Goal: Task Accomplishment & Management: Use online tool/utility

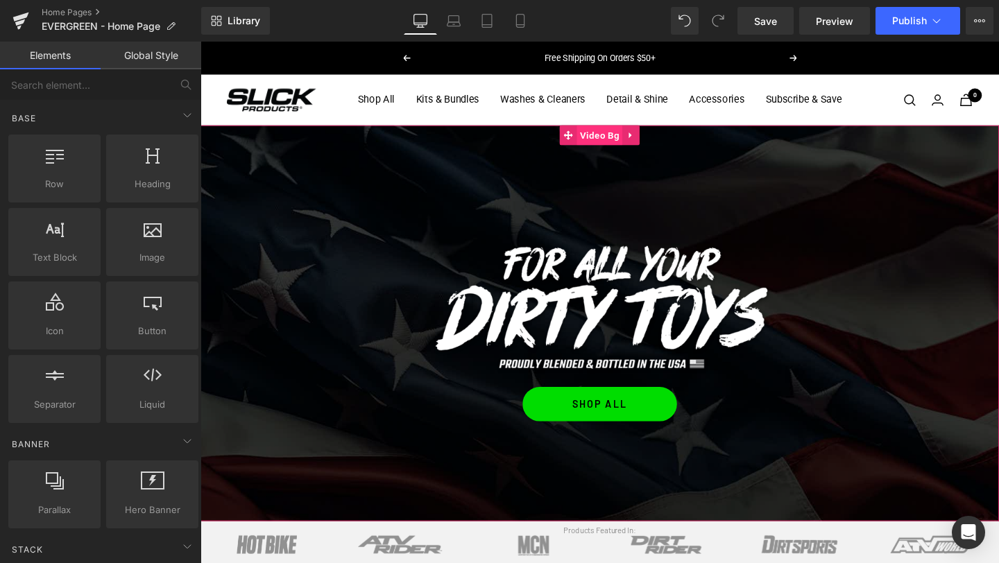
click at [603, 144] on span "Video Bg" at bounding box center [620, 140] width 48 height 21
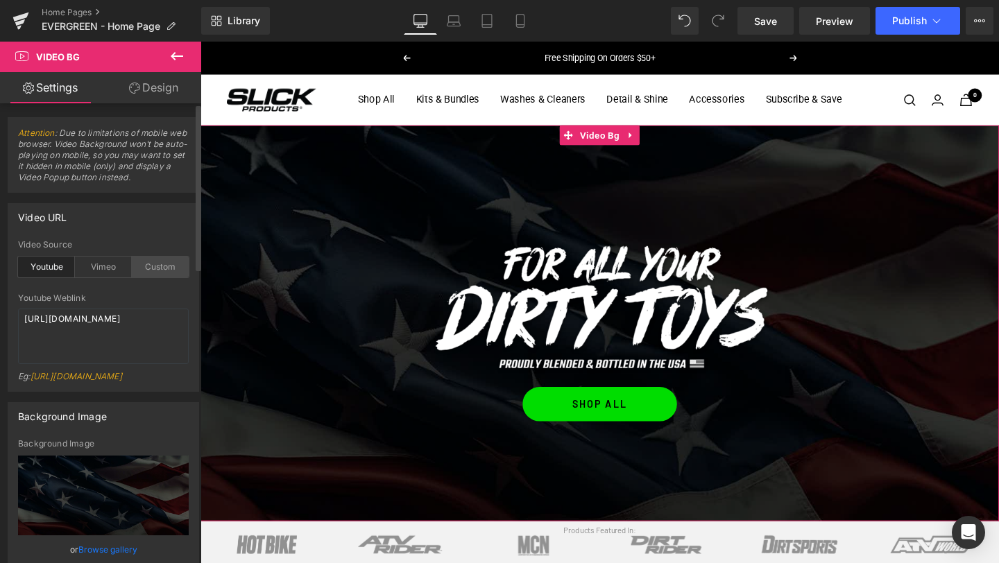
click at [150, 269] on div "Custom" at bounding box center [160, 267] width 57 height 21
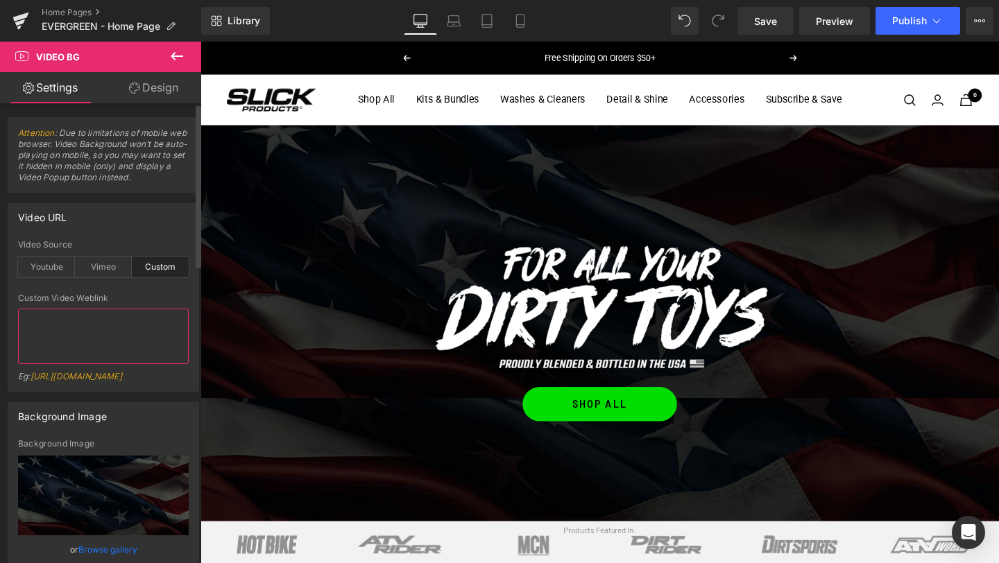
click at [96, 339] on textarea at bounding box center [103, 336] width 171 height 55
paste textarea "[URL][DOMAIN_NAME]"
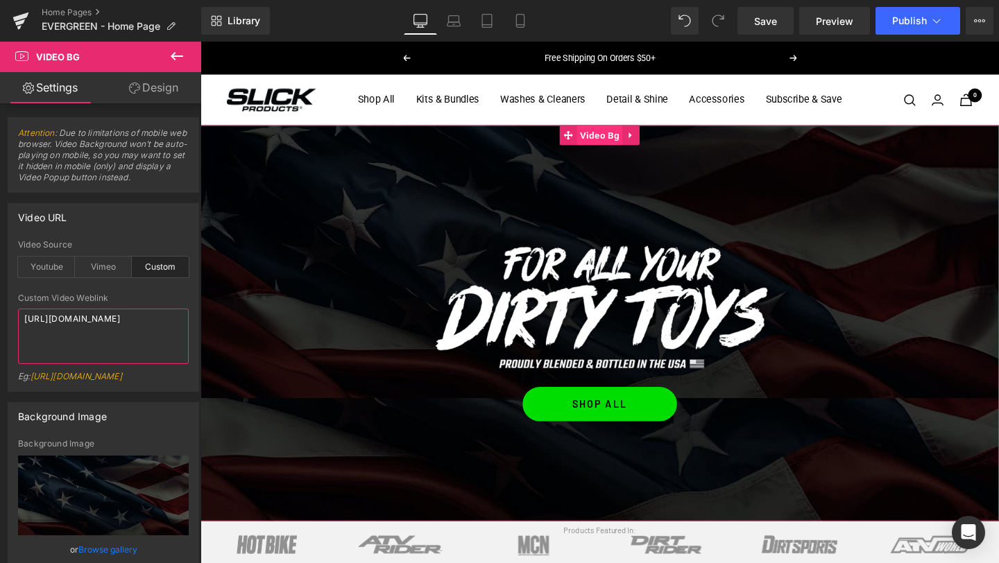
click at [626, 144] on span "Video Bg" at bounding box center [620, 140] width 48 height 21
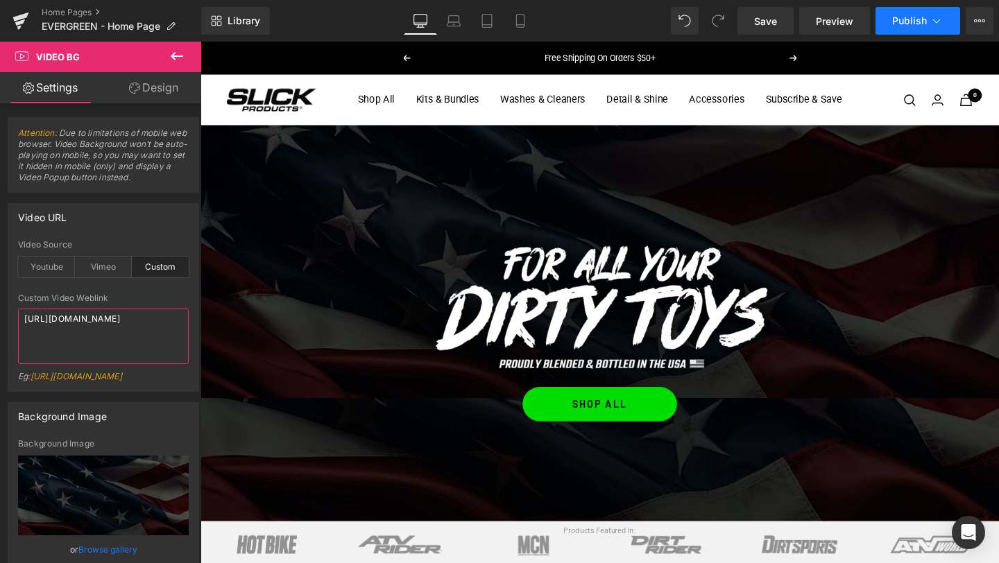
type textarea "[URL][DOMAIN_NAME]"
click at [902, 24] on span "Publish" at bounding box center [909, 20] width 35 height 11
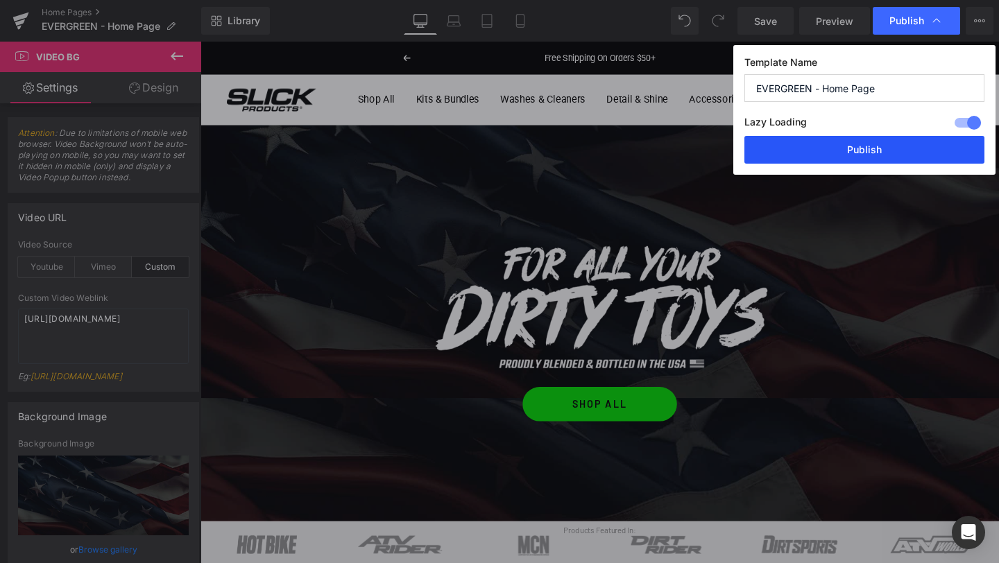
click at [869, 146] on button "Publish" at bounding box center [864, 150] width 240 height 28
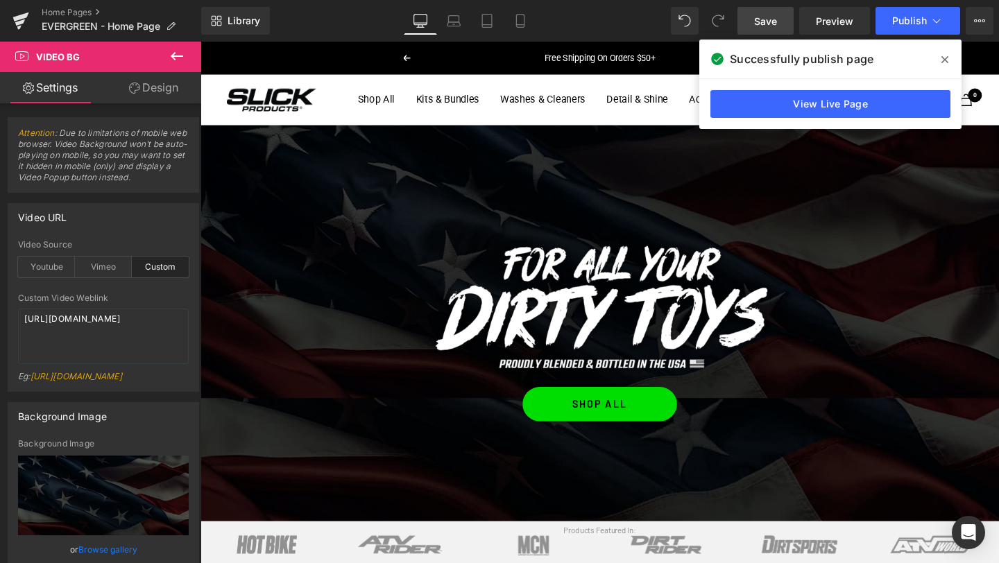
click at [773, 26] on span "Save" at bounding box center [765, 21] width 23 height 15
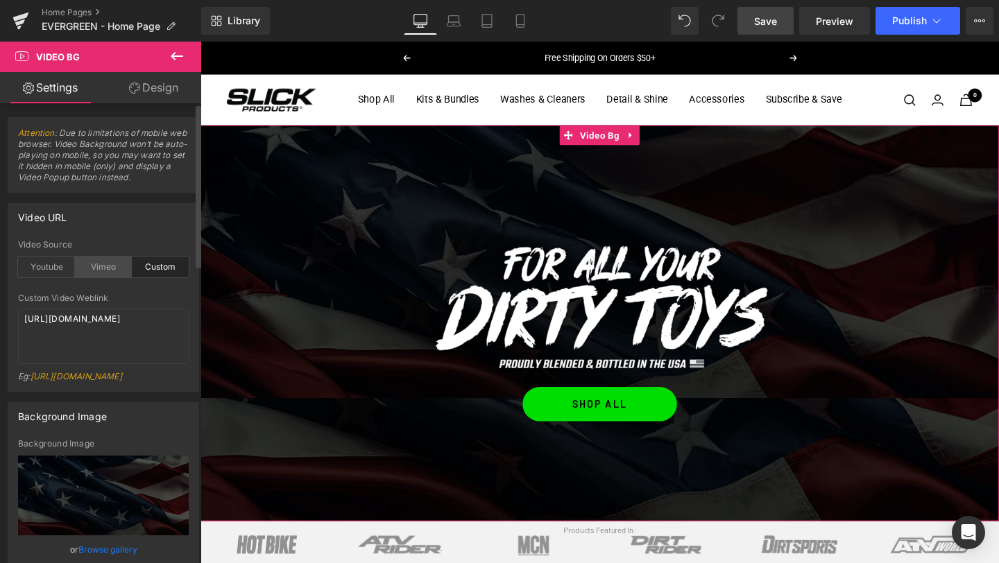
click at [102, 269] on div "Vimeo" at bounding box center [103, 267] width 57 height 21
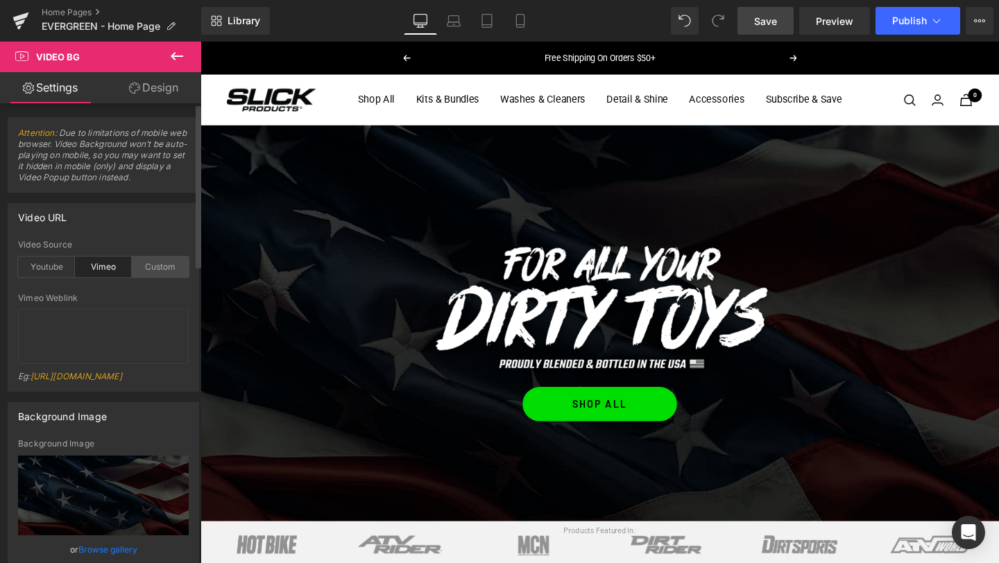
click at [157, 266] on div "Custom" at bounding box center [160, 267] width 57 height 21
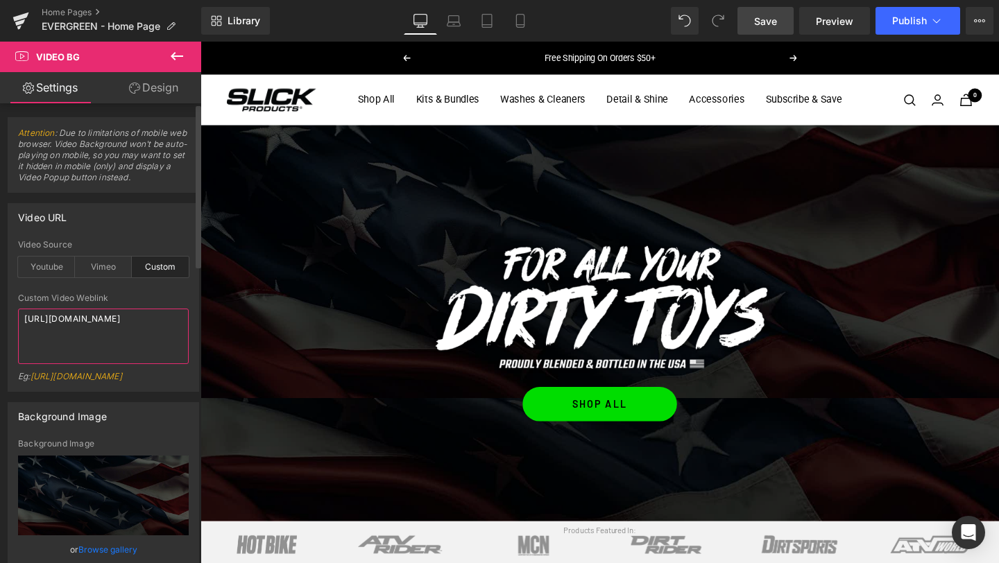
click at [89, 347] on textarea "[URL][DOMAIN_NAME]" at bounding box center [103, 336] width 171 height 55
drag, startPoint x: 101, startPoint y: 345, endPoint x: 16, endPoint y: 307, distance: 92.8
click at [16, 307] on div "custom Video Source Youtube Vimeo Custom Youtube Weblink [URL][DOMAIN_NAME] Eg:…" at bounding box center [103, 315] width 190 height 151
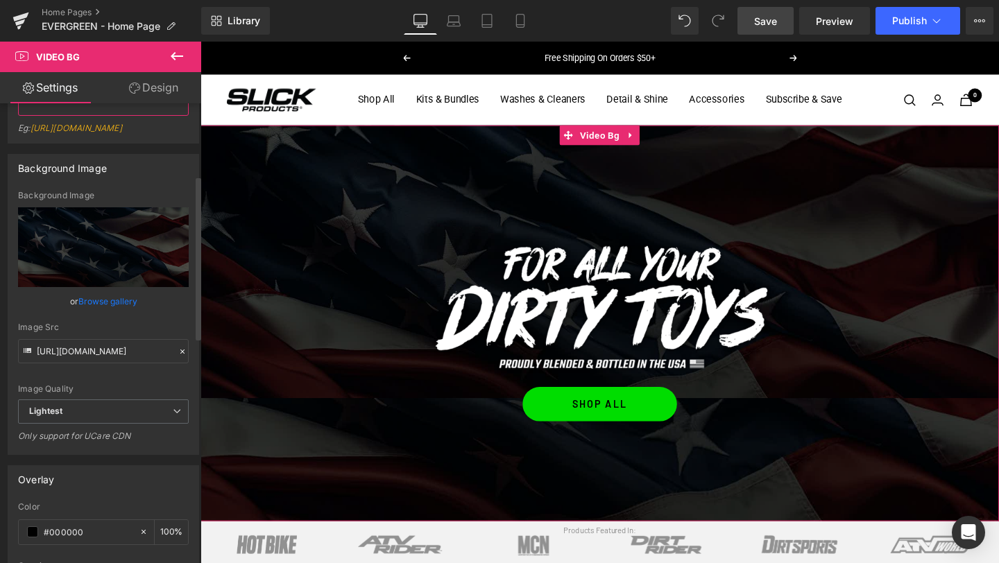
scroll to position [251, 0]
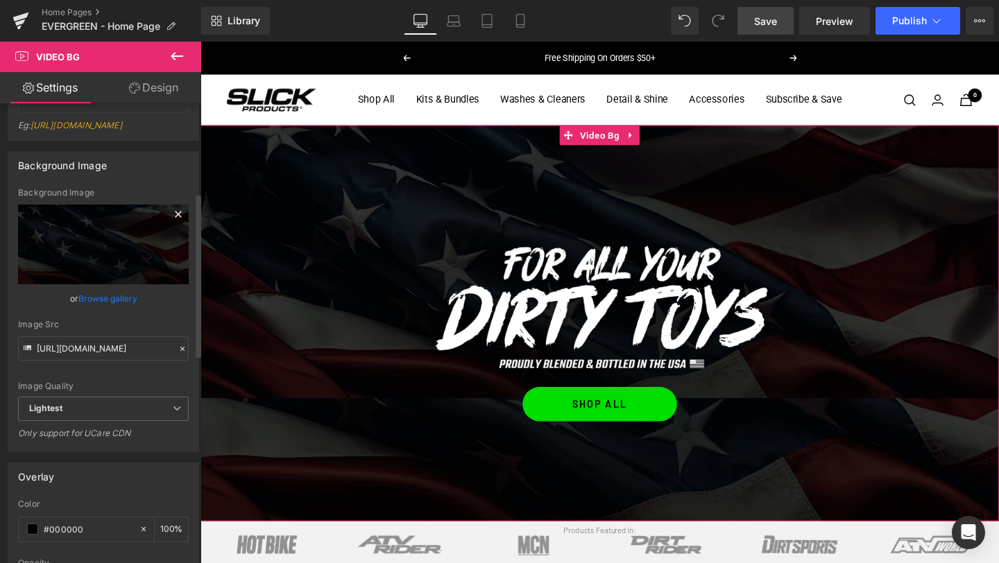
click at [175, 217] on icon at bounding box center [178, 214] width 6 height 6
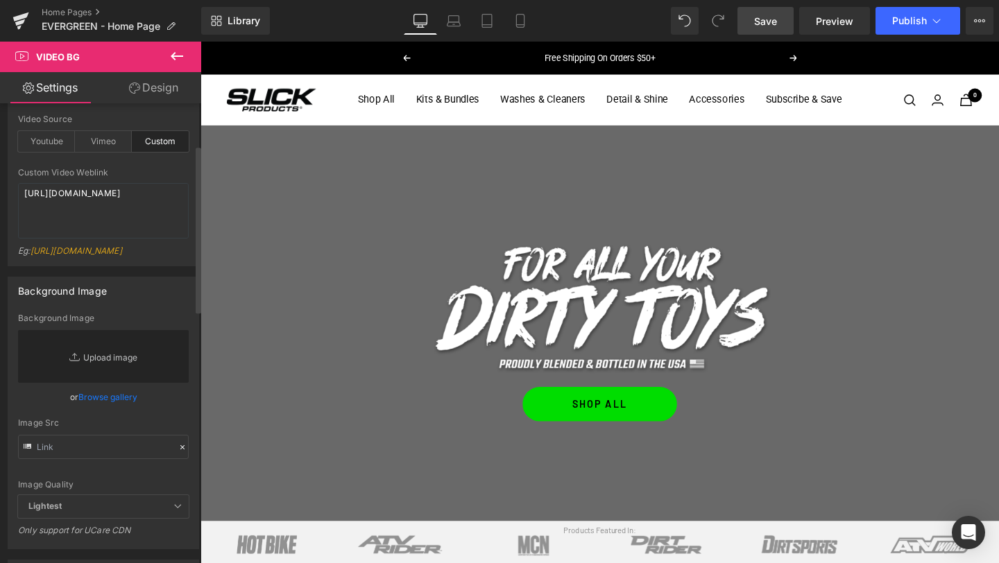
scroll to position [96, 0]
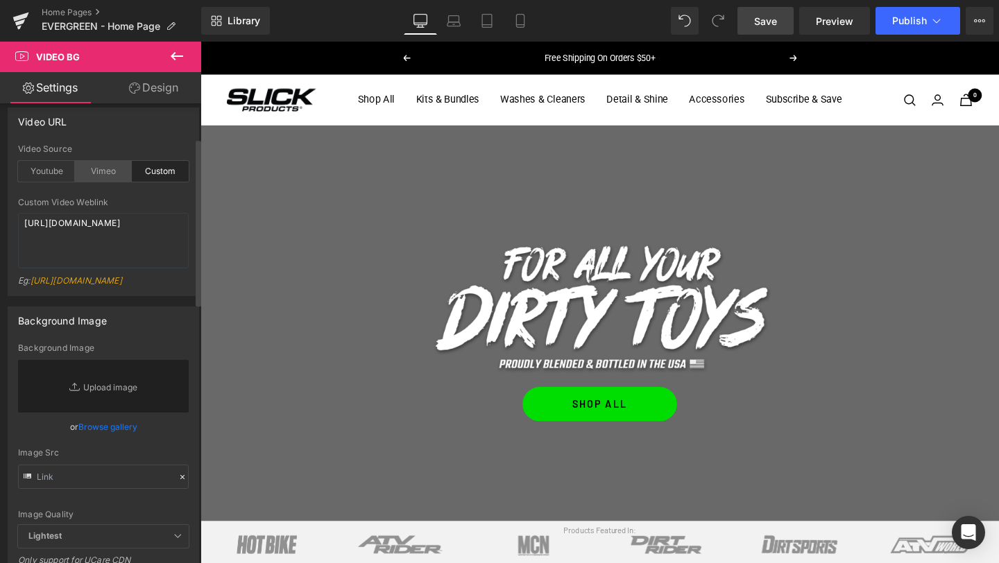
click at [103, 175] on div "Vimeo" at bounding box center [103, 171] width 57 height 21
click at [148, 173] on div "Custom" at bounding box center [160, 171] width 57 height 21
click at [96, 237] on textarea "[URL][DOMAIN_NAME]" at bounding box center [103, 240] width 171 height 55
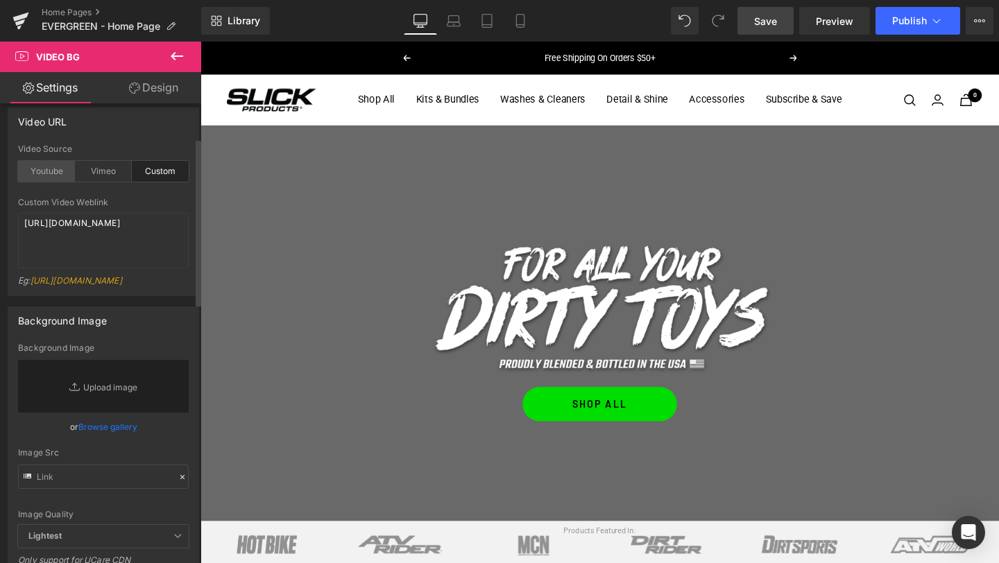
click at [46, 171] on div "Youtube" at bounding box center [46, 171] width 57 height 21
click at [67, 228] on textarea "[URL][DOMAIN_NAME]" at bounding box center [103, 240] width 171 height 55
click at [159, 173] on div "Custom" at bounding box center [160, 171] width 57 height 21
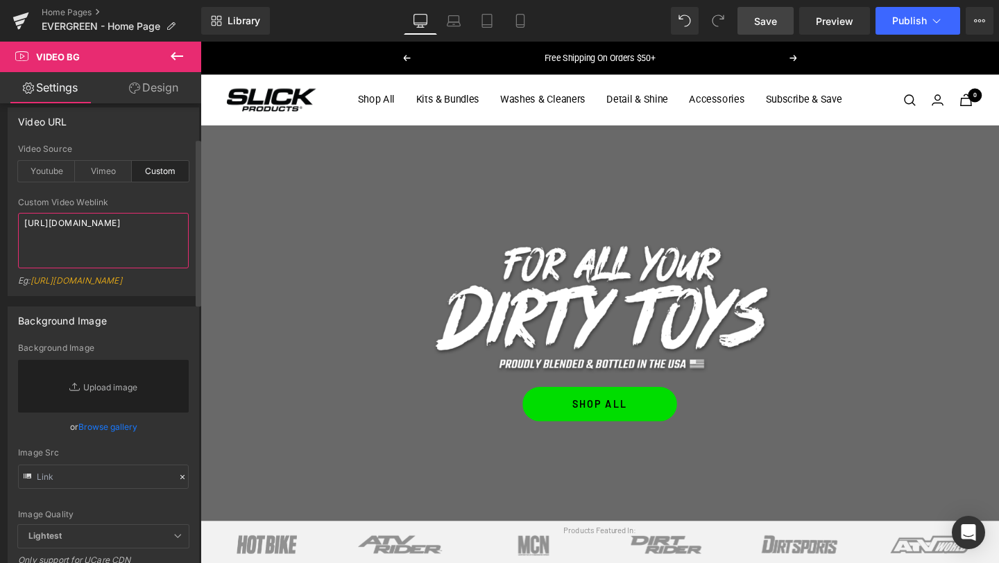
click at [87, 239] on textarea "[URL][DOMAIN_NAME]" at bounding box center [103, 240] width 171 height 55
click at [89, 246] on textarea "[URL][DOMAIN_NAME]" at bounding box center [103, 240] width 171 height 55
click at [49, 8] on link "Home Pages" at bounding box center [122, 12] width 160 height 11
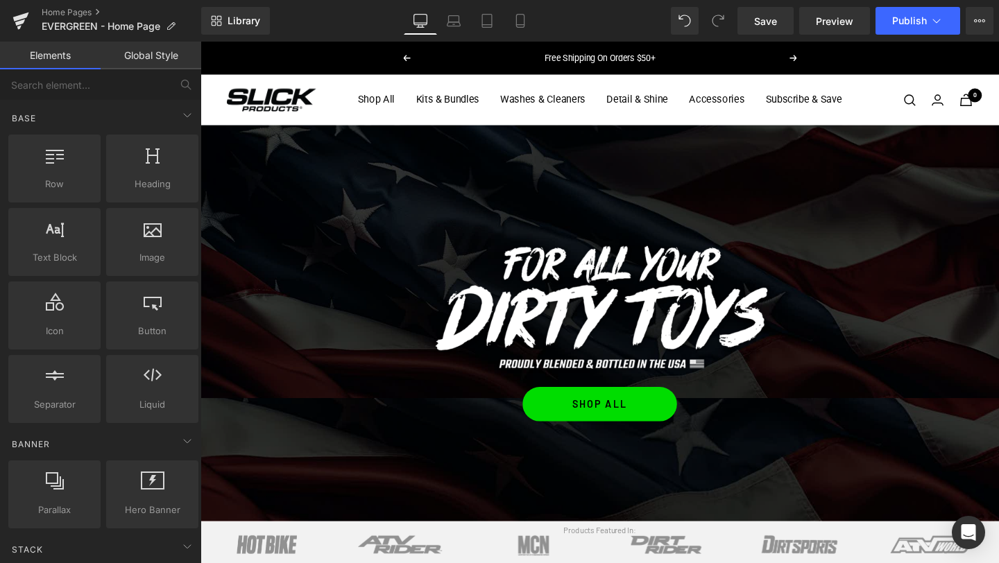
click at [619, 146] on span "Video Bg" at bounding box center [620, 140] width 39 height 17
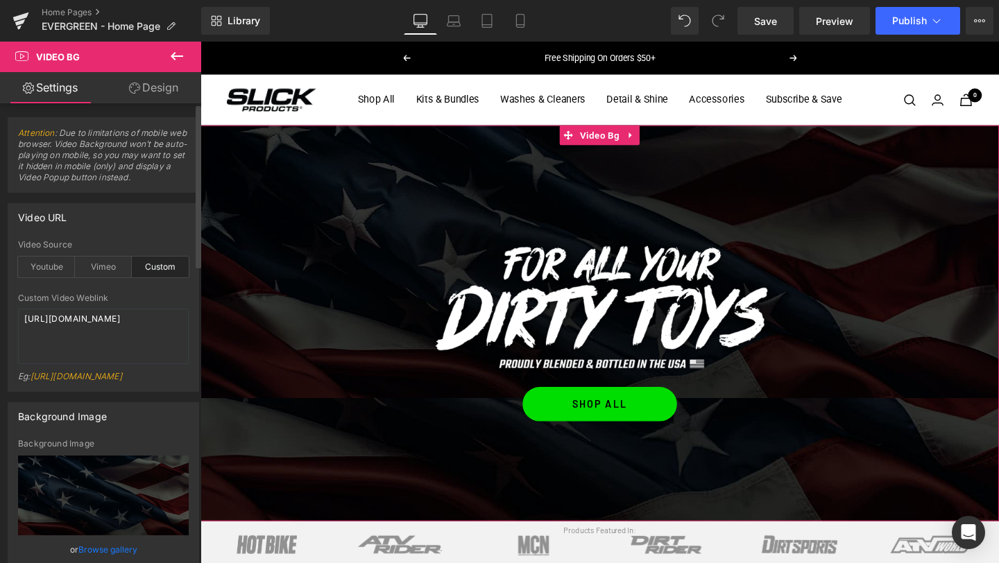
click at [159, 264] on div "Custom" at bounding box center [160, 267] width 57 height 21
click at [94, 332] on textarea "[URL][DOMAIN_NAME]" at bounding box center [103, 336] width 171 height 55
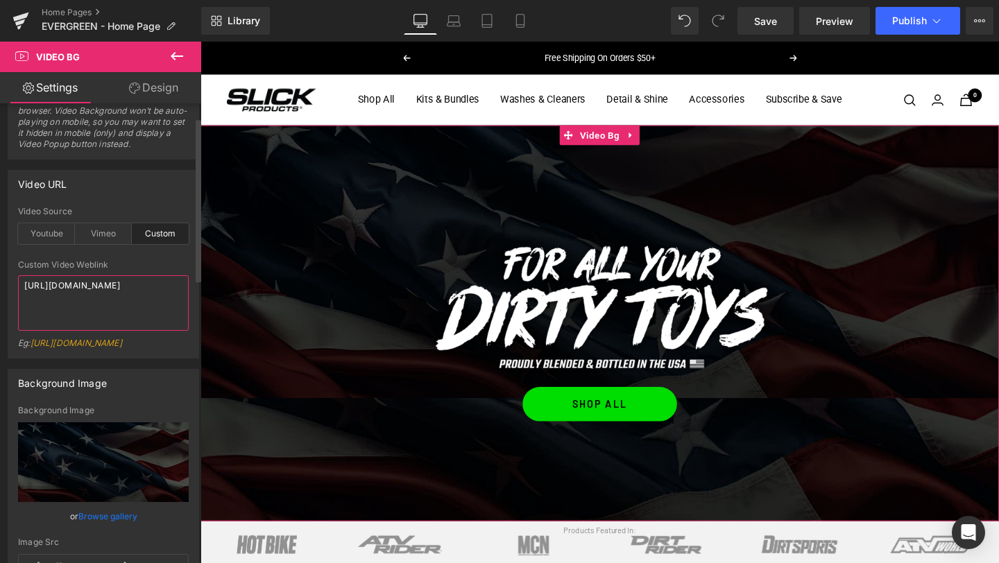
scroll to position [43, 0]
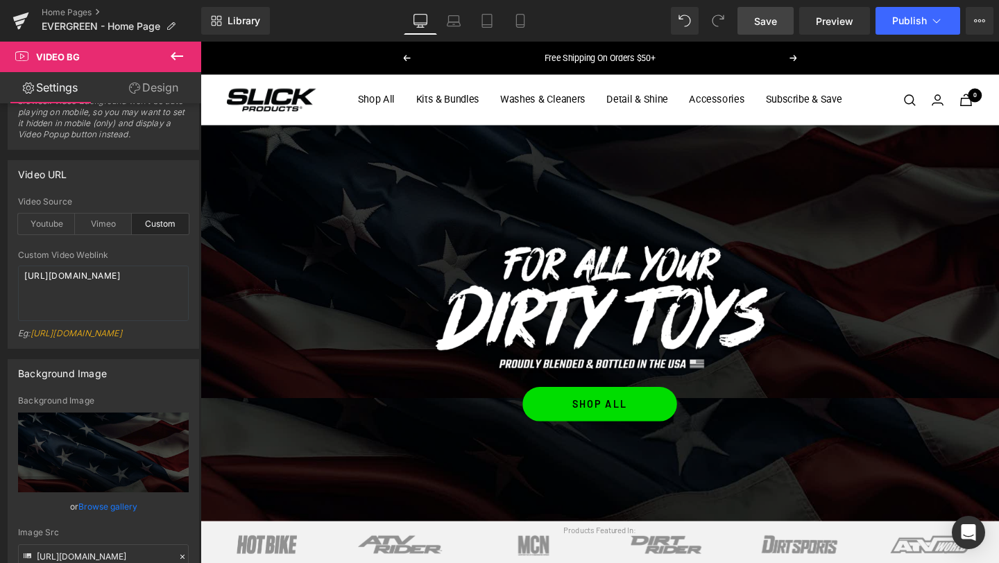
click at [764, 34] on link "Save" at bounding box center [765, 21] width 56 height 28
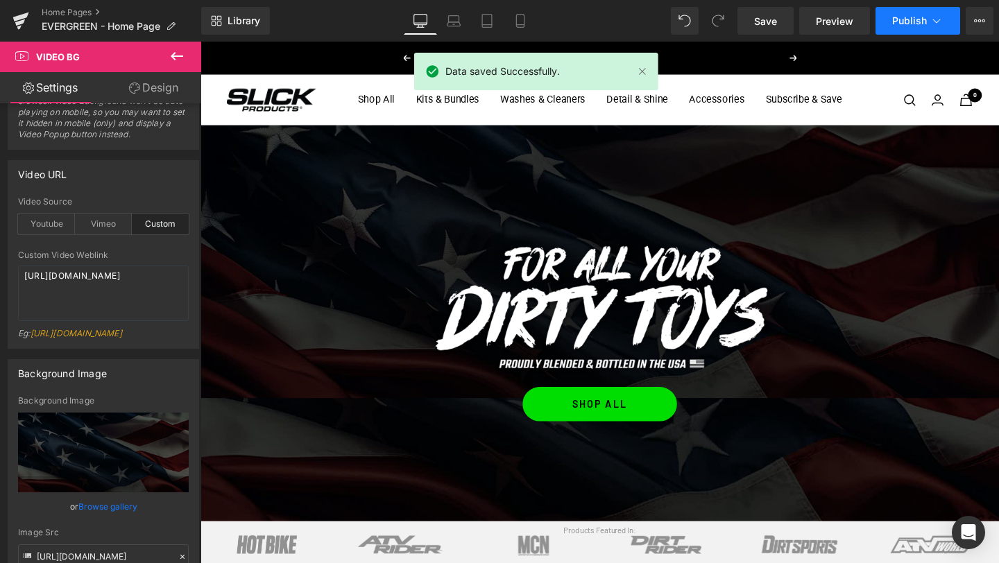
click at [919, 23] on span "Publish" at bounding box center [909, 20] width 35 height 11
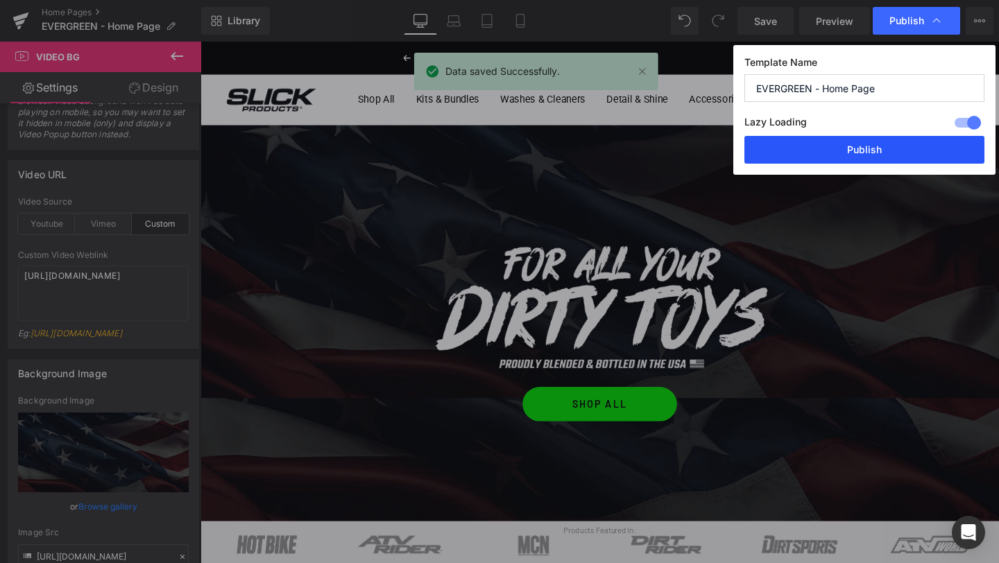
click at [852, 147] on button "Publish" at bounding box center [864, 150] width 240 height 28
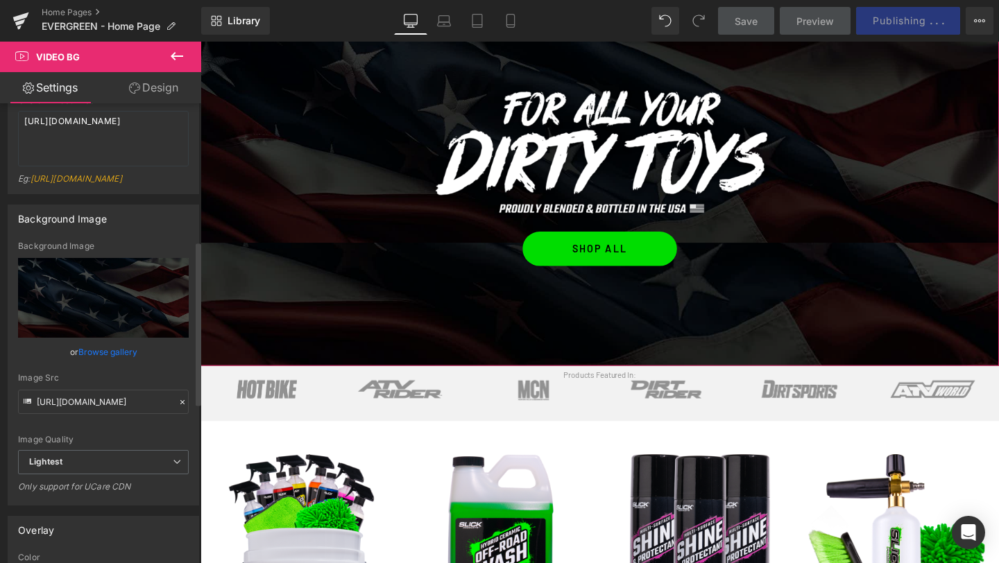
scroll to position [127, 0]
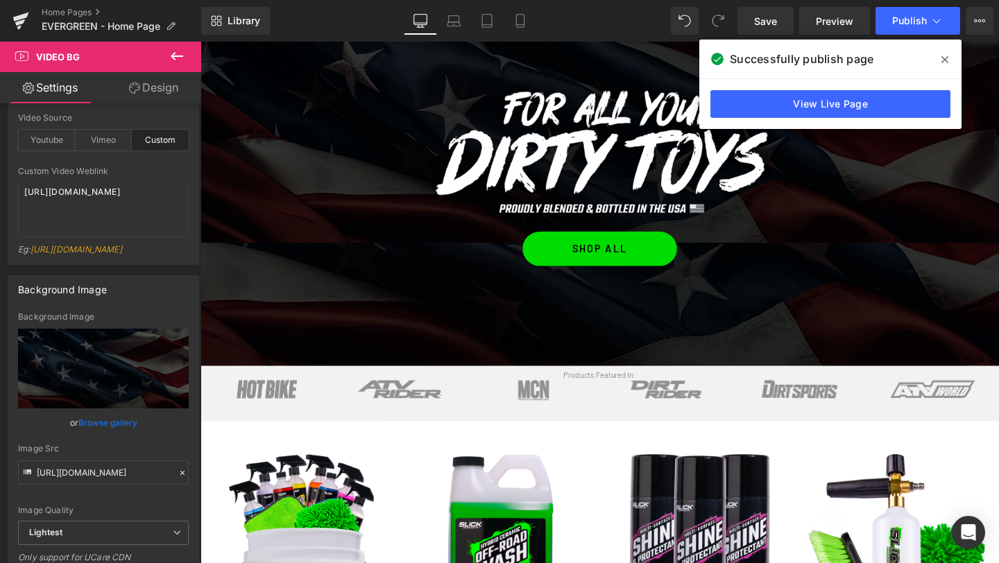
click at [944, 56] on icon at bounding box center [944, 59] width 7 height 11
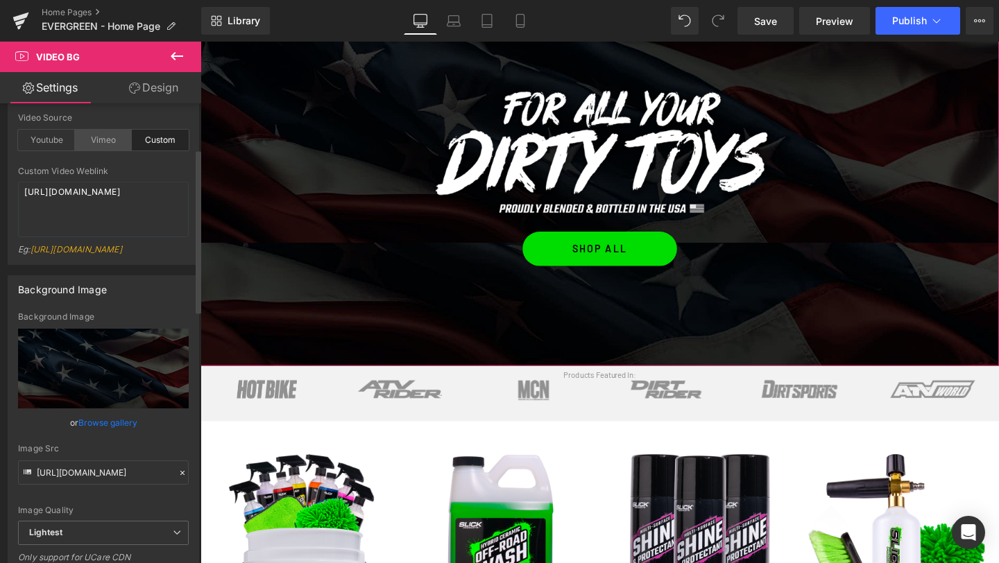
click at [105, 133] on div "Vimeo" at bounding box center [103, 140] width 57 height 21
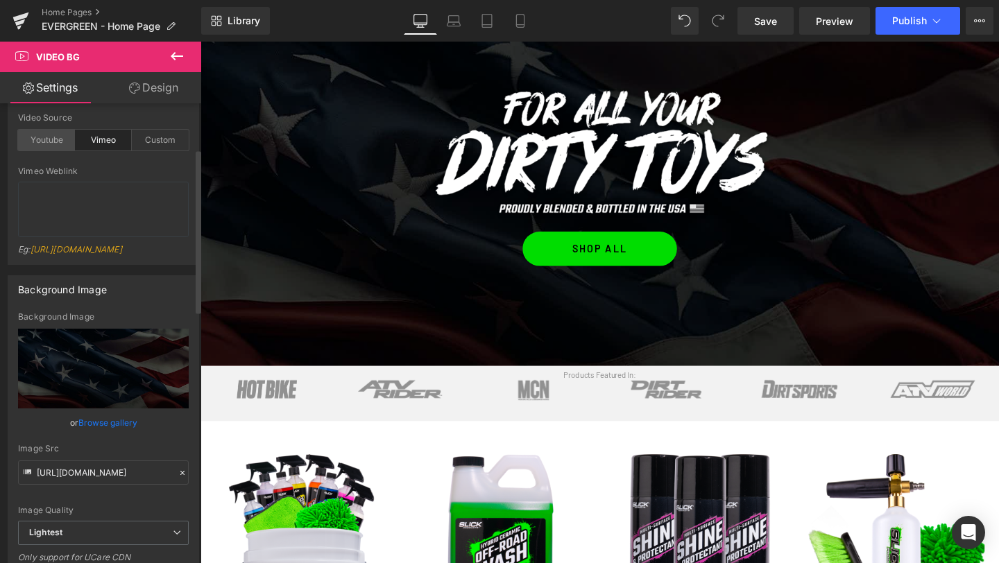
click at [19, 139] on div "Youtube" at bounding box center [46, 140] width 57 height 21
click at [37, 196] on textarea "[URL][DOMAIN_NAME]" at bounding box center [103, 209] width 171 height 55
type textarea "\"
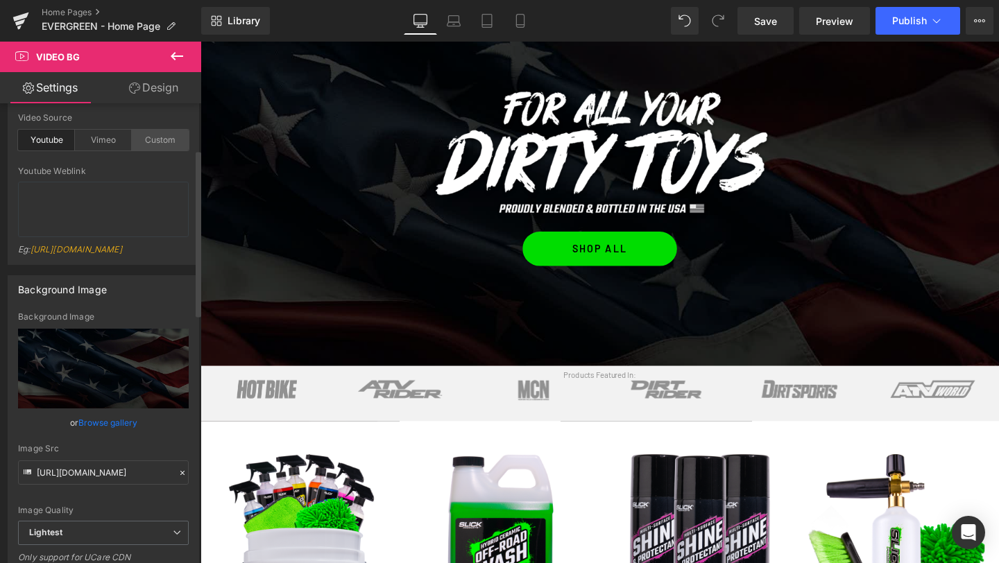
click at [153, 141] on div "Custom" at bounding box center [160, 140] width 57 height 21
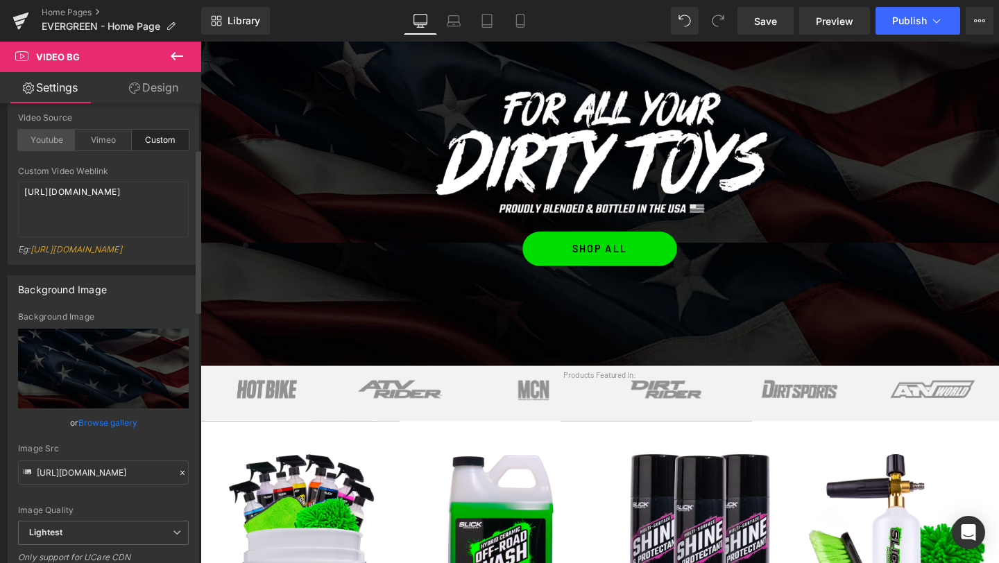
click at [44, 138] on div "Youtube" at bounding box center [46, 140] width 57 height 21
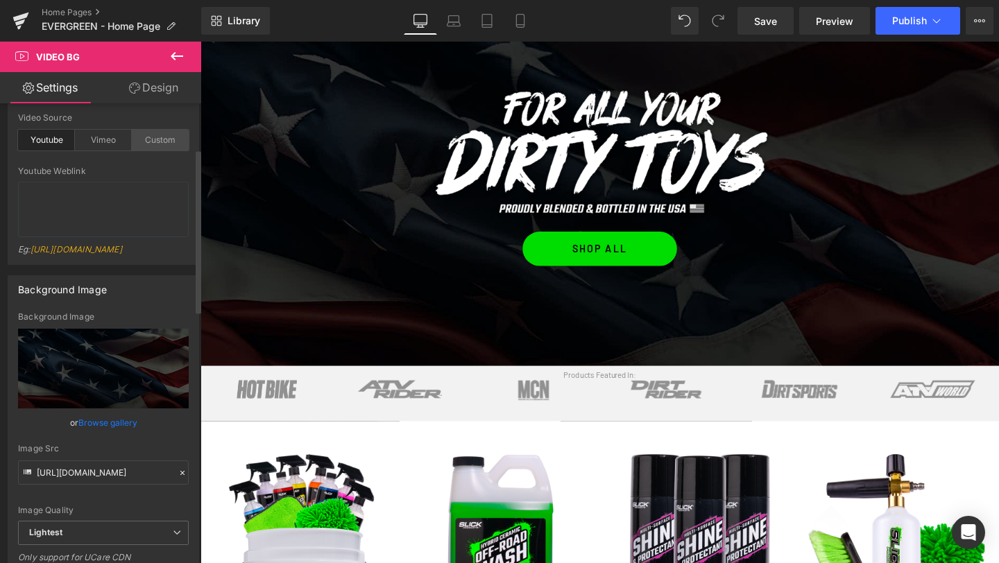
click at [165, 144] on div "Custom" at bounding box center [160, 140] width 57 height 21
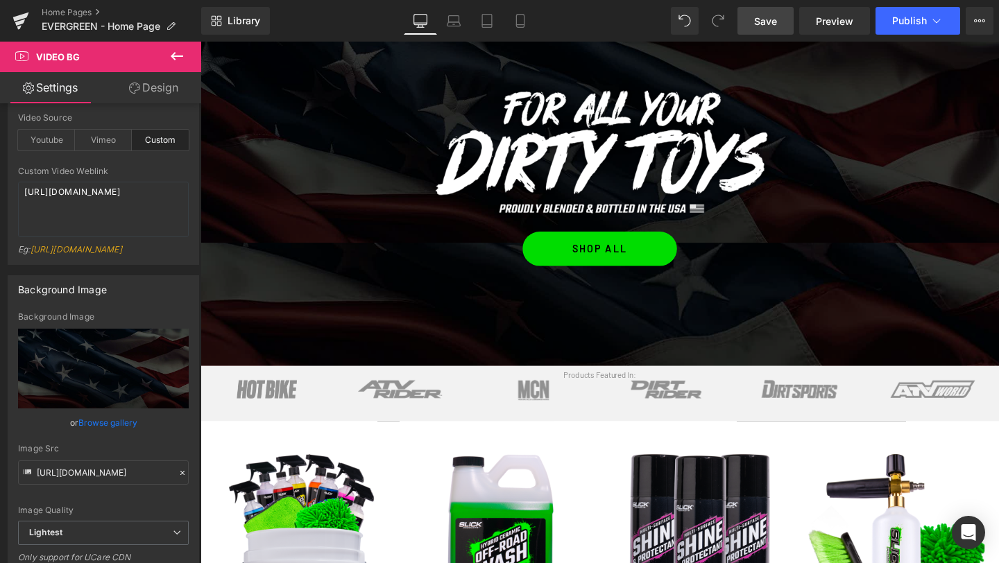
click at [768, 20] on span "Save" at bounding box center [765, 21] width 23 height 15
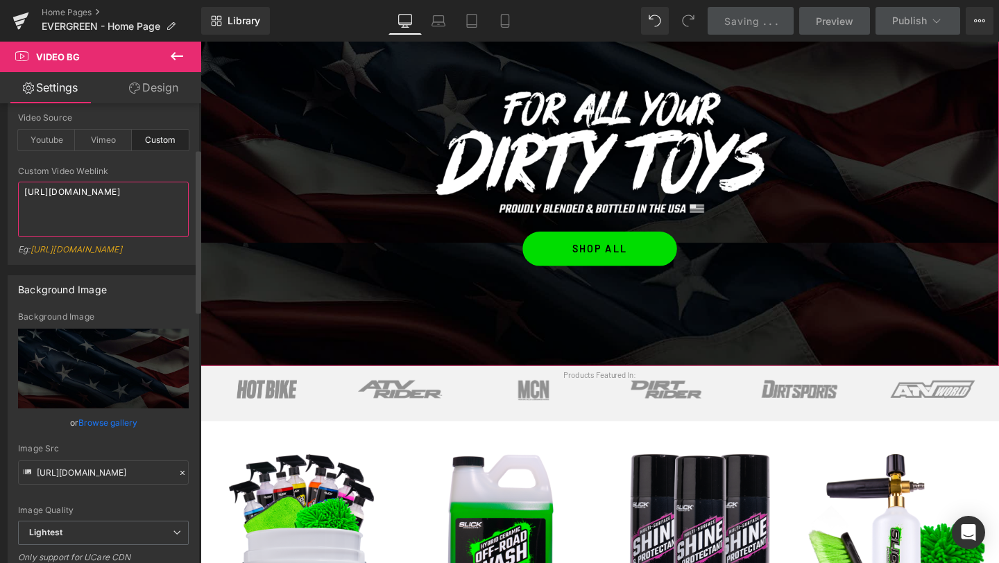
click at [75, 213] on textarea "[URL][DOMAIN_NAME]" at bounding box center [103, 209] width 171 height 55
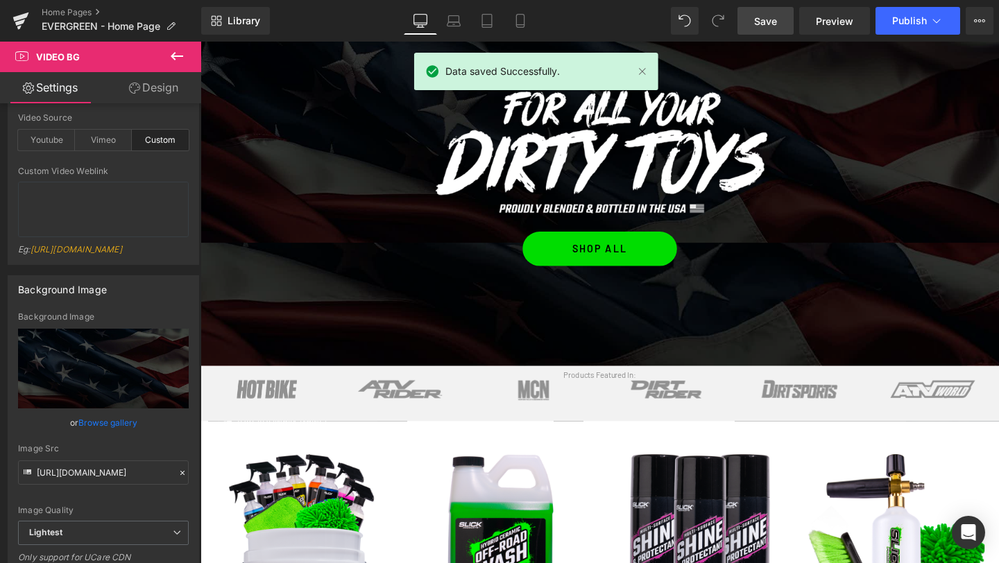
click at [766, 23] on span "Save" at bounding box center [765, 21] width 23 height 15
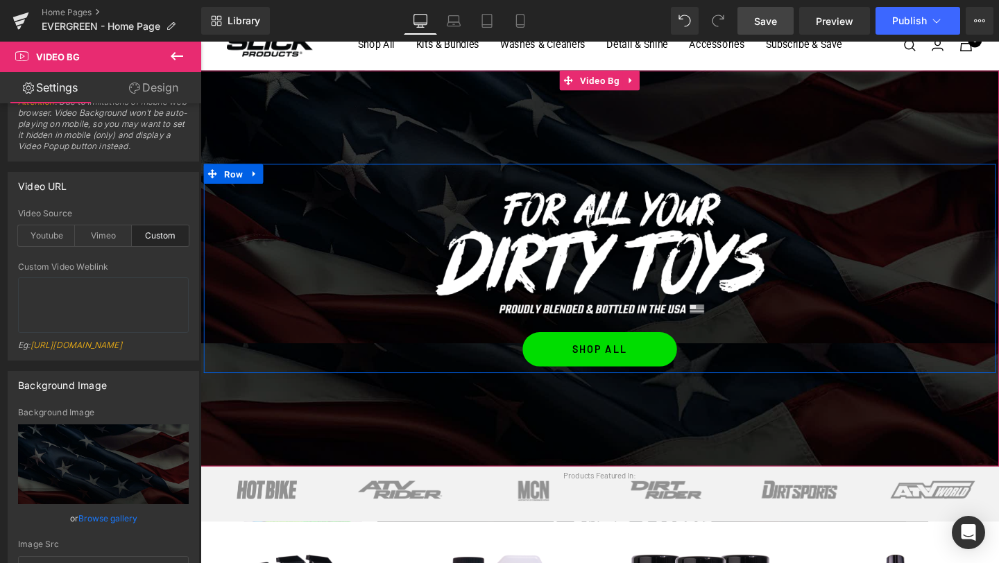
scroll to position [37, 0]
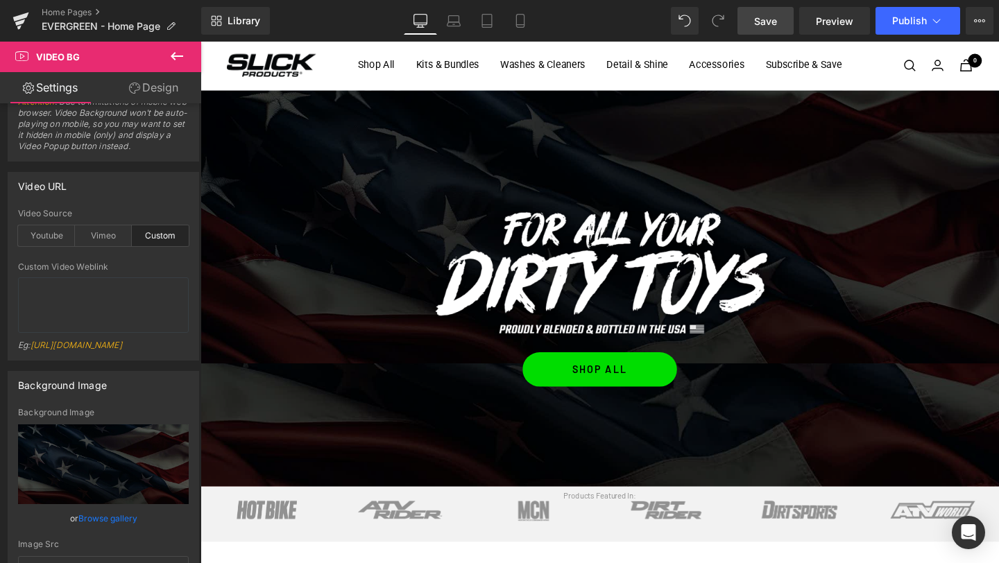
click at [169, 58] on icon at bounding box center [177, 56] width 17 height 17
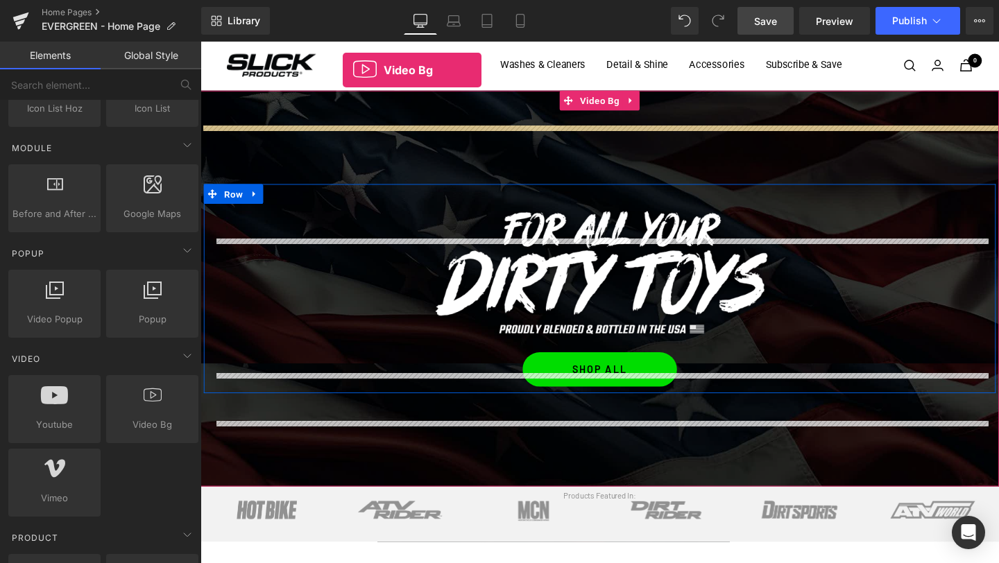
scroll to position [0, 0]
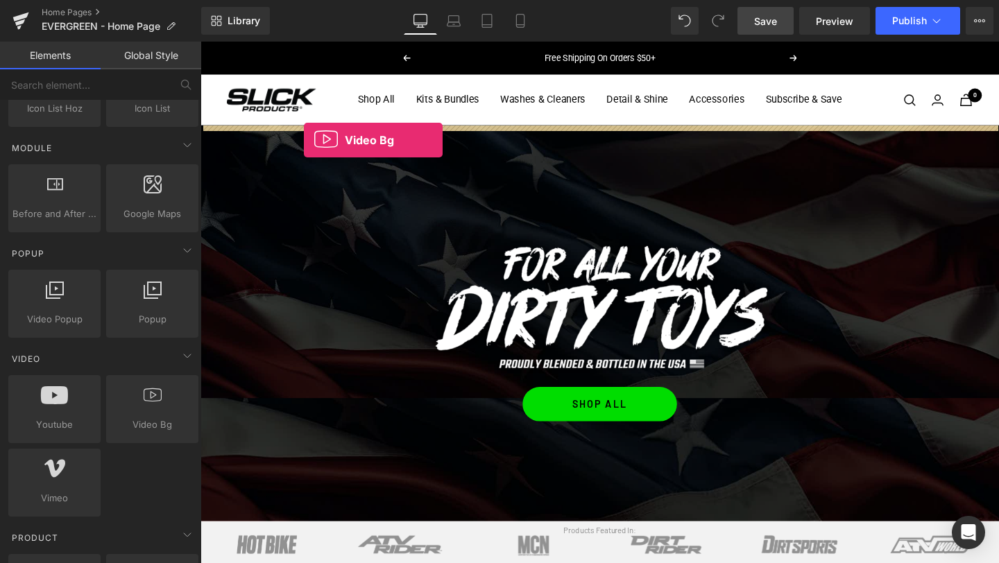
drag, startPoint x: 331, startPoint y: 463, endPoint x: 310, endPoint y: 143, distance: 321.1
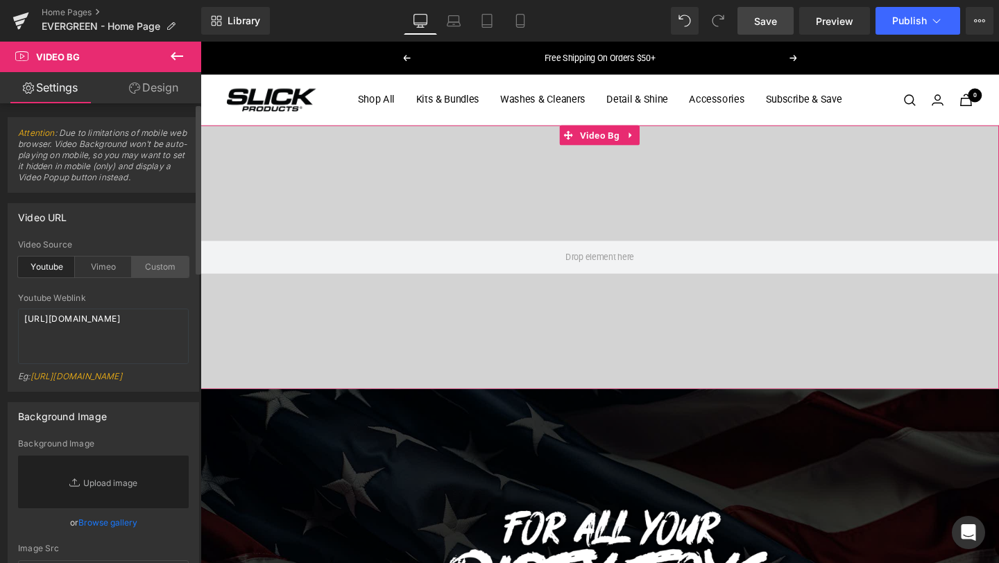
click at [152, 262] on div "Custom" at bounding box center [160, 267] width 57 height 21
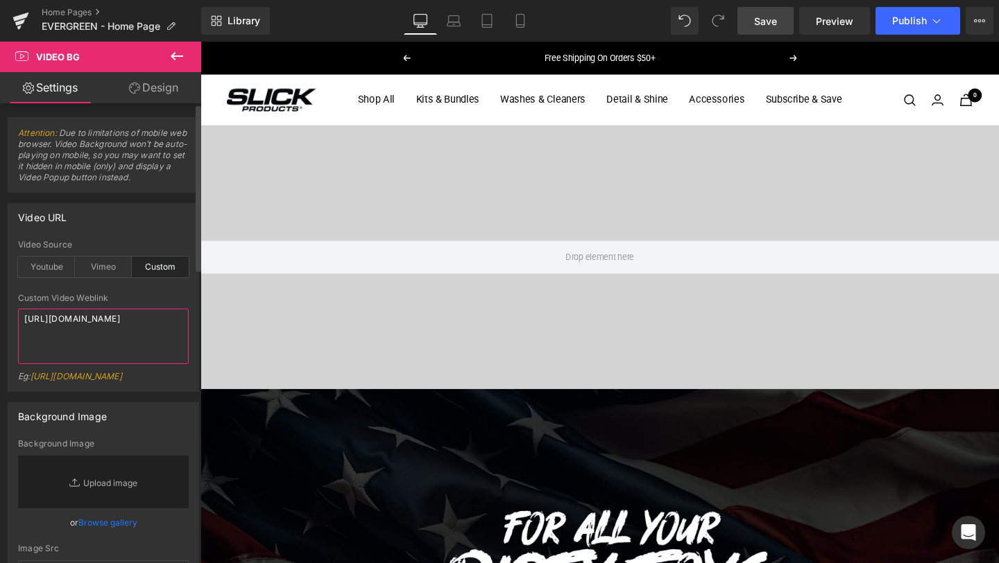
click at [65, 336] on textarea "[URL][DOMAIN_NAME]" at bounding box center [103, 336] width 171 height 55
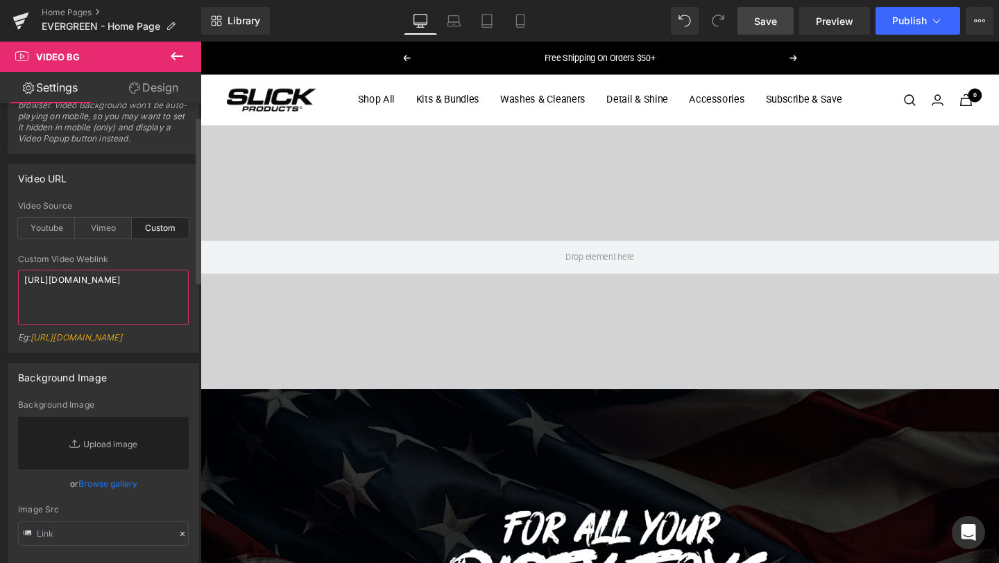
scroll to position [43, 0]
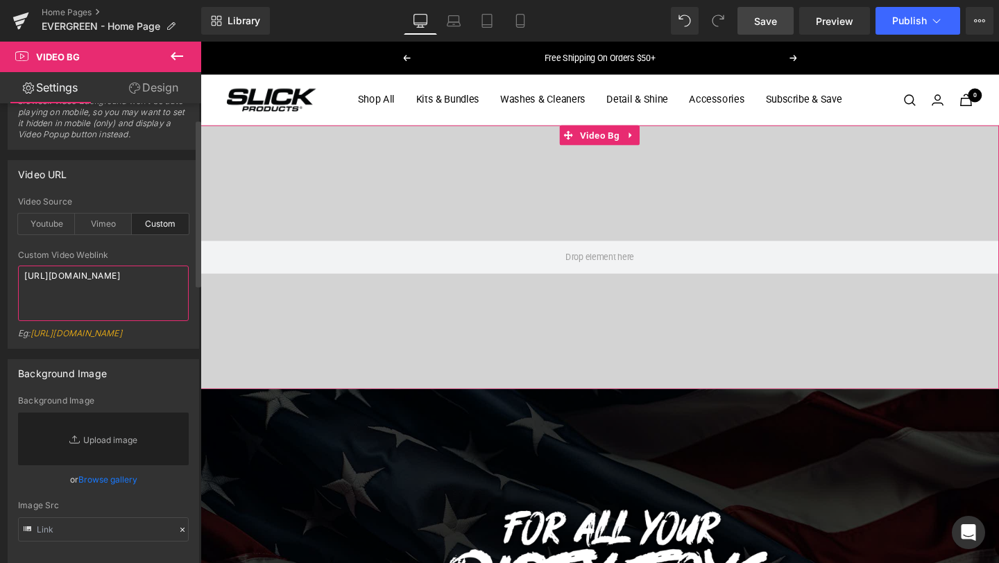
click at [87, 287] on textarea "[URL][DOMAIN_NAME]" at bounding box center [103, 293] width 171 height 55
paste textarea "videos/c/o/v/d4f7ac5eee144aceb33cf10df3ef4086.mp4"
type textarea "[URL][DOMAIN_NAME]"
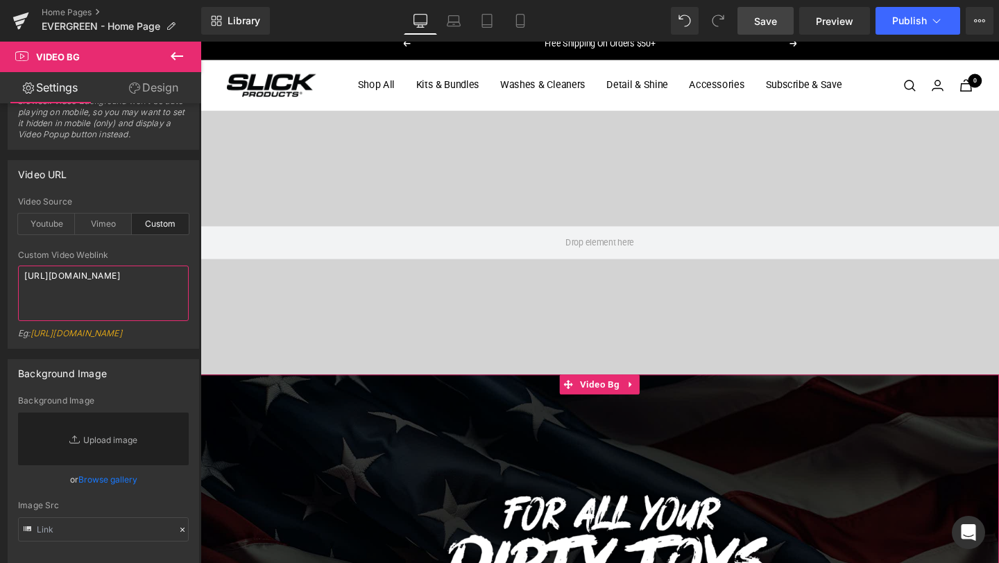
scroll to position [19, 0]
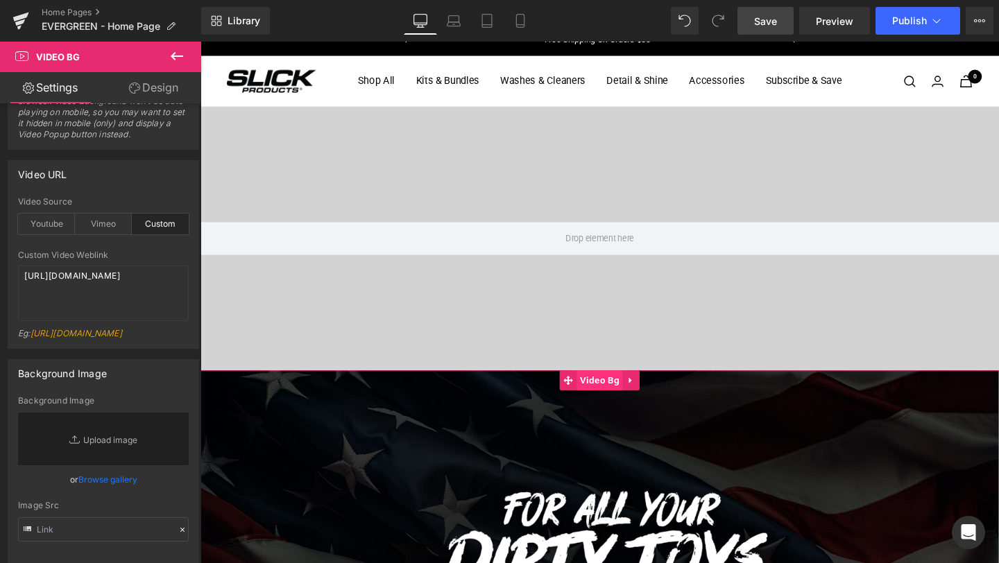
click at [619, 393] on span "Video Bg" at bounding box center [620, 398] width 48 height 21
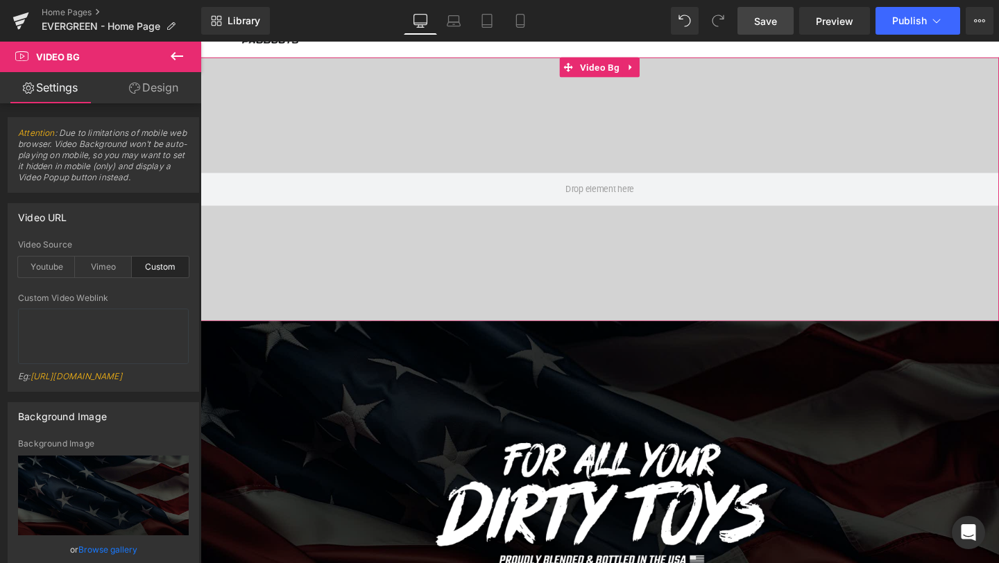
scroll to position [0, 0]
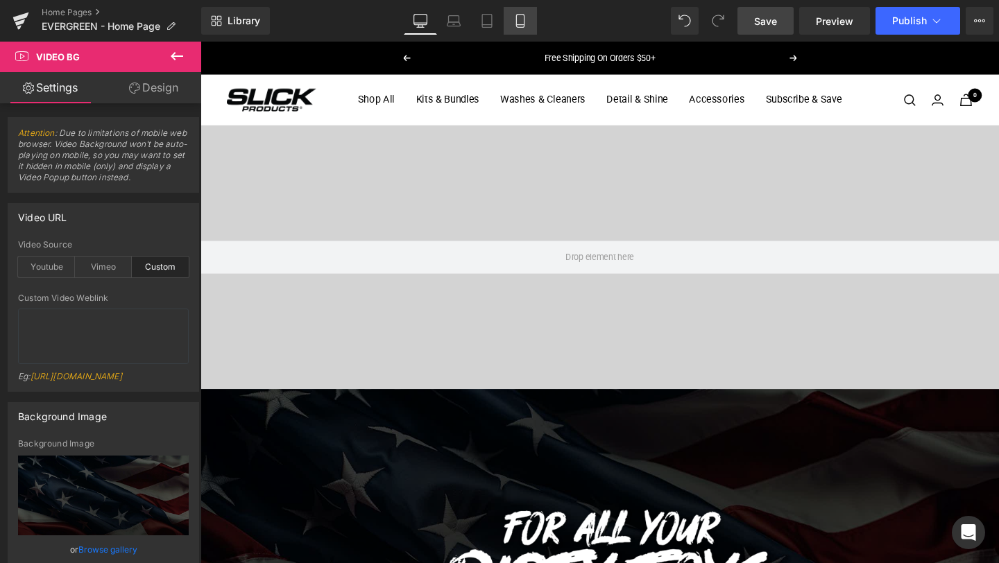
click at [530, 22] on link "Mobile" at bounding box center [520, 21] width 33 height 28
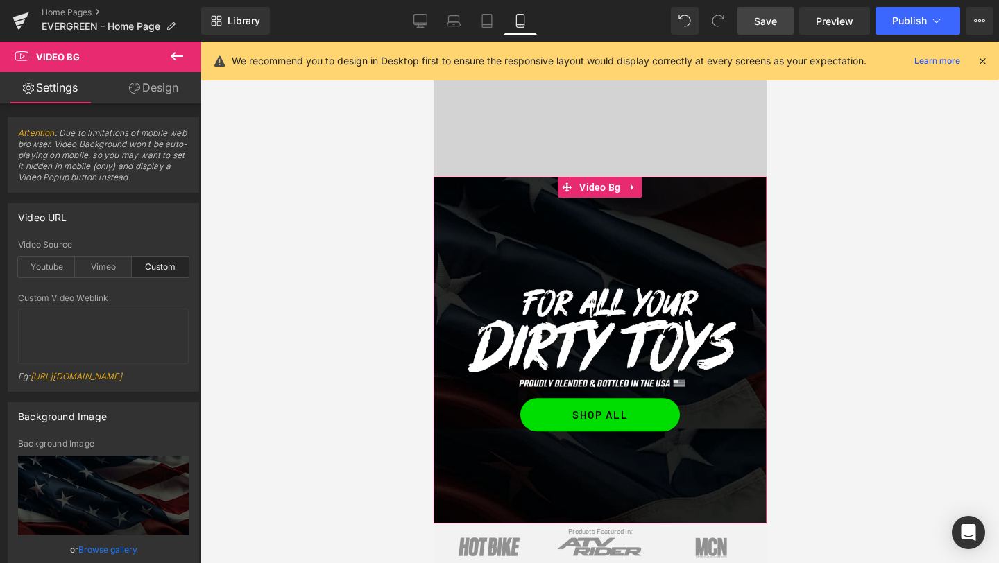
click at [155, 91] on link "Design" at bounding box center [153, 87] width 101 height 31
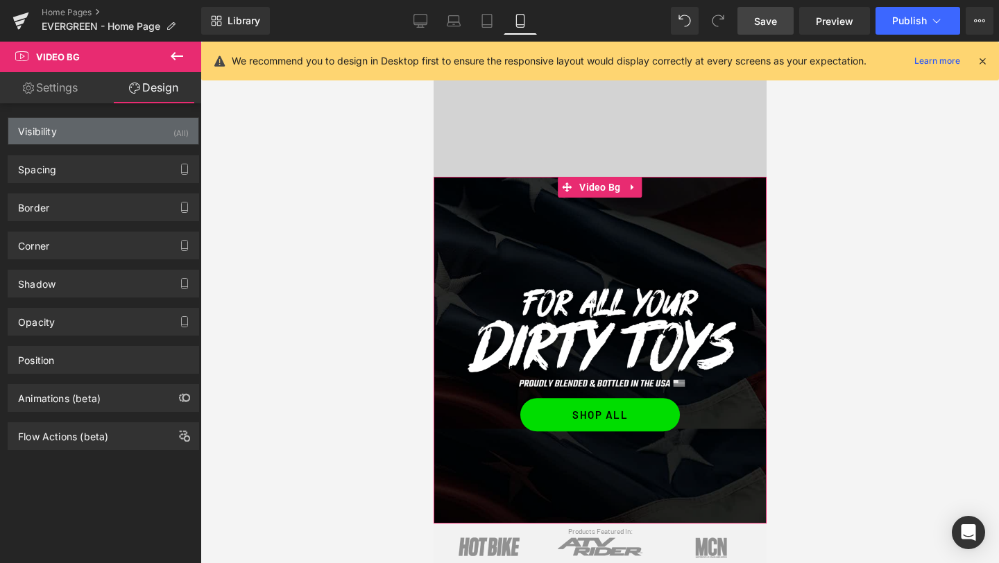
click at [62, 142] on div "Visibility (All)" at bounding box center [103, 131] width 190 height 26
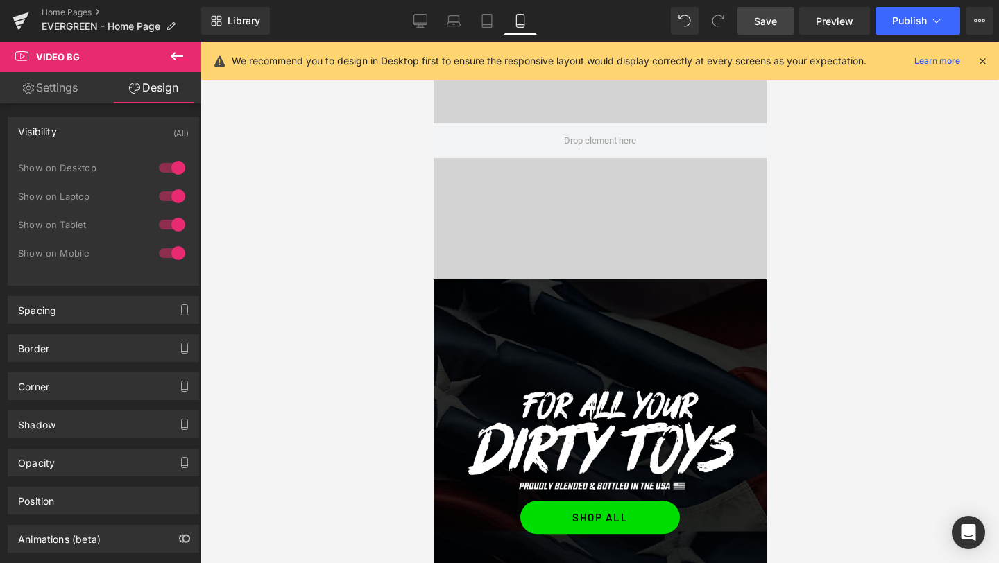
scroll to position [156, 0]
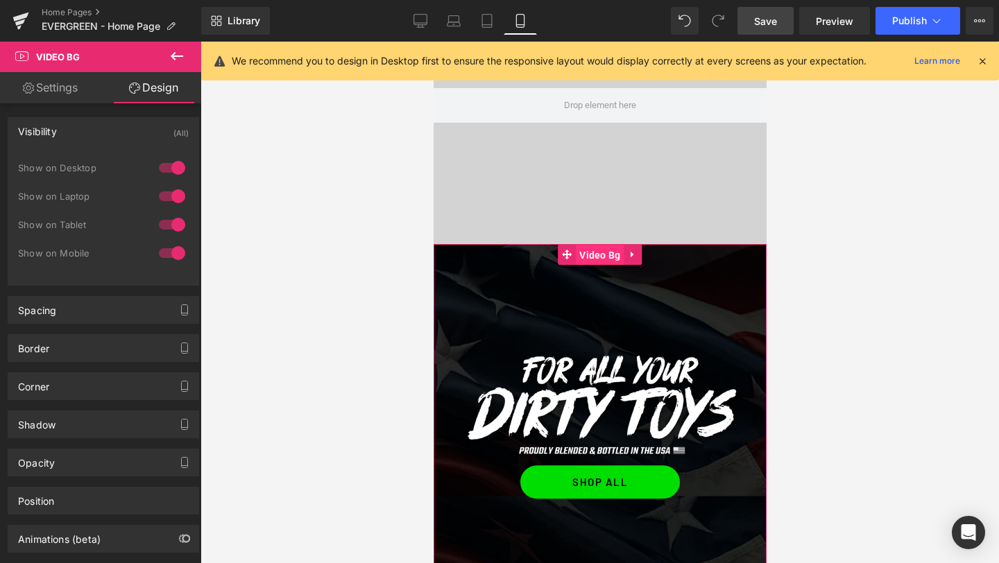
click at [591, 254] on span "Video Bg" at bounding box center [599, 255] width 48 height 21
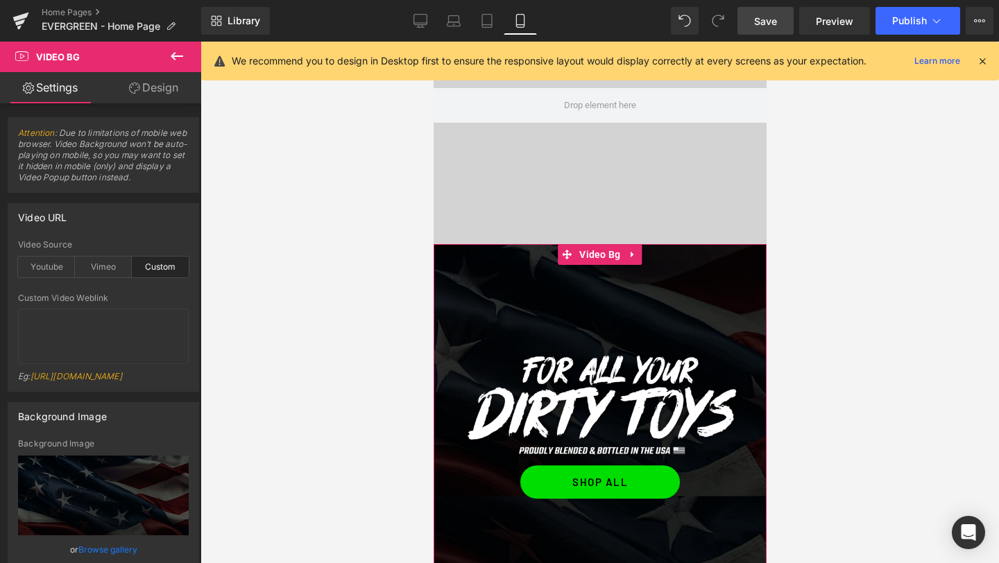
click at [155, 86] on link "Design" at bounding box center [153, 87] width 101 height 31
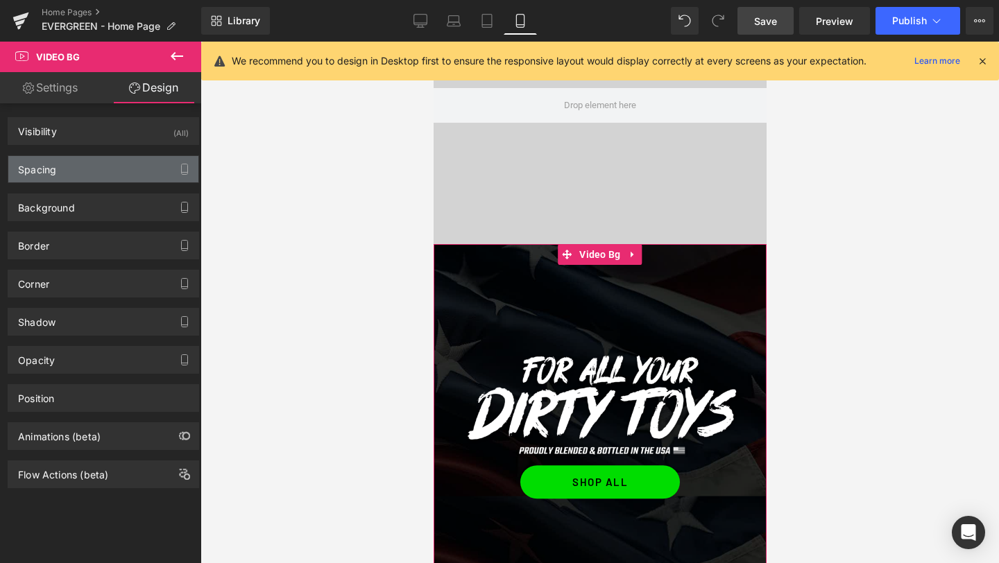
click at [71, 178] on div "Spacing" at bounding box center [103, 169] width 190 height 26
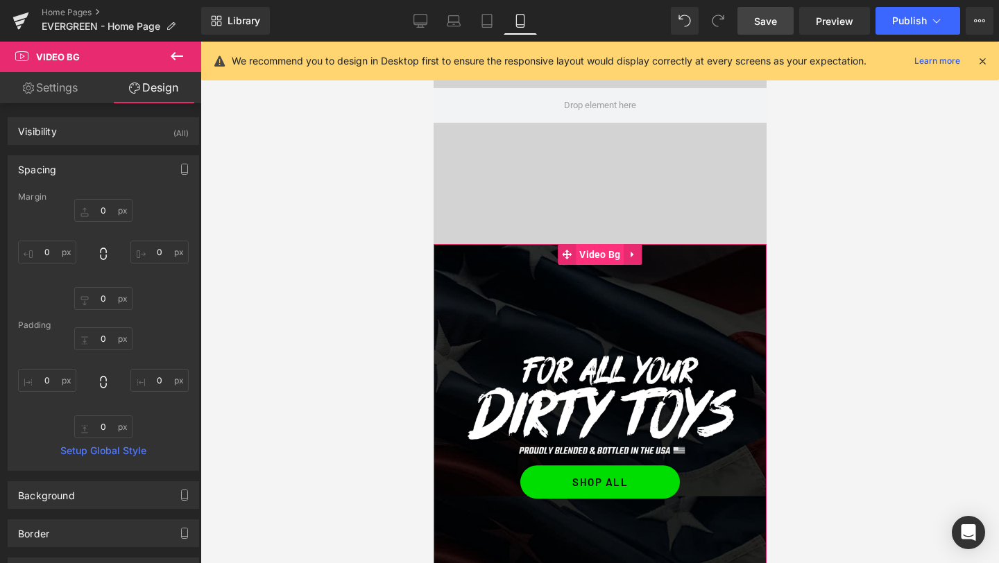
click at [595, 259] on span "Video Bg" at bounding box center [599, 254] width 48 height 21
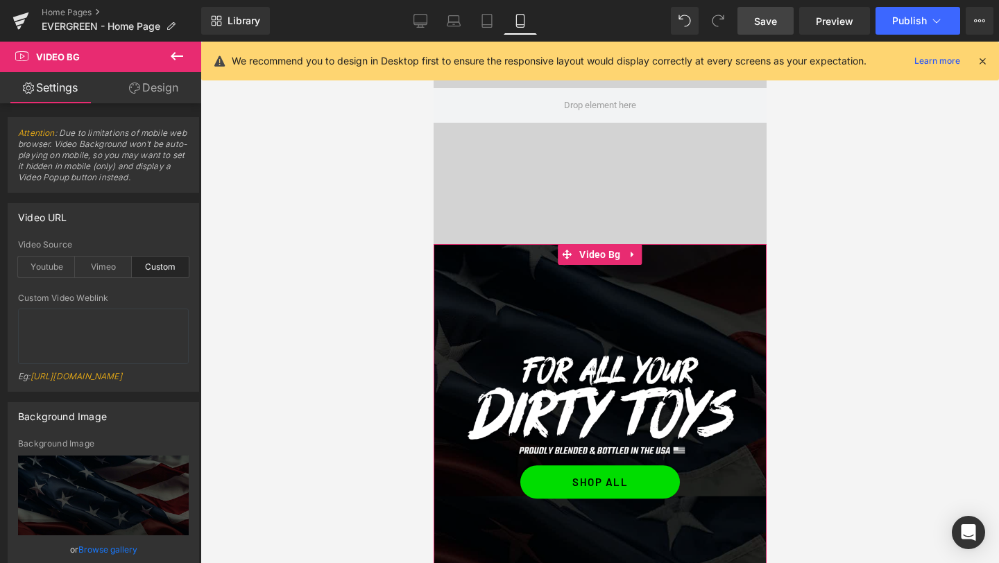
click at [156, 87] on link "Design" at bounding box center [153, 87] width 101 height 31
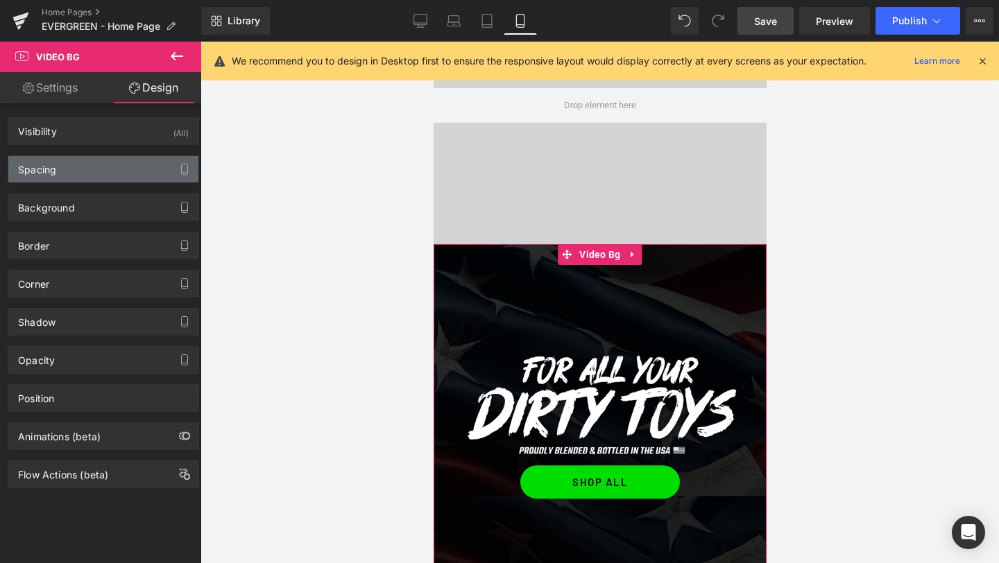
click at [77, 164] on div "Spacing" at bounding box center [103, 169] width 190 height 26
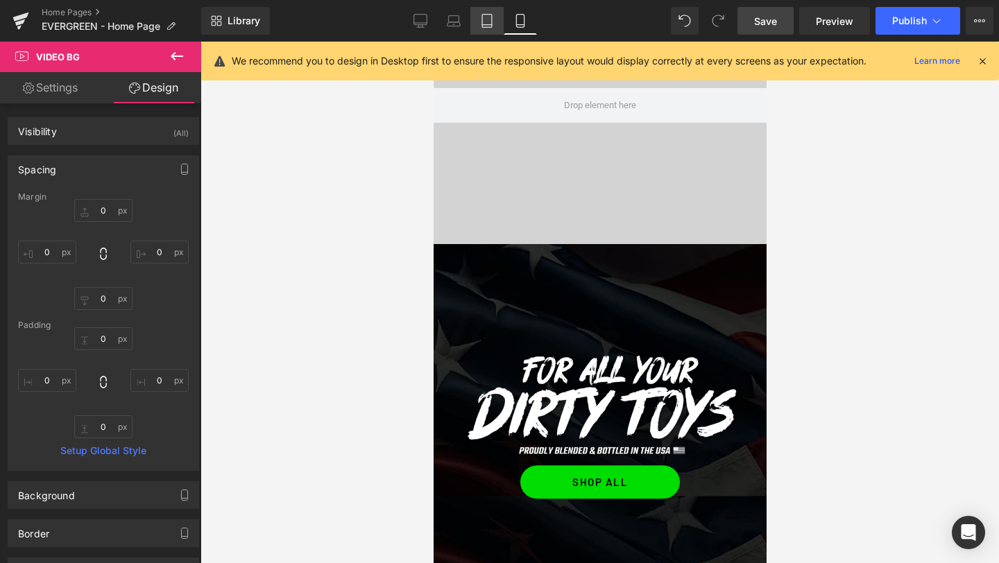
click at [493, 24] on icon at bounding box center [487, 21] width 14 height 14
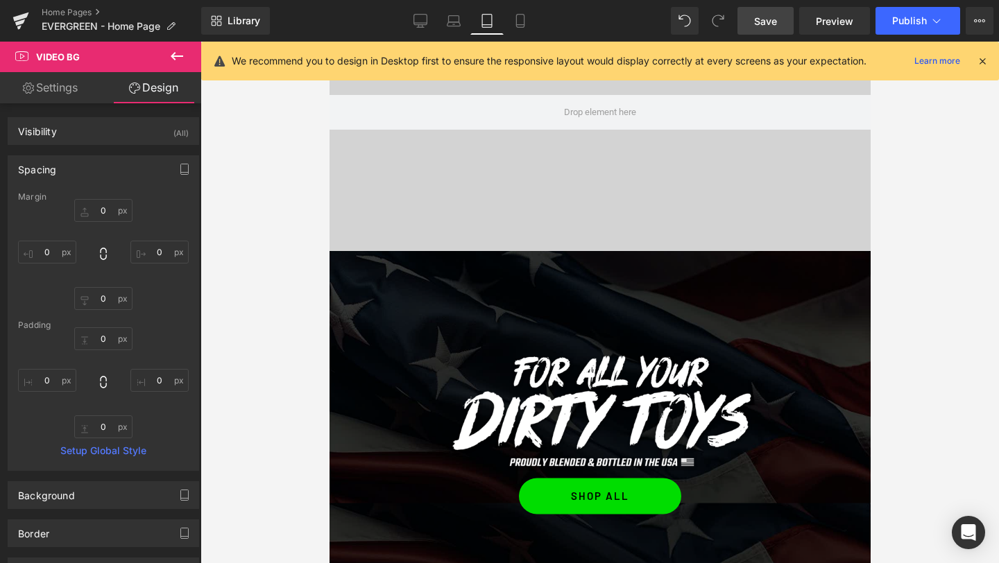
type input "0"
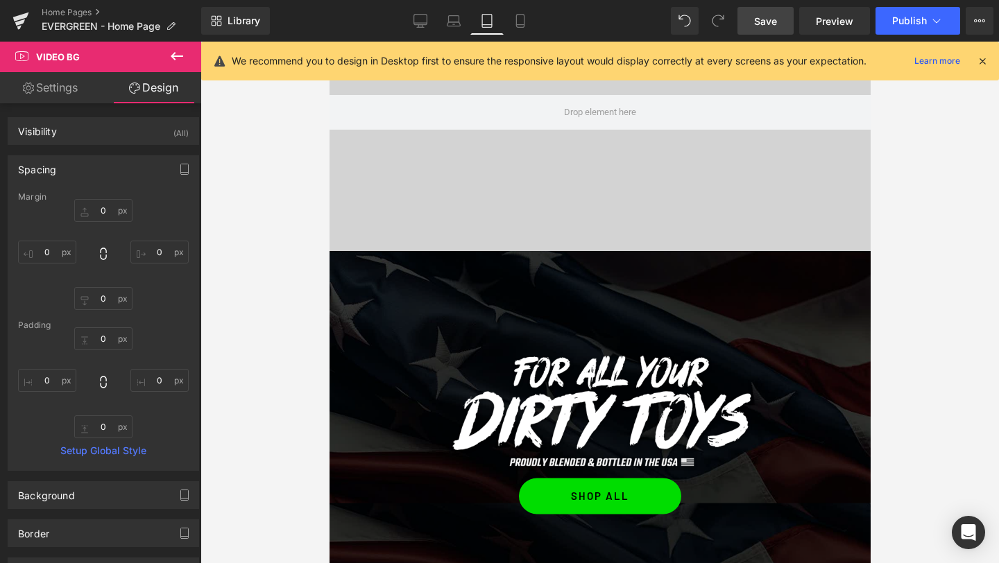
type input "0"
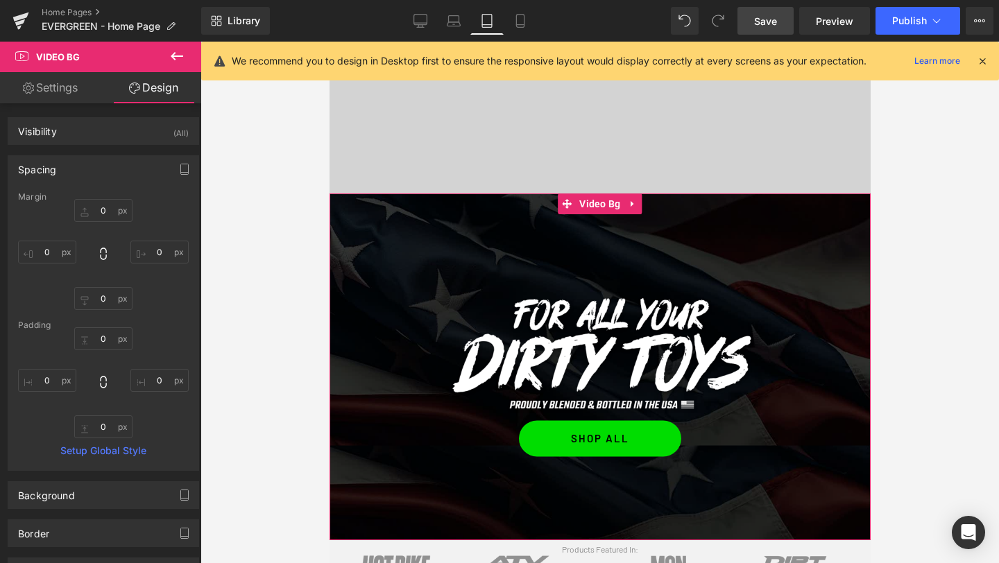
scroll to position [273, 0]
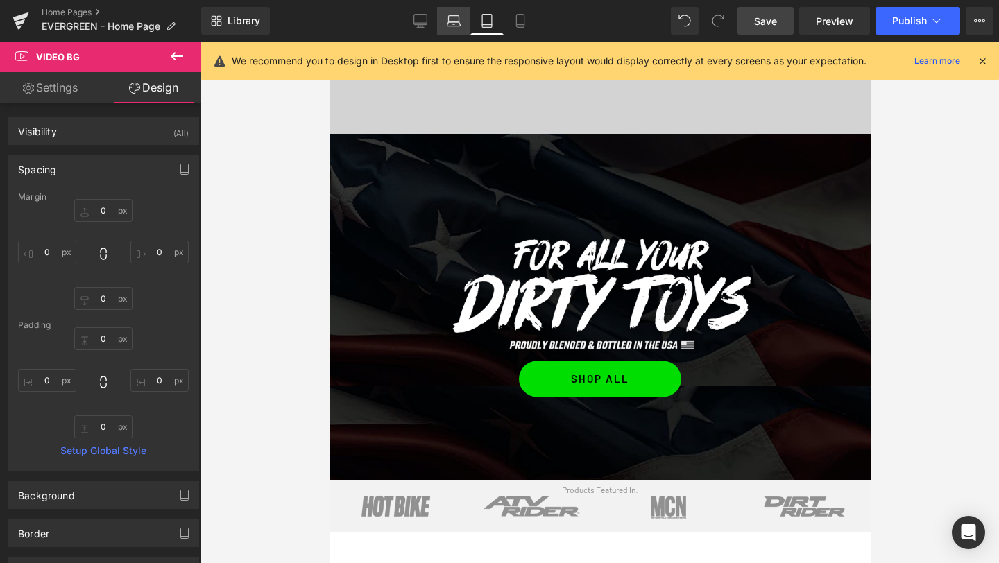
click at [452, 22] on icon at bounding box center [453, 24] width 13 height 4
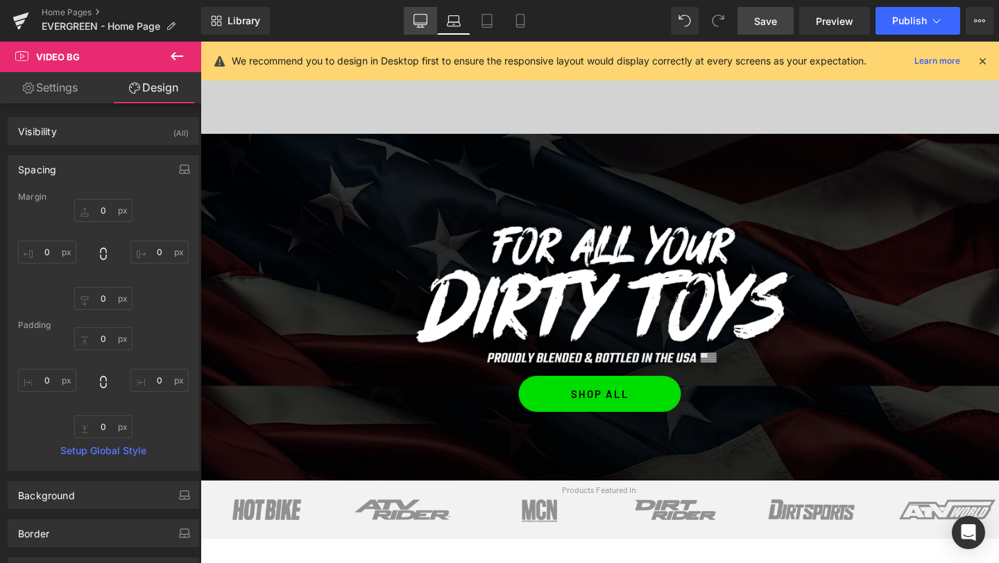
type input "0"
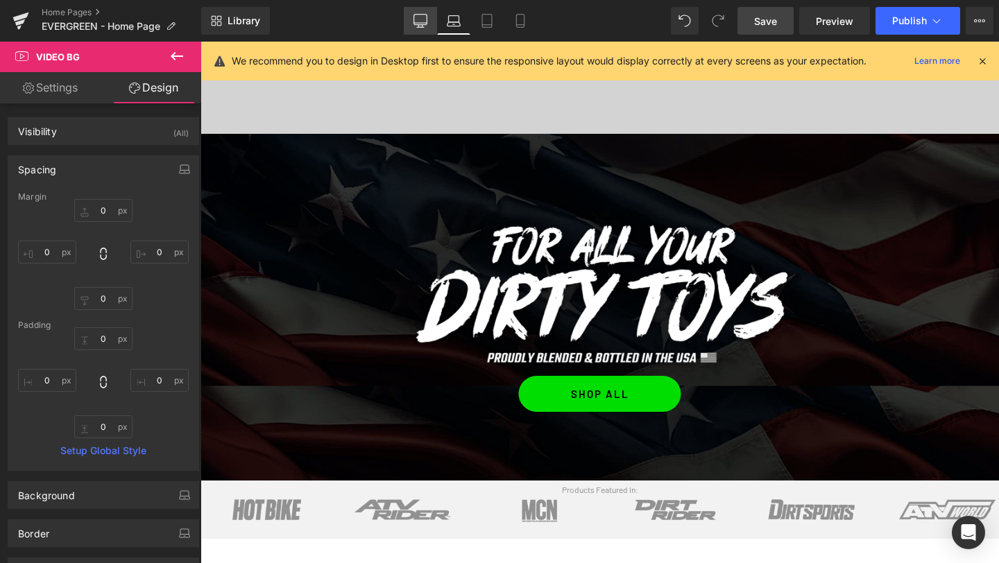
type input "0"
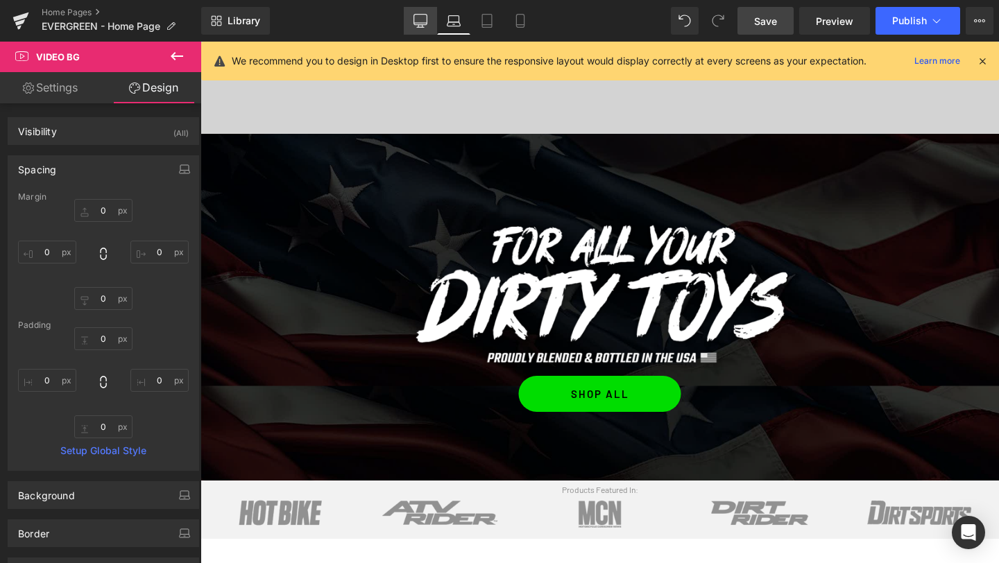
click at [424, 24] on icon at bounding box center [420, 21] width 14 height 14
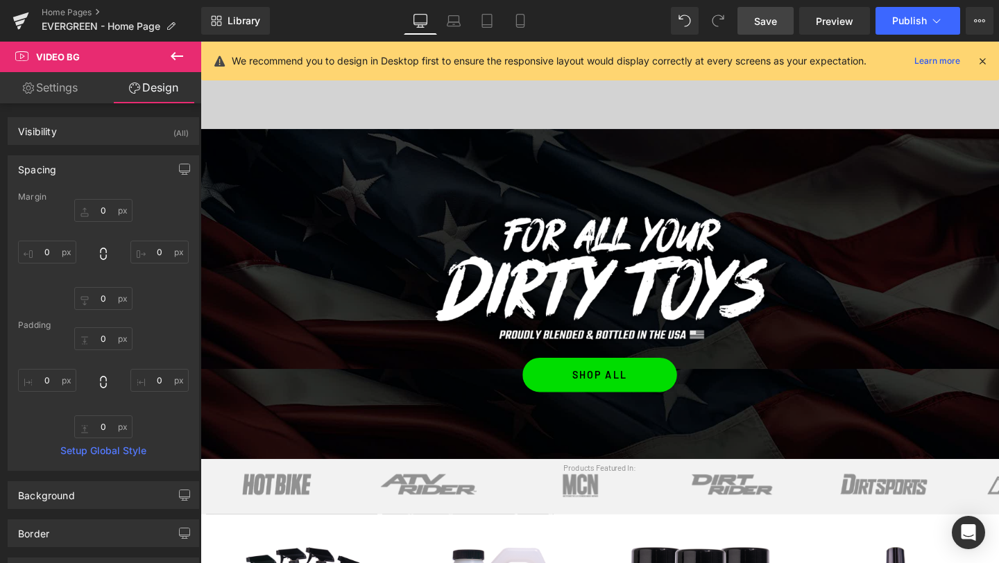
type input "0"
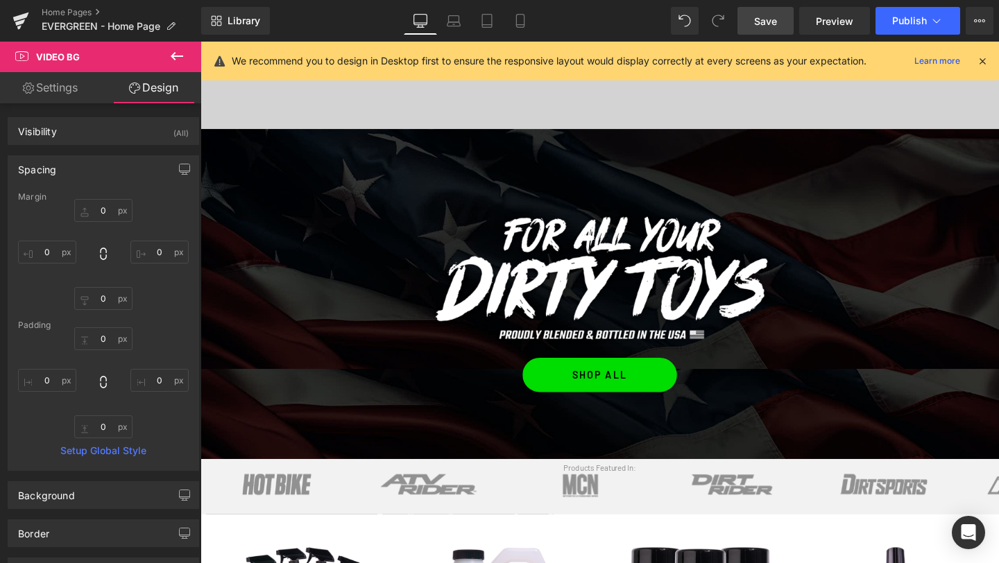
type input "0"
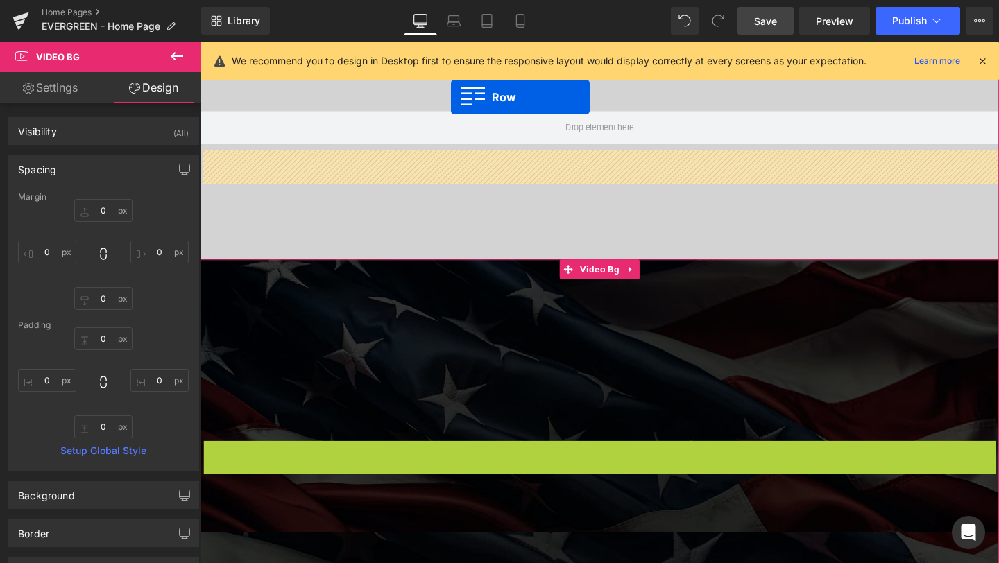
scroll to position [95, 0]
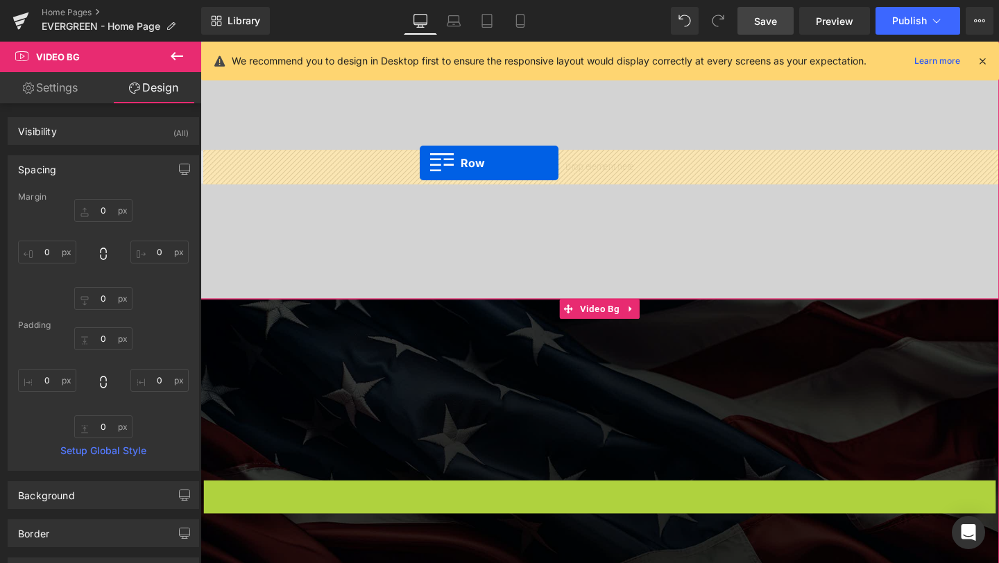
drag, startPoint x: 212, startPoint y: 354, endPoint x: 431, endPoint y: 169, distance: 286.4
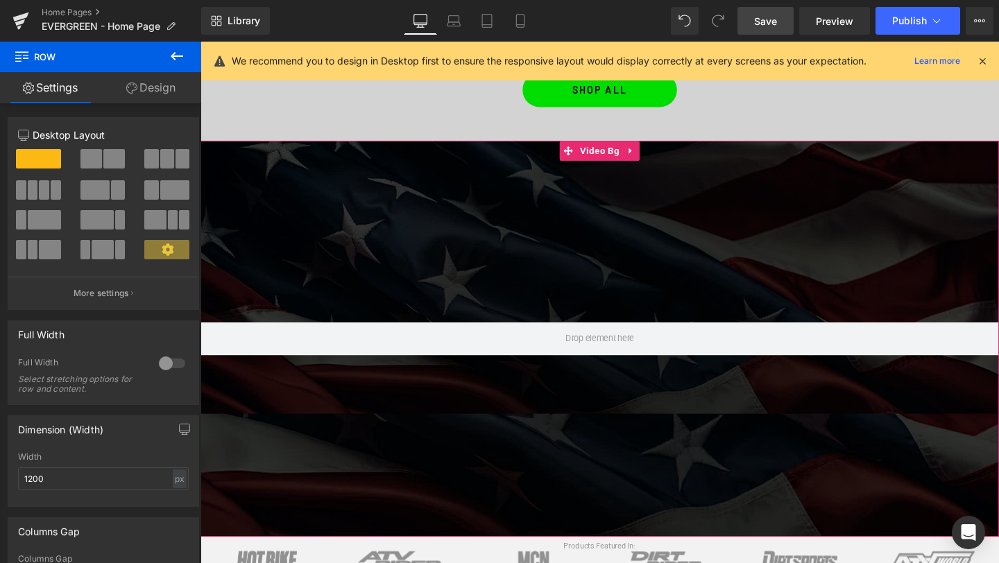
scroll to position [350, 0]
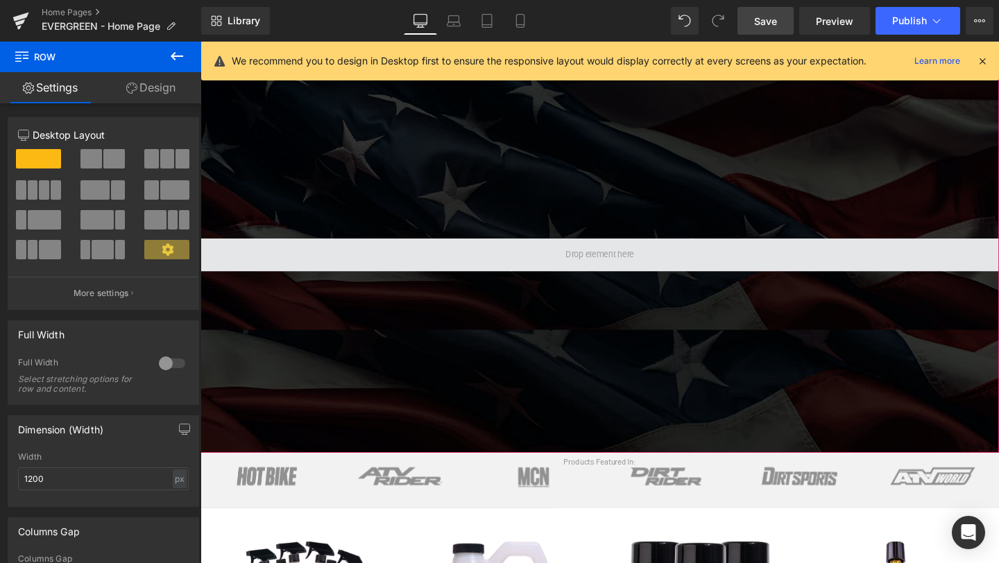
click at [557, 264] on span at bounding box center [619, 265] width 839 height 35
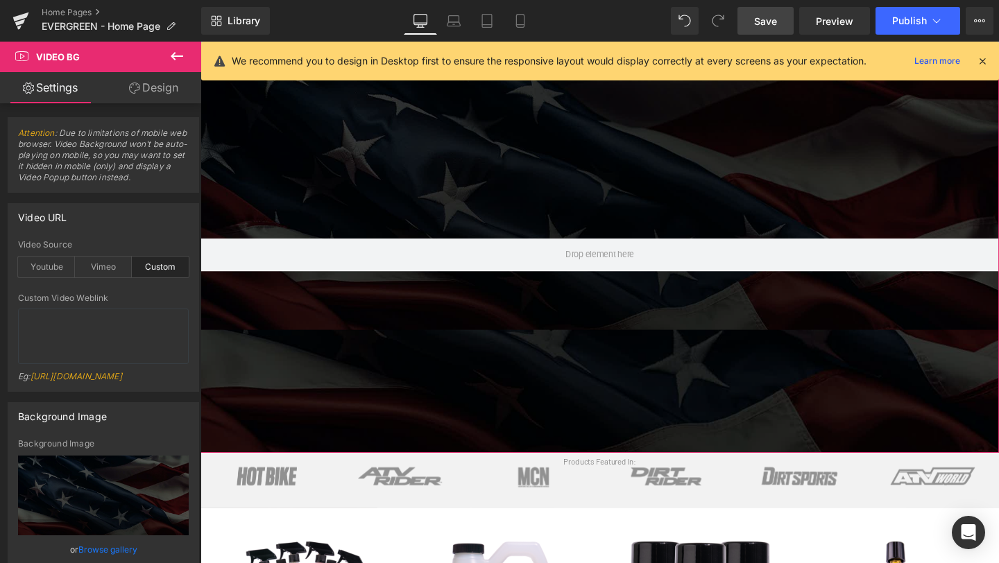
click at [153, 94] on link "Design" at bounding box center [153, 87] width 101 height 31
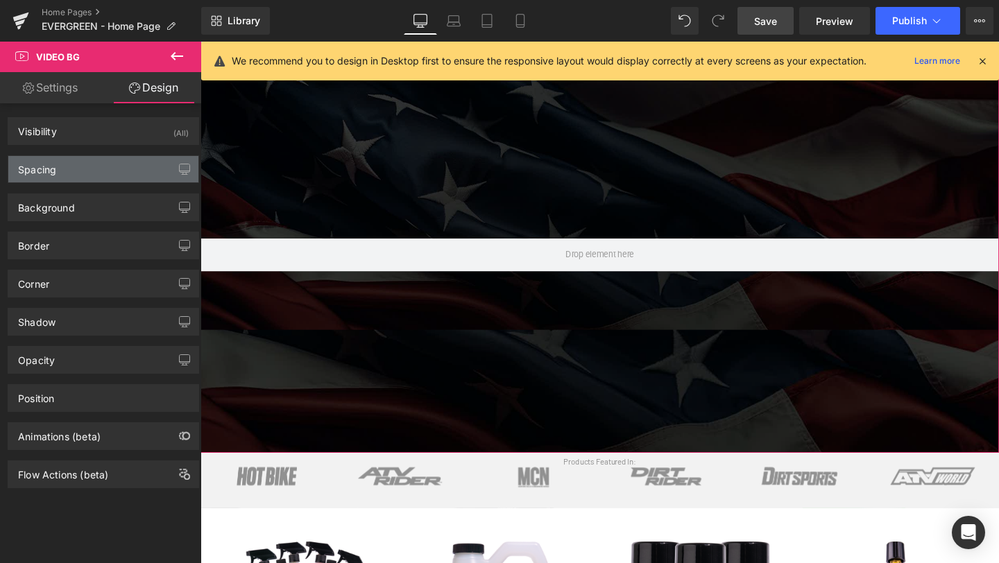
click at [58, 175] on div "Spacing" at bounding box center [103, 169] width 190 height 26
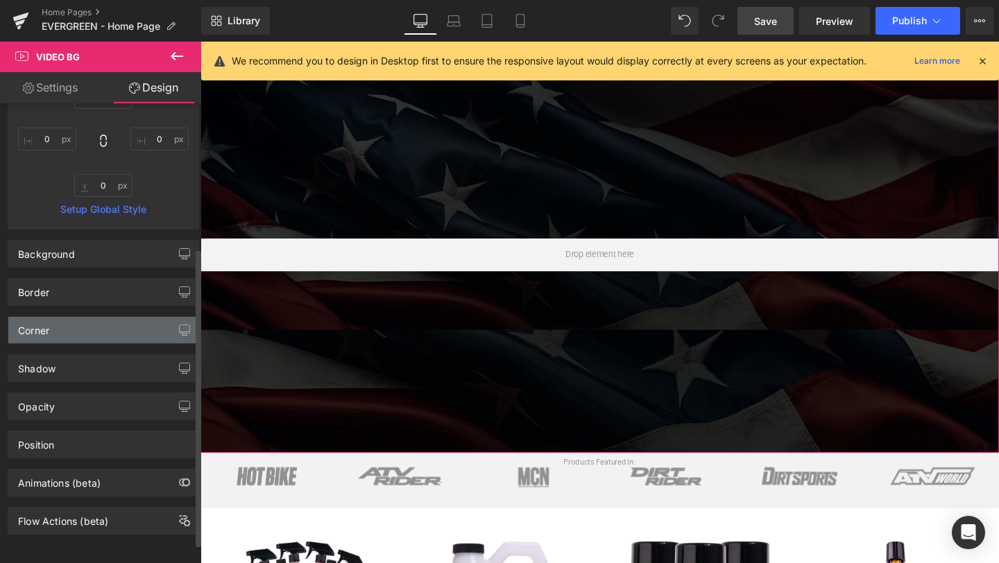
scroll to position [0, 0]
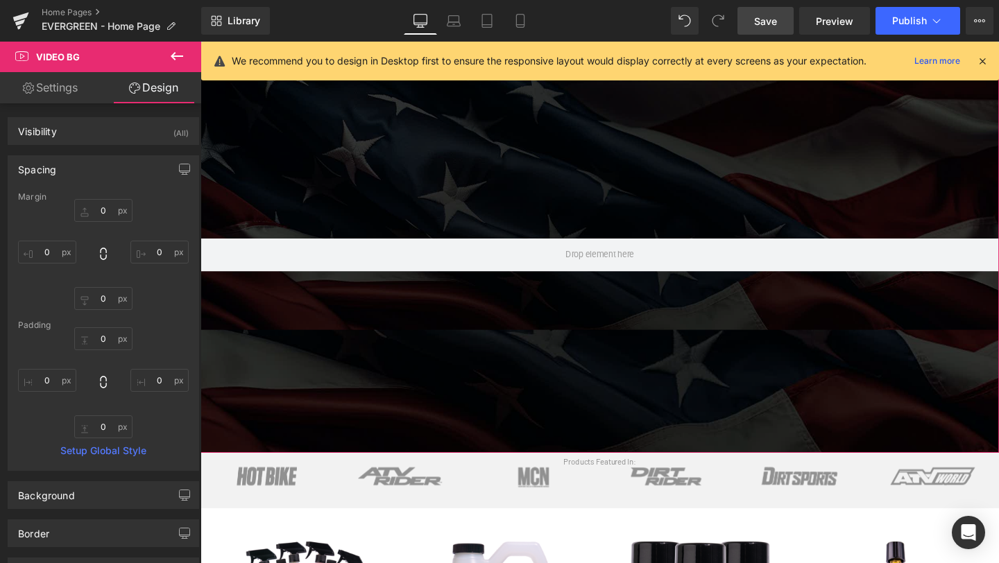
click at [62, 99] on link "Settings" at bounding box center [50, 87] width 101 height 31
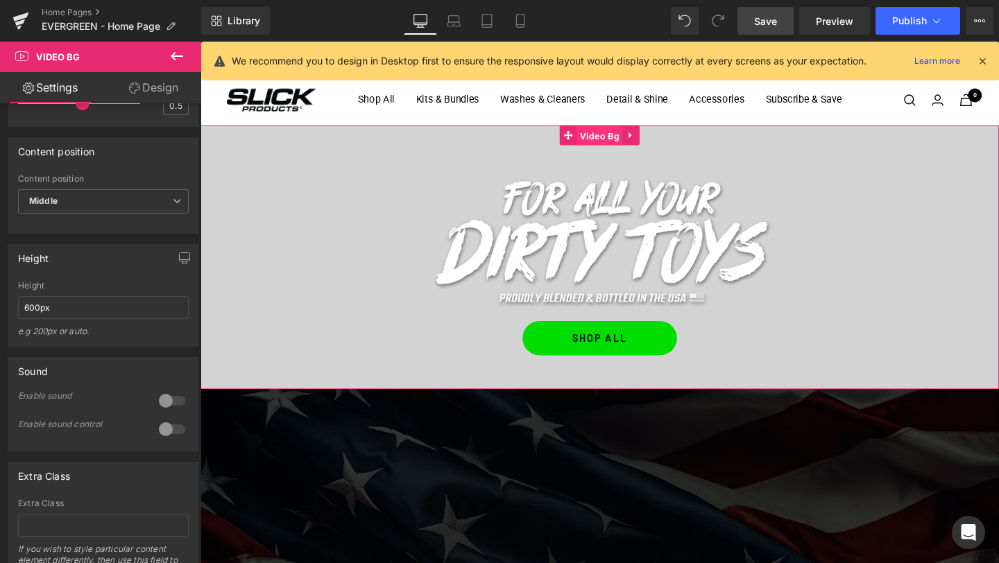
click at [627, 140] on span "Video Bg" at bounding box center [620, 140] width 48 height 21
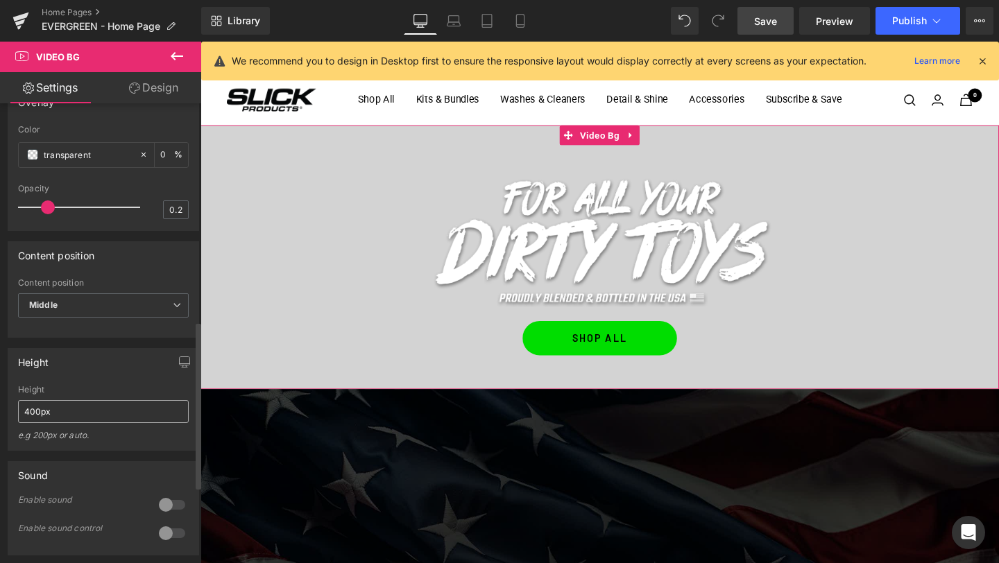
scroll to position [599, 0]
click at [32, 421] on input "400px" at bounding box center [103, 409] width 171 height 23
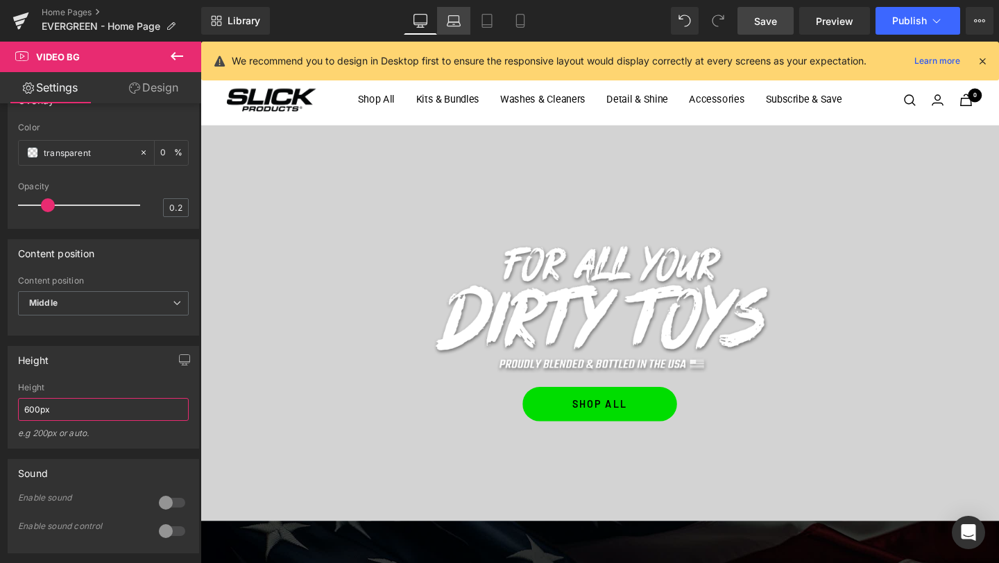
type input "600px"
click at [458, 20] on icon at bounding box center [454, 21] width 14 height 14
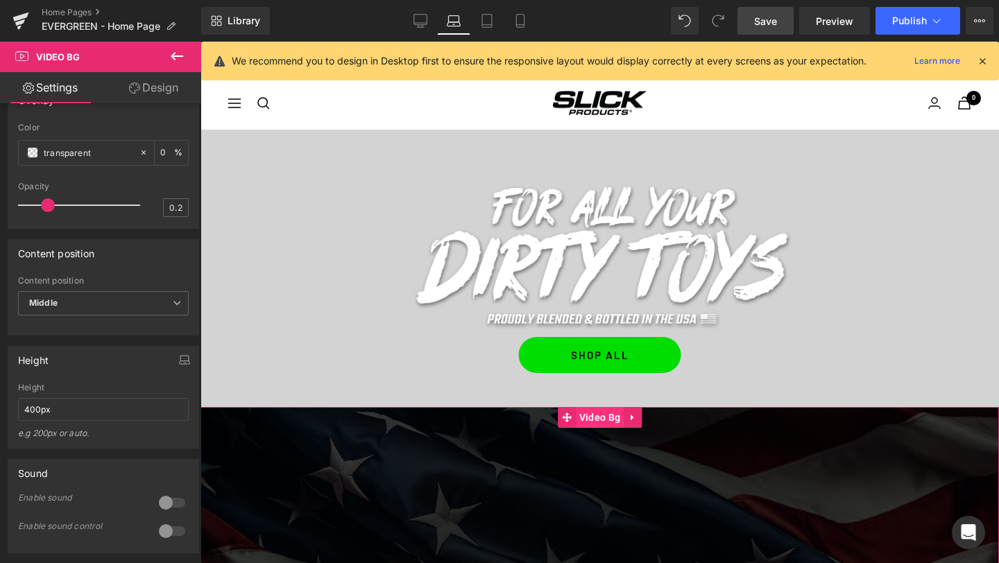
click at [599, 418] on span "Video Bg" at bounding box center [600, 417] width 48 height 21
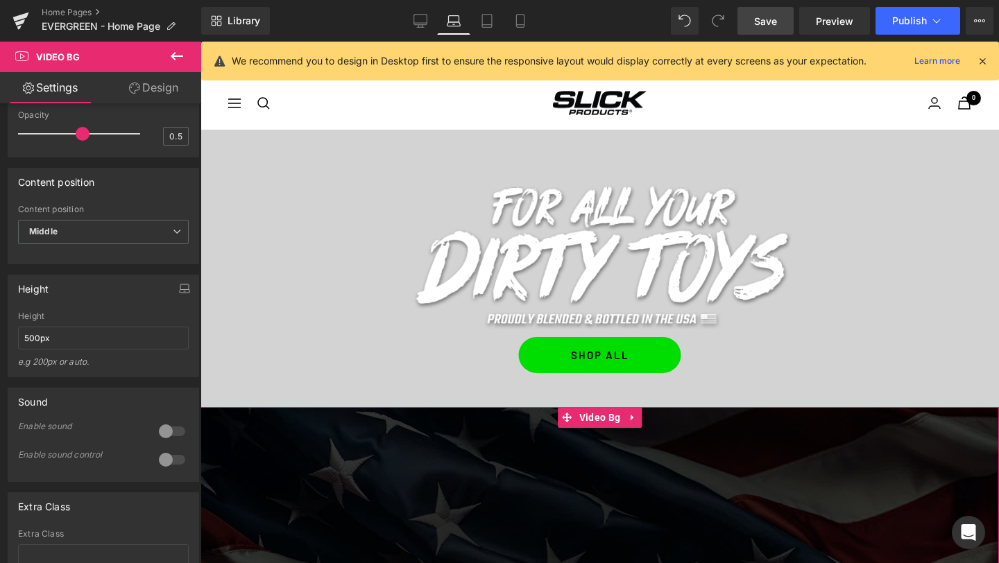
scroll to position [701, 0]
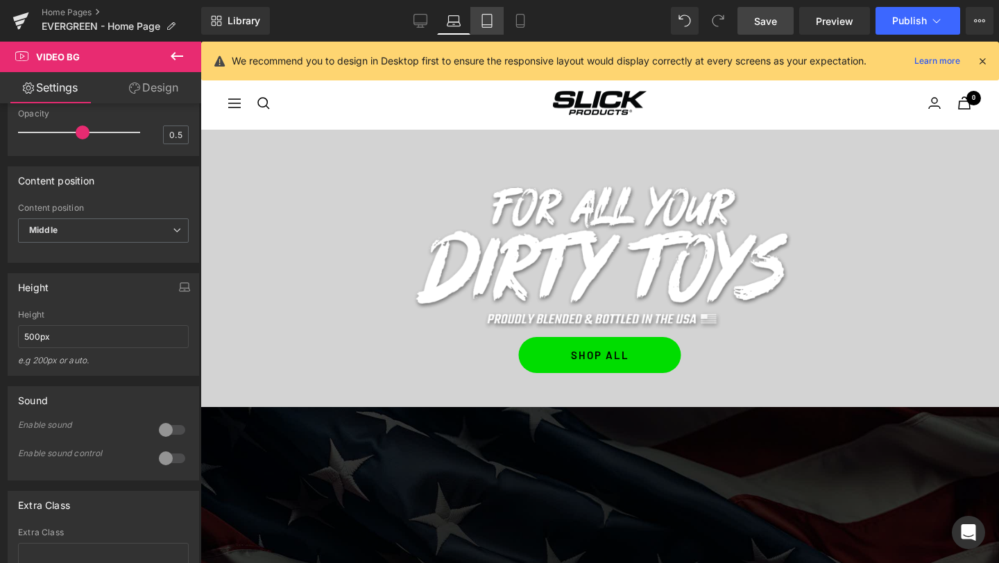
click at [486, 23] on icon at bounding box center [487, 21] width 14 height 14
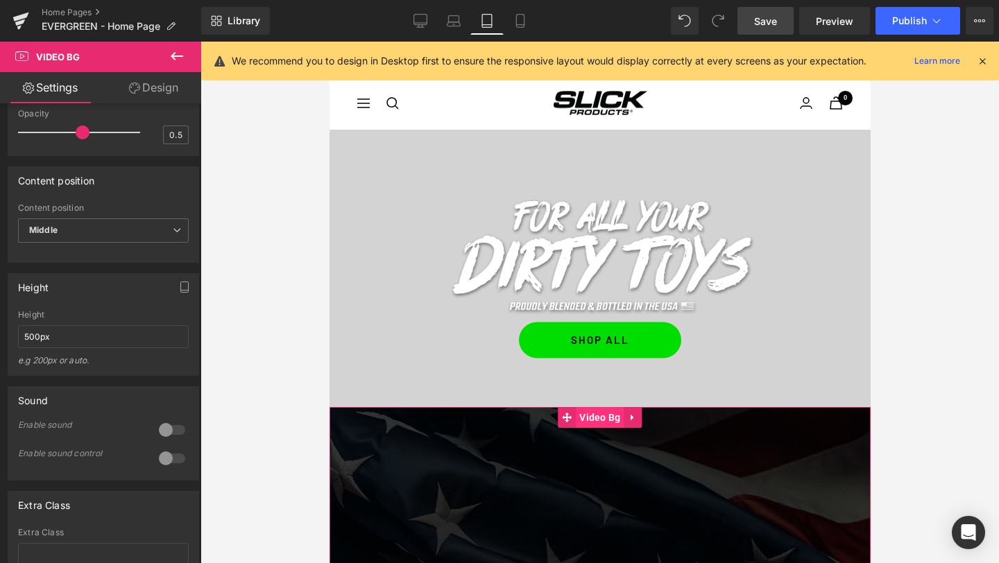
click at [587, 422] on span "Video Bg" at bounding box center [599, 417] width 48 height 21
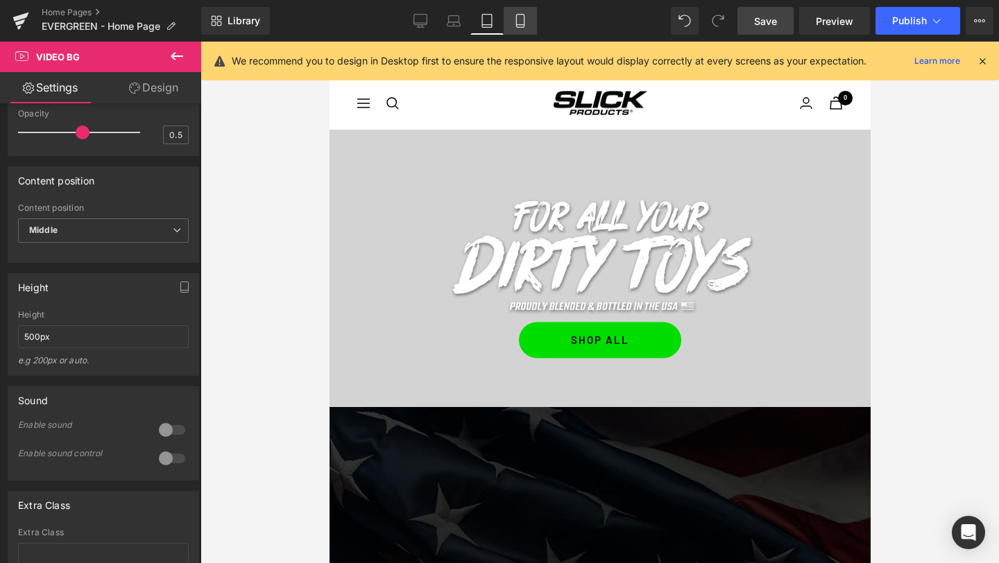
click at [521, 25] on icon at bounding box center [520, 25] width 8 height 0
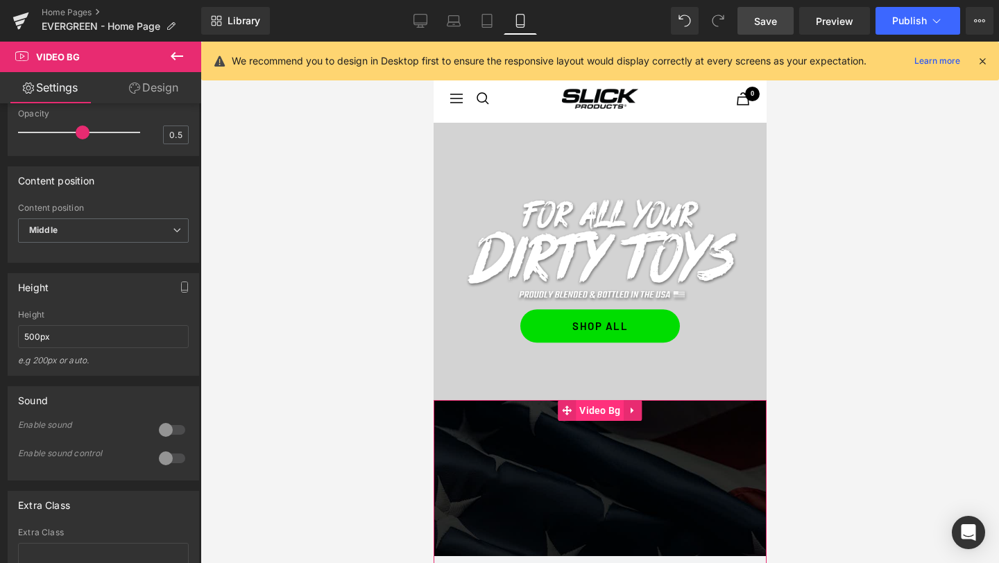
click at [587, 409] on span "Video Bg" at bounding box center [599, 410] width 48 height 21
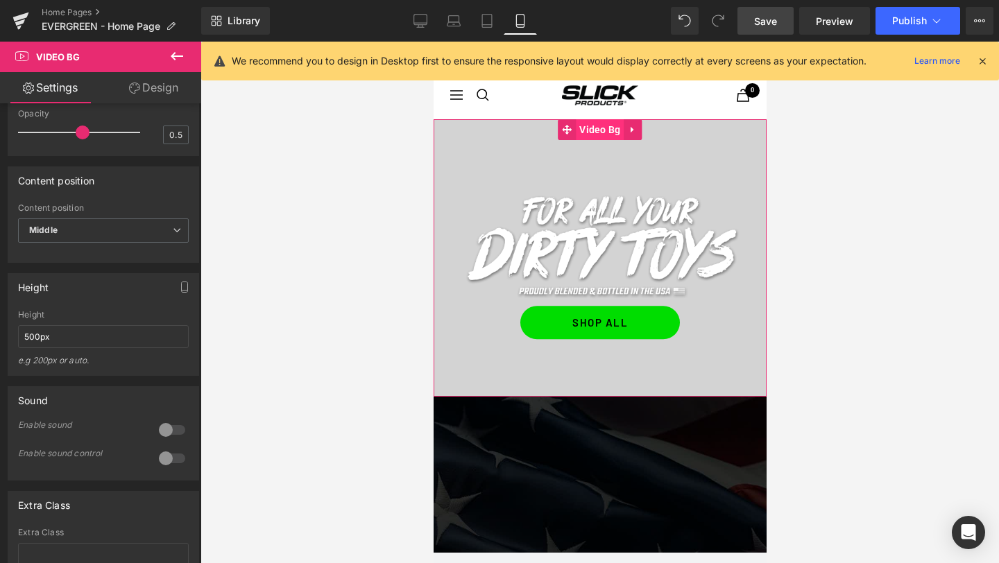
click at [592, 132] on span "Video Bg" at bounding box center [599, 129] width 48 height 21
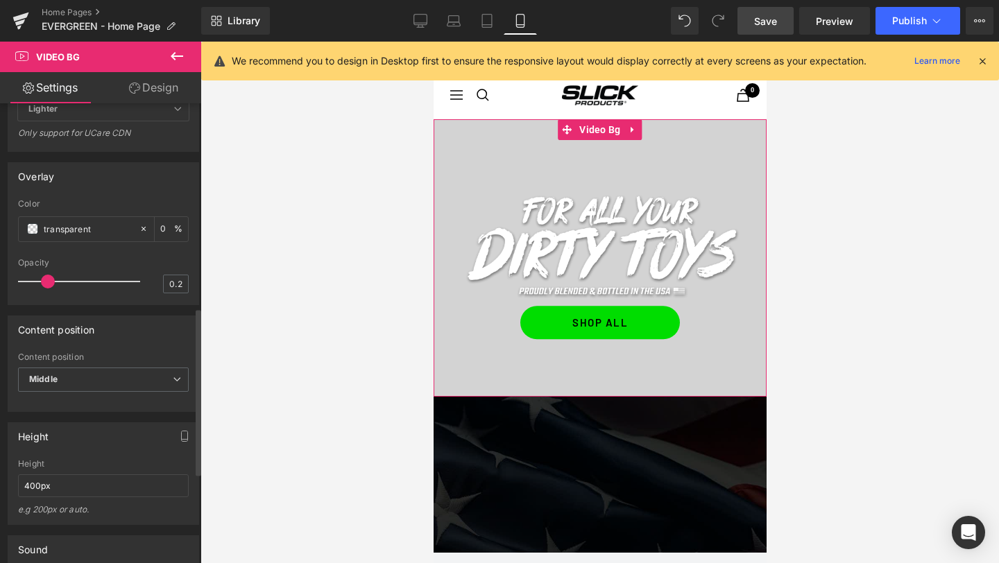
scroll to position [632, 0]
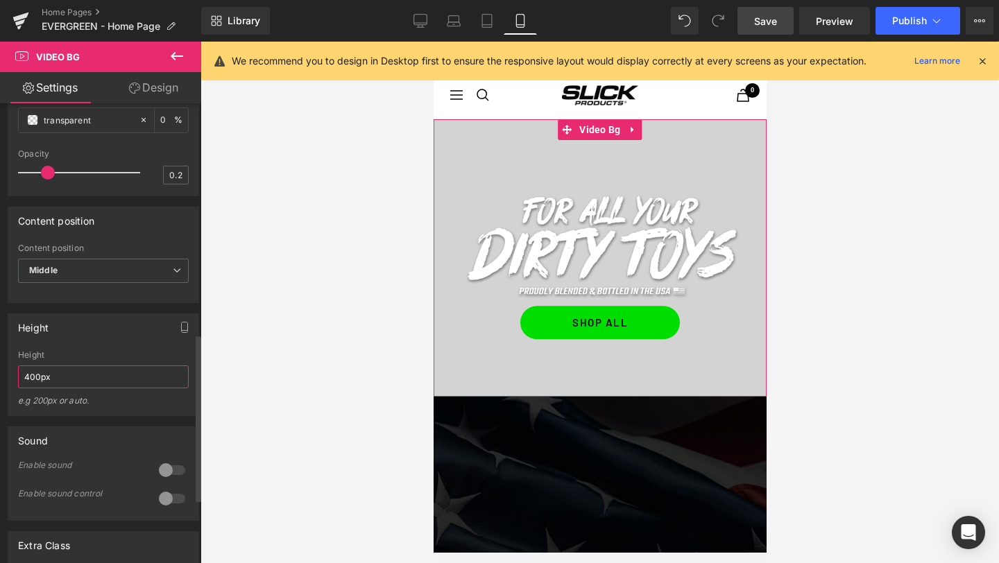
click at [30, 388] on input "400px" at bounding box center [103, 377] width 171 height 23
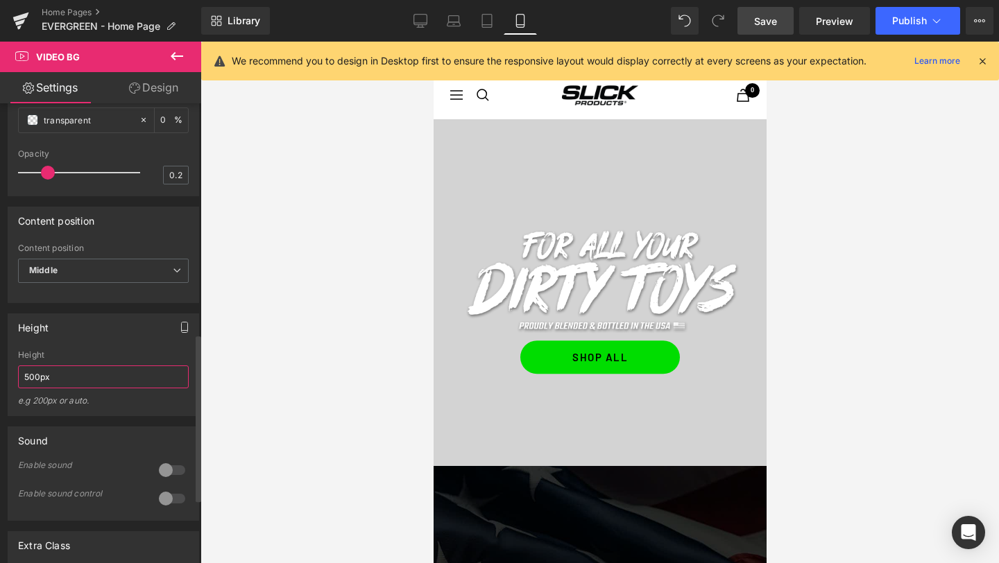
type input "500px"
click at [179, 333] on icon "button" at bounding box center [184, 327] width 11 height 11
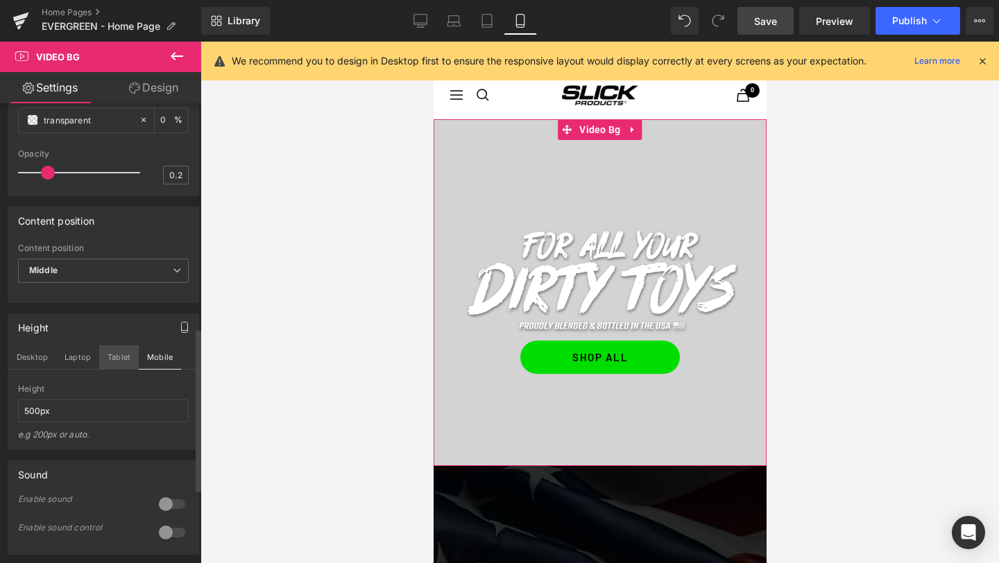
click at [115, 369] on button "Tablet" at bounding box center [119, 357] width 40 height 24
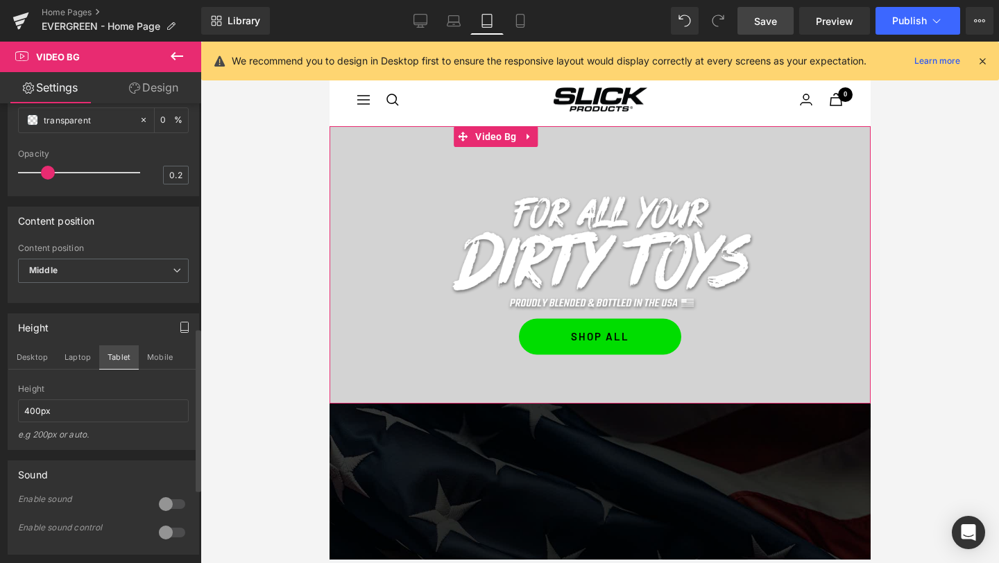
scroll to position [10, 0]
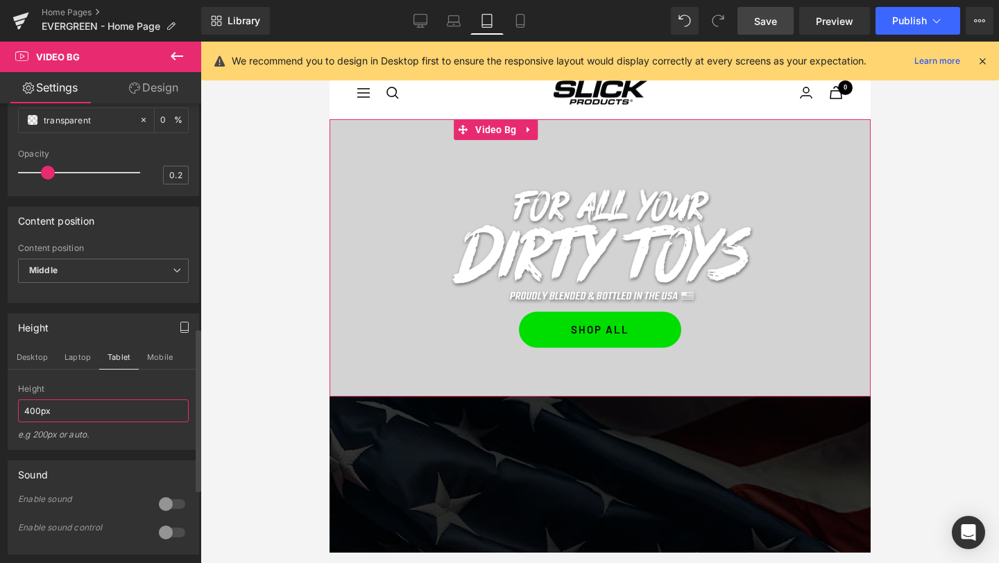
click at [30, 422] on input "400px" at bounding box center [103, 411] width 171 height 23
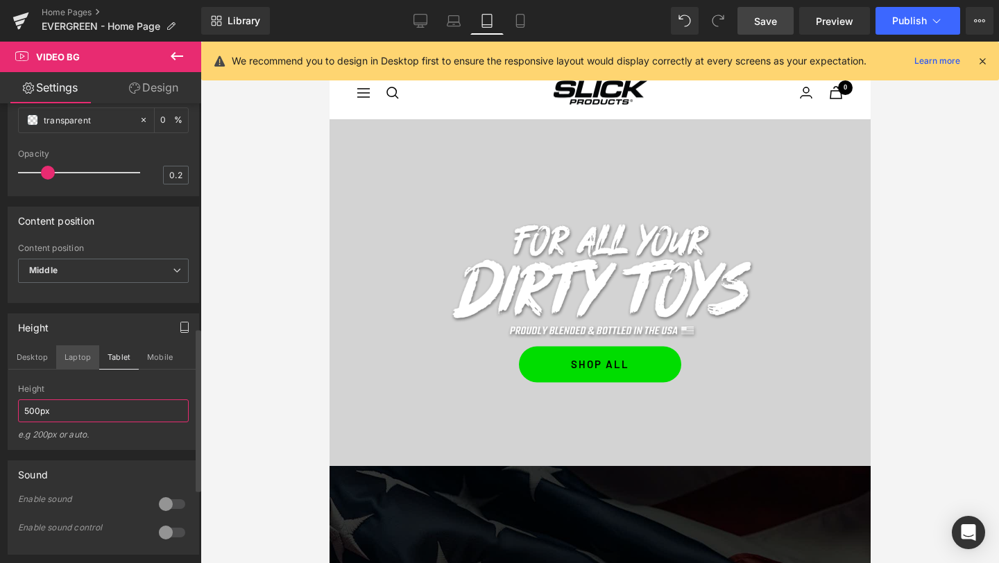
type input "500px"
click at [69, 369] on button "Laptop" at bounding box center [77, 357] width 43 height 24
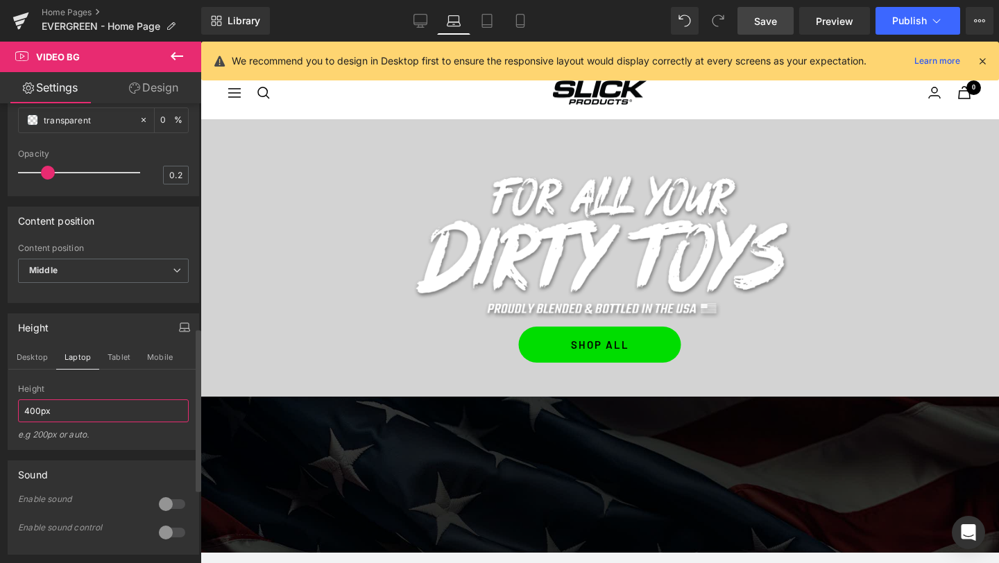
click at [26, 422] on input "400px" at bounding box center [103, 411] width 171 height 23
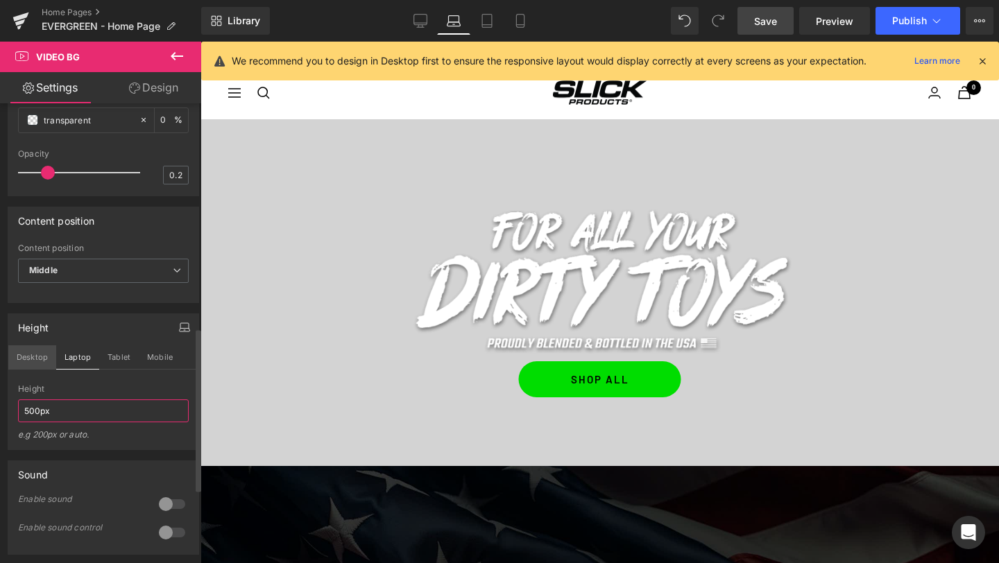
type input "500px"
click at [33, 369] on button "Desktop" at bounding box center [32, 357] width 48 height 24
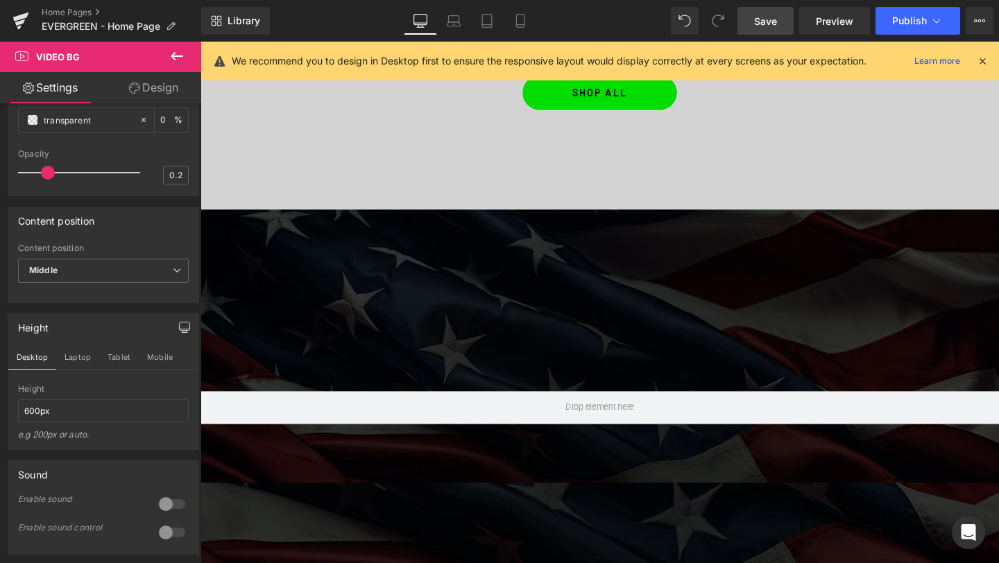
scroll to position [331, 0]
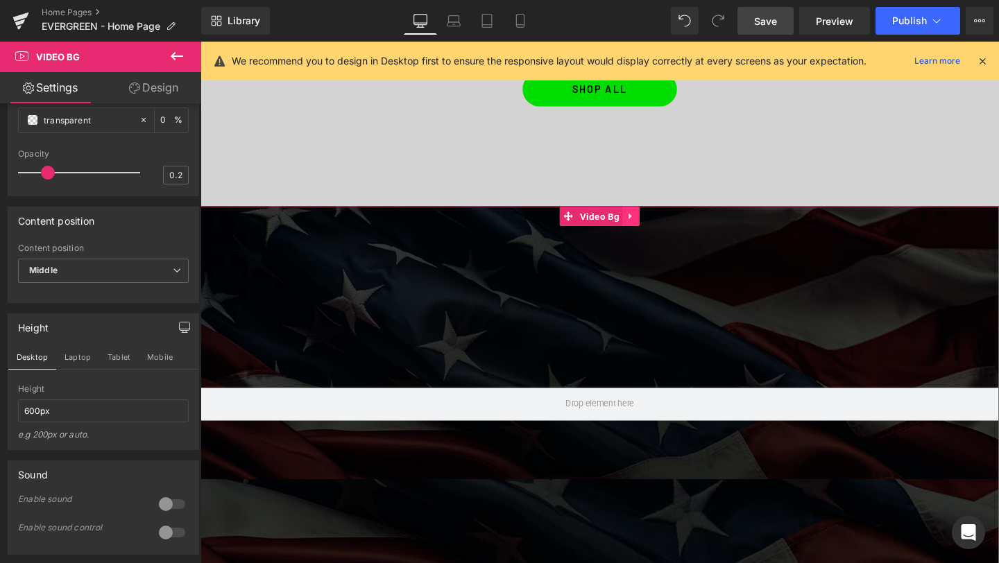
click at [656, 228] on icon at bounding box center [654, 226] width 10 height 10
click at [664, 227] on icon at bounding box center [663, 226] width 10 height 10
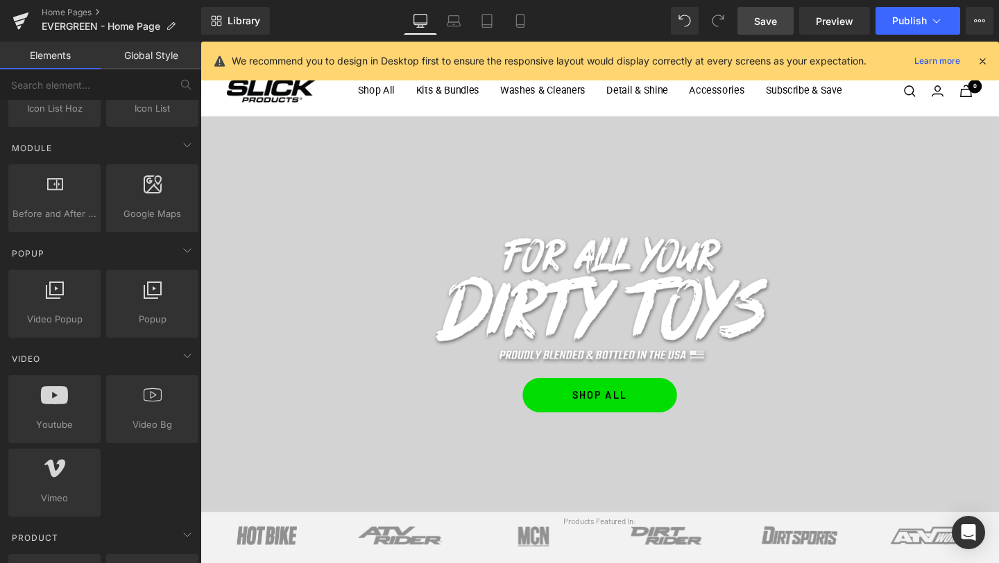
scroll to position [0, 0]
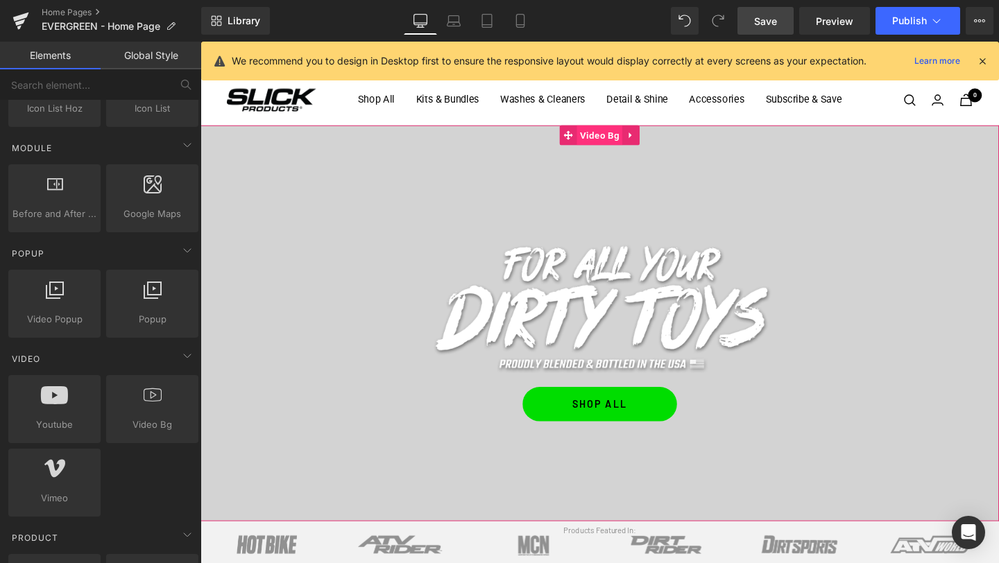
click at [610, 139] on span "Video Bg" at bounding box center [620, 140] width 48 height 21
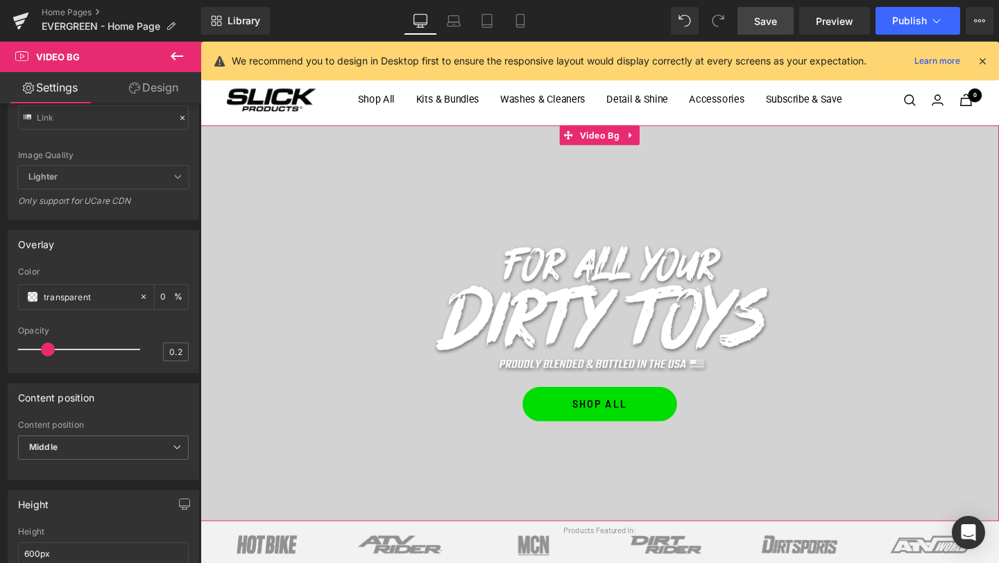
scroll to position [513, 0]
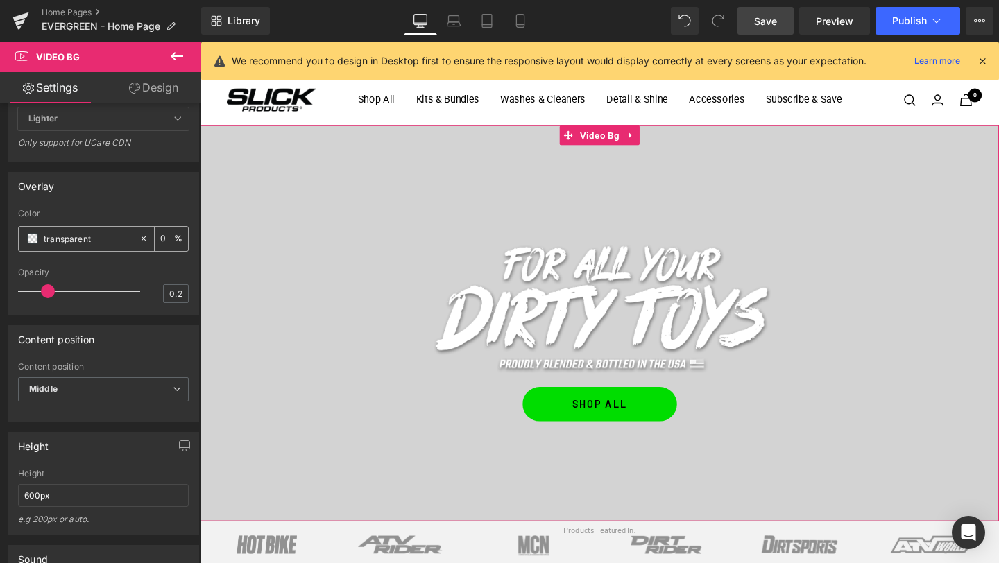
click at [41, 251] on div "transparent" at bounding box center [79, 239] width 120 height 24
click at [28, 244] on span at bounding box center [32, 238] width 11 height 11
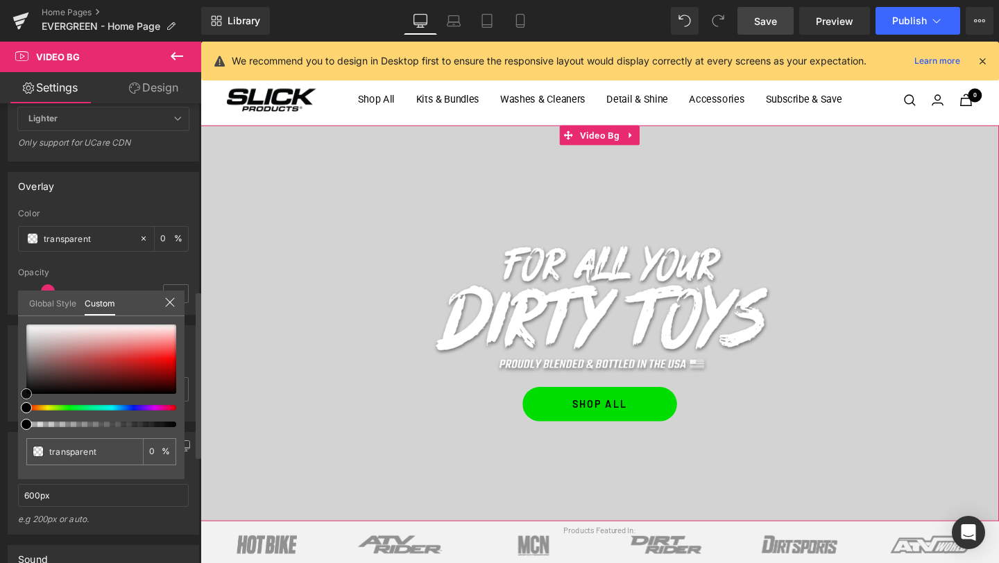
type input "#5f4949"
type input "100"
type input "#5f4949"
type input "100"
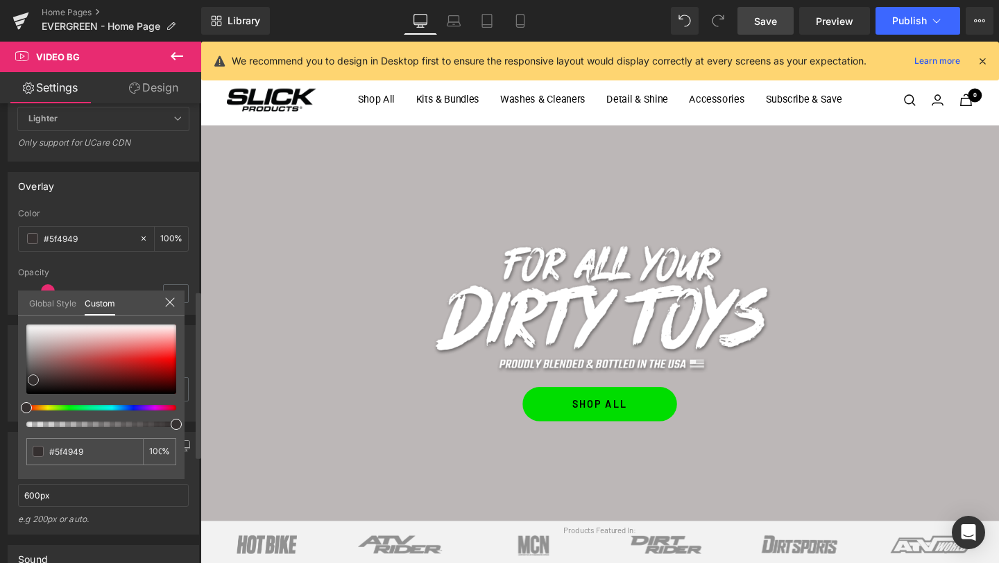
type input "#3e3737"
type input "#111111"
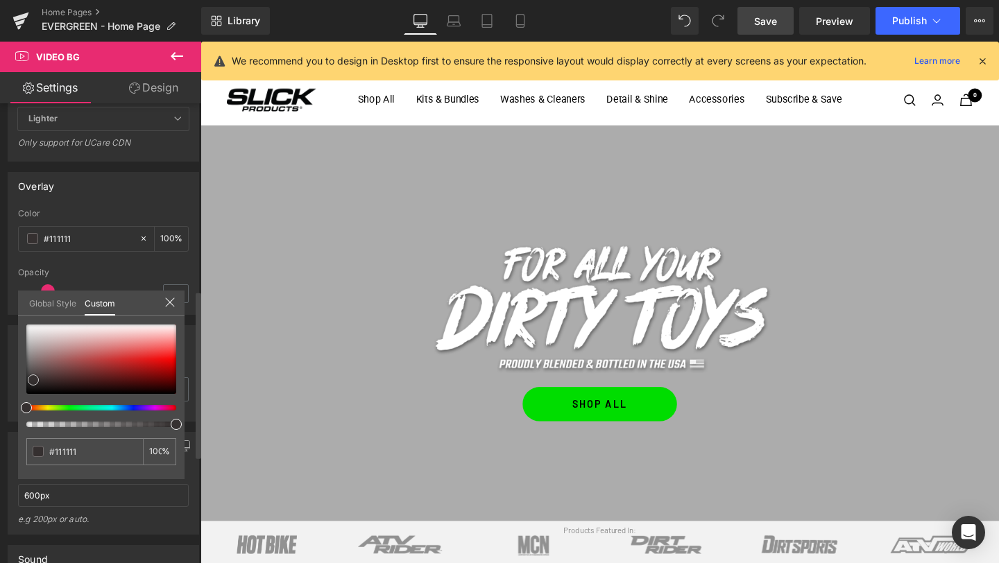
type input "#000000"
drag, startPoint x: 46, startPoint y: 371, endPoint x: 10, endPoint y: 418, distance: 58.8
click at [10, 315] on div "Overlay rgba(0, 0, 0, 1) Color #000000 100 % 0.2 Opacity 0.2 Global Style Custo…" at bounding box center [103, 238] width 207 height 153
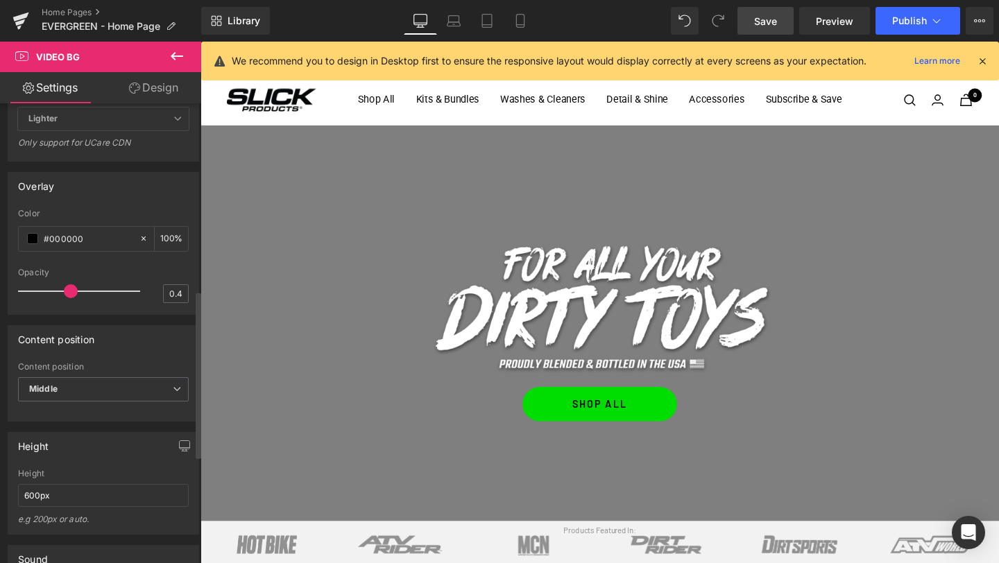
type input "0.5"
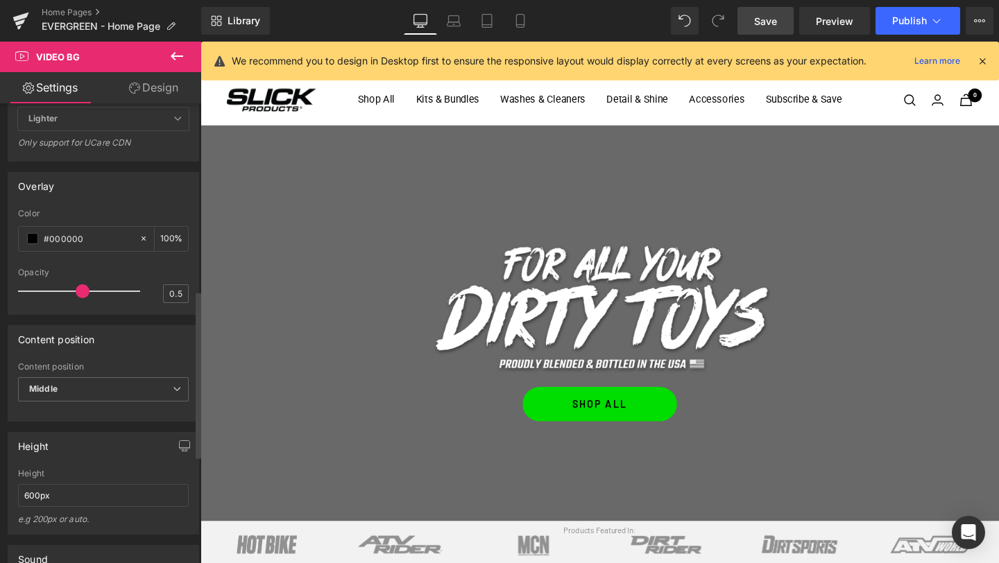
drag, startPoint x: 45, startPoint y: 325, endPoint x: 79, endPoint y: 323, distance: 34.0
click at [79, 298] on span at bounding box center [83, 291] width 14 height 14
click at [780, 18] on link "Save" at bounding box center [765, 21] width 56 height 28
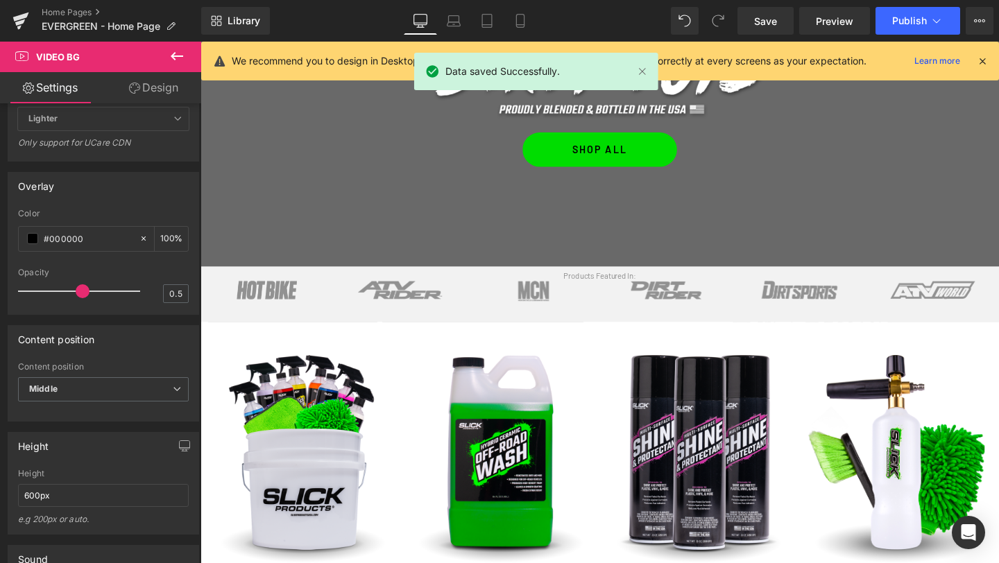
scroll to position [307, 0]
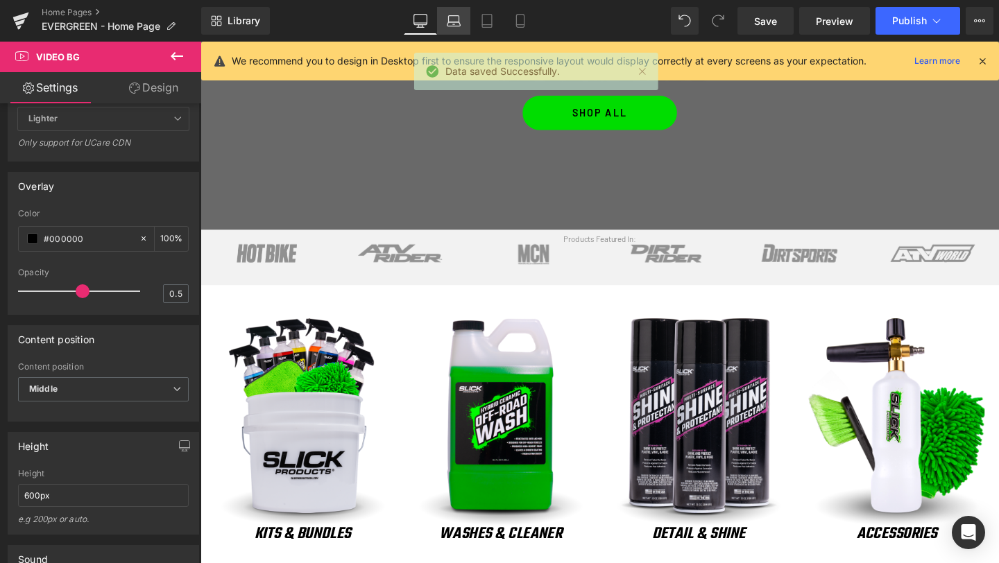
click at [448, 24] on icon at bounding box center [454, 21] width 14 height 14
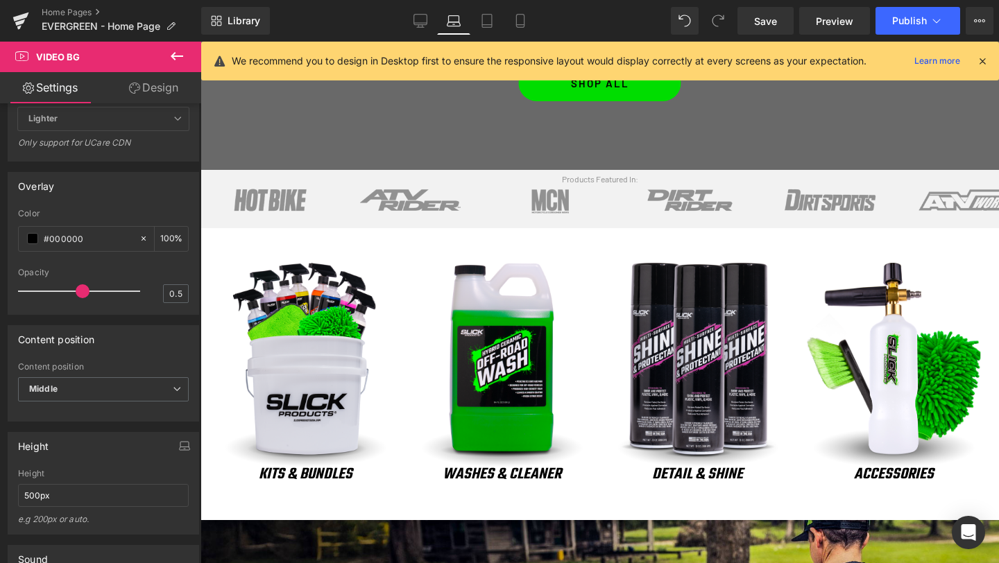
scroll to position [0, 0]
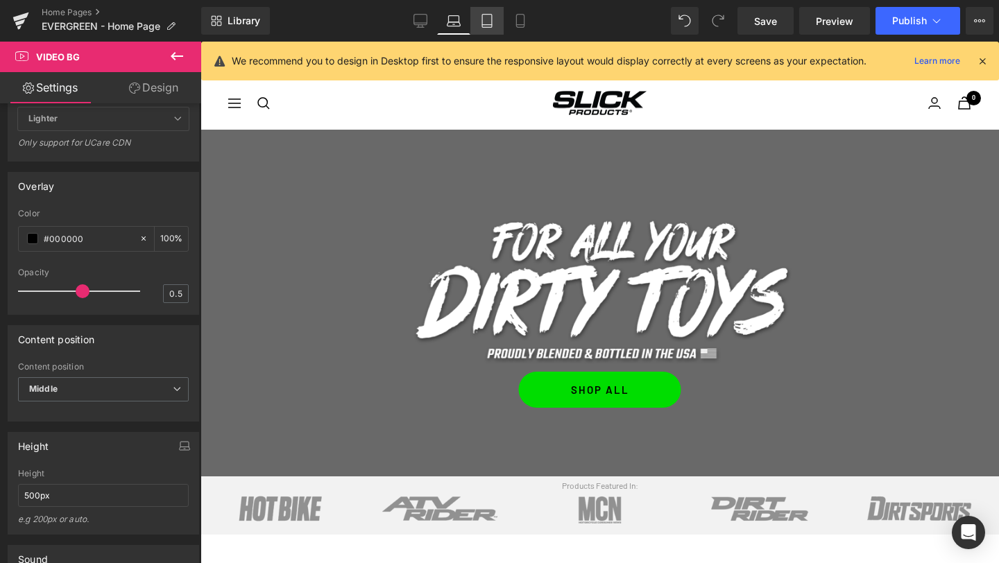
click at [487, 25] on icon at bounding box center [487, 25] width 10 height 0
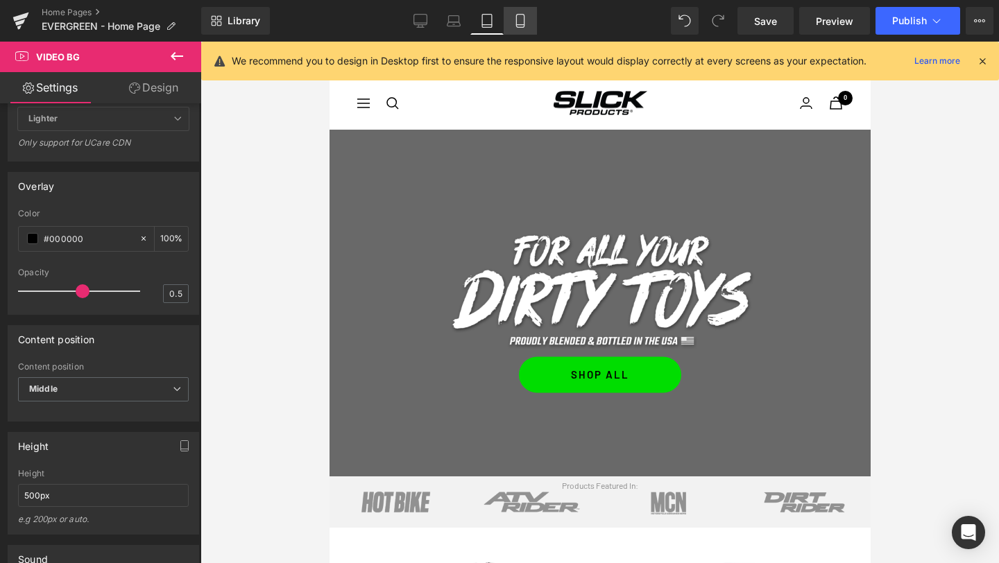
click at [519, 24] on icon at bounding box center [520, 21] width 14 height 14
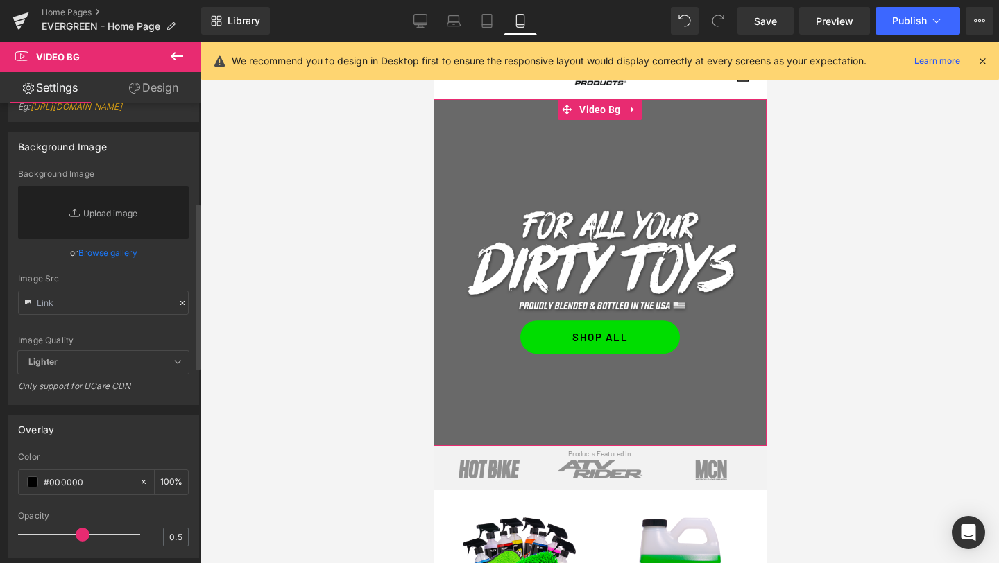
scroll to position [246, 0]
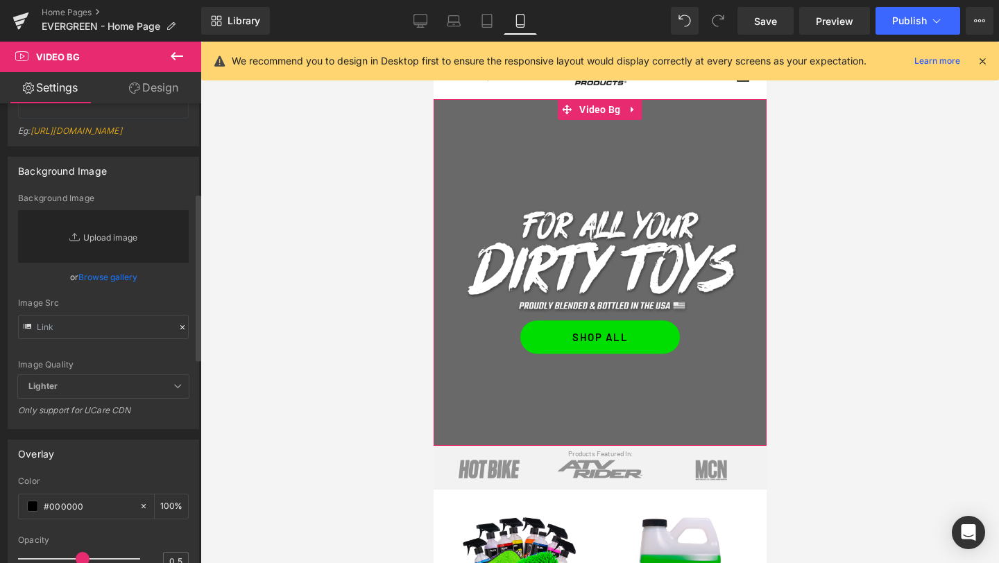
click at [99, 262] on link "Replace Image" at bounding box center [103, 236] width 171 height 53
click at [424, 21] on icon at bounding box center [420, 21] width 14 height 14
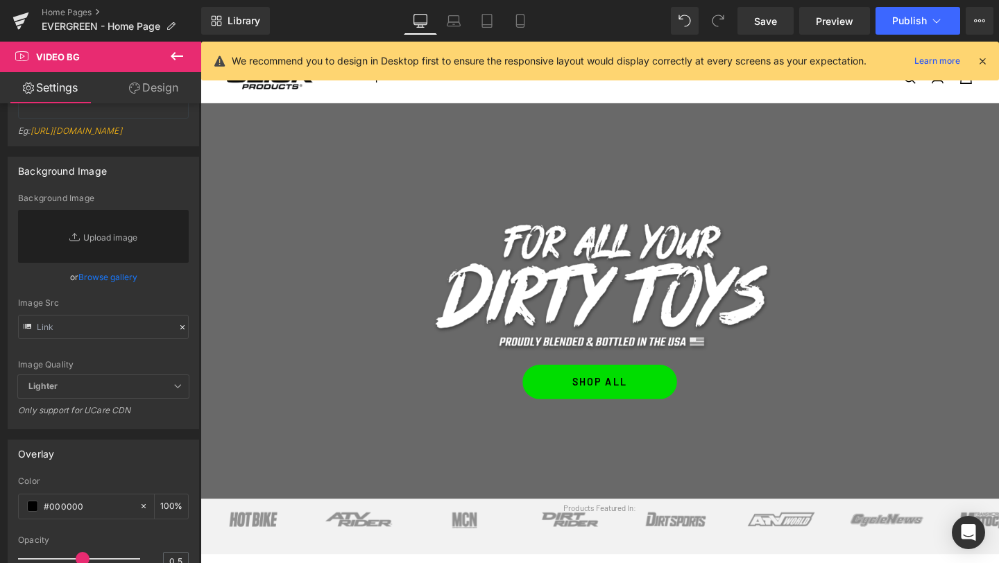
scroll to position [31, 0]
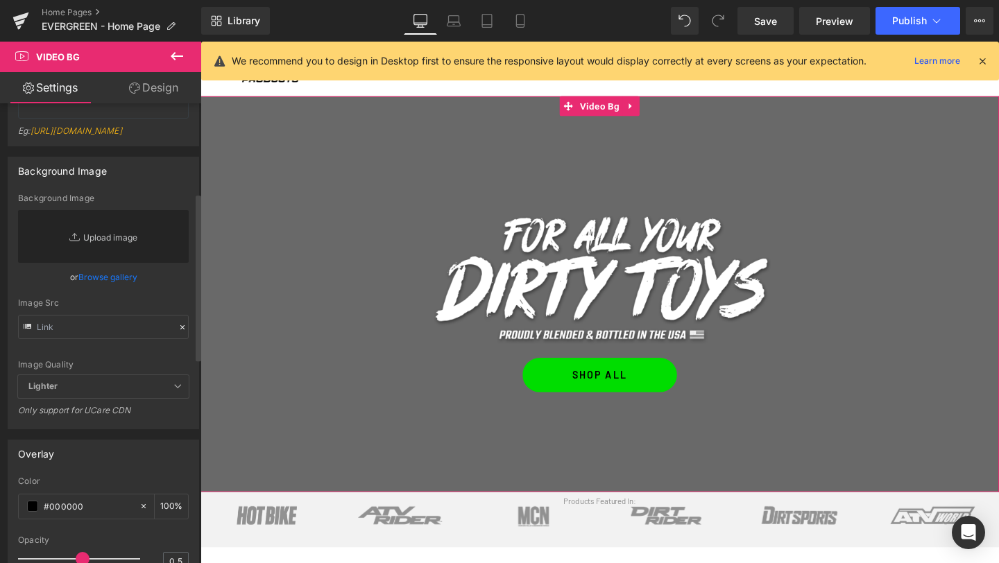
click at [91, 263] on link "Replace Image" at bounding box center [103, 236] width 171 height 53
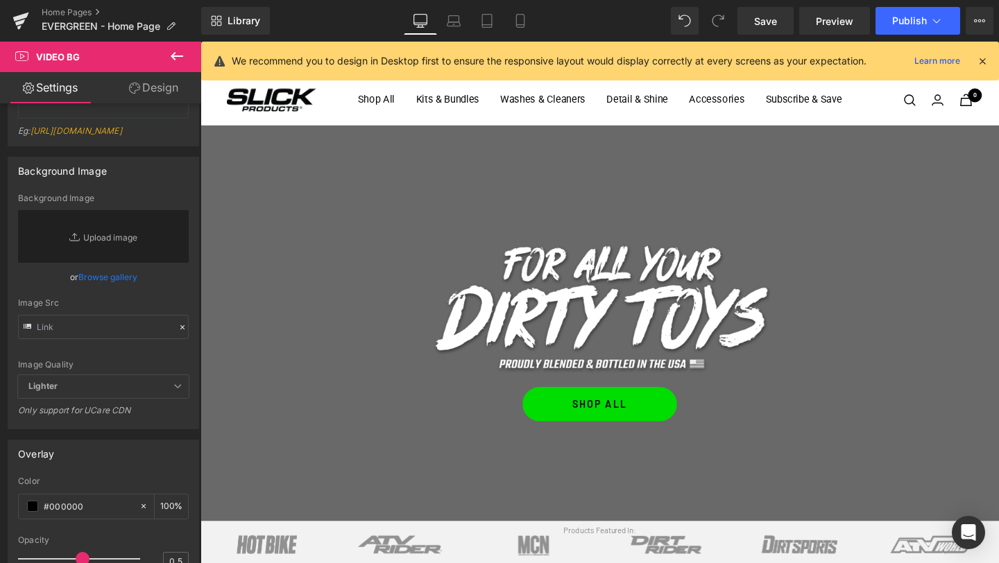
click at [767, 24] on span "Save" at bounding box center [765, 21] width 23 height 15
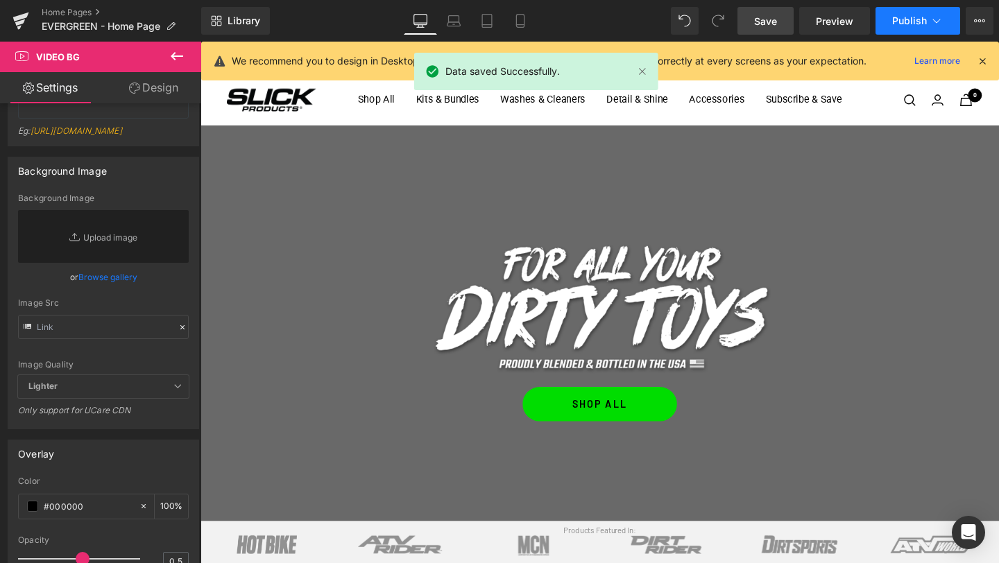
click at [929, 18] on icon at bounding box center [936, 21] width 14 height 14
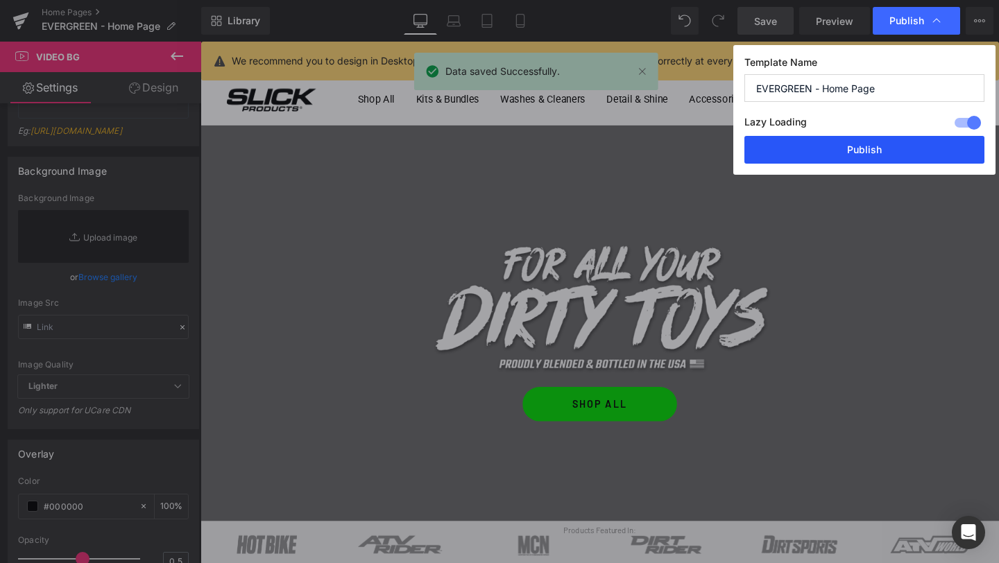
click at [823, 155] on button "Publish" at bounding box center [864, 150] width 240 height 28
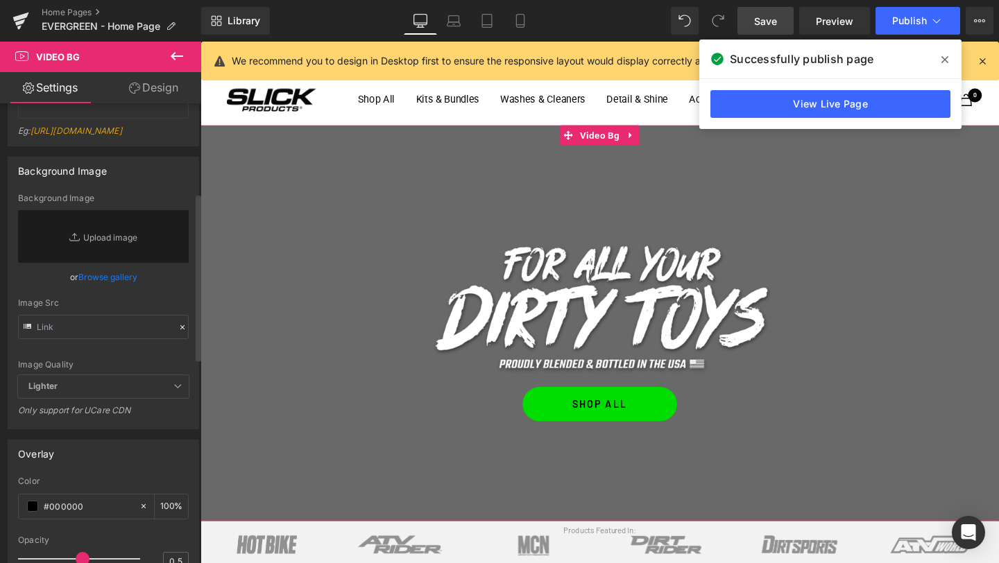
click at [76, 244] on icon at bounding box center [76, 237] width 14 height 14
type input "C:\fakepath\usa-background.jpg"
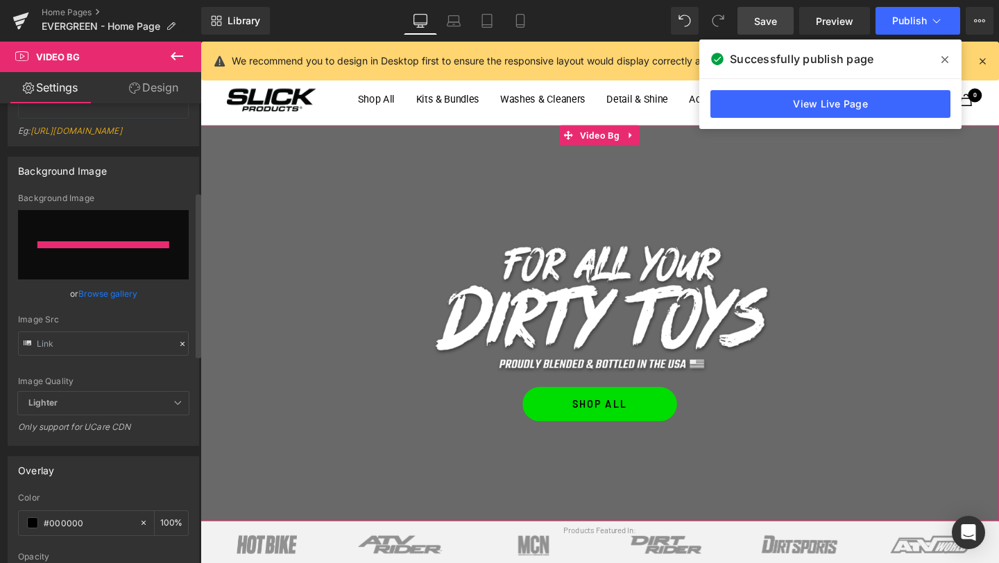
type input "https://ucarecdn.com/90f6c638-8265-4d82-89a2-ff7fd024cc57/-/format/auto/-/previ…"
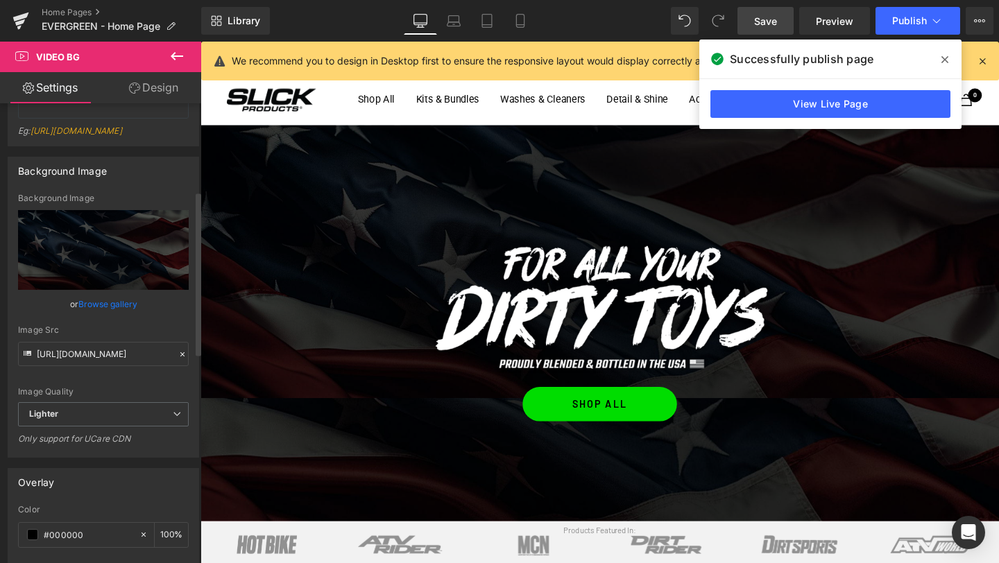
click at [172, 184] on div "Background Image" at bounding box center [103, 170] width 190 height 26
click at [522, 22] on icon at bounding box center [520, 21] width 14 height 14
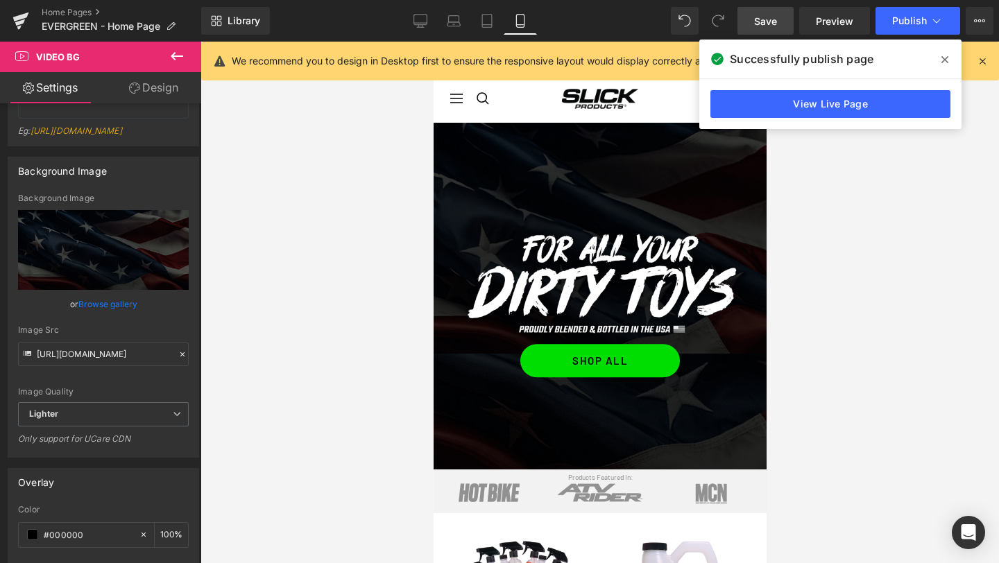
click at [762, 20] on span "Save" at bounding box center [765, 21] width 23 height 15
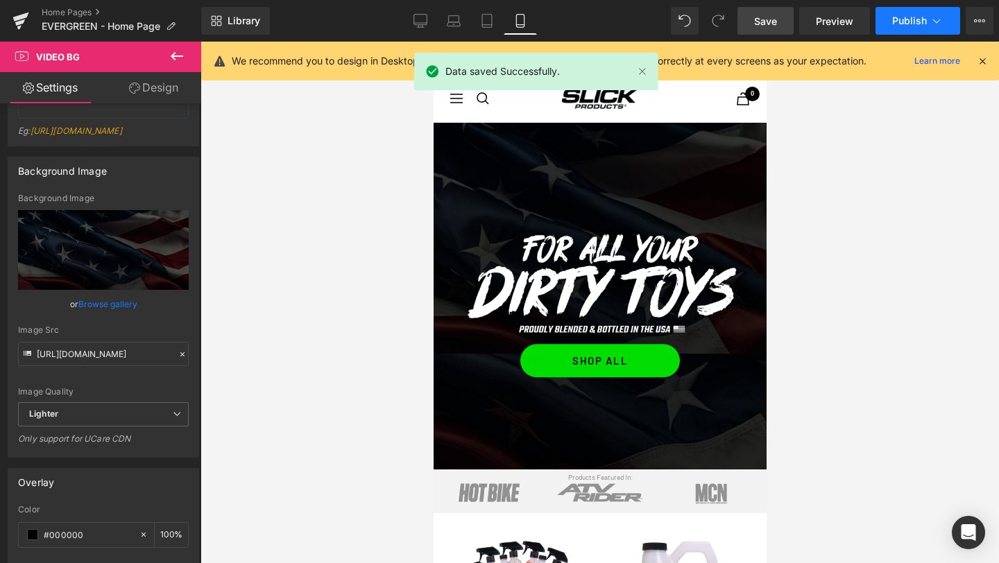
click at [921, 32] on button "Publish" at bounding box center [917, 21] width 85 height 28
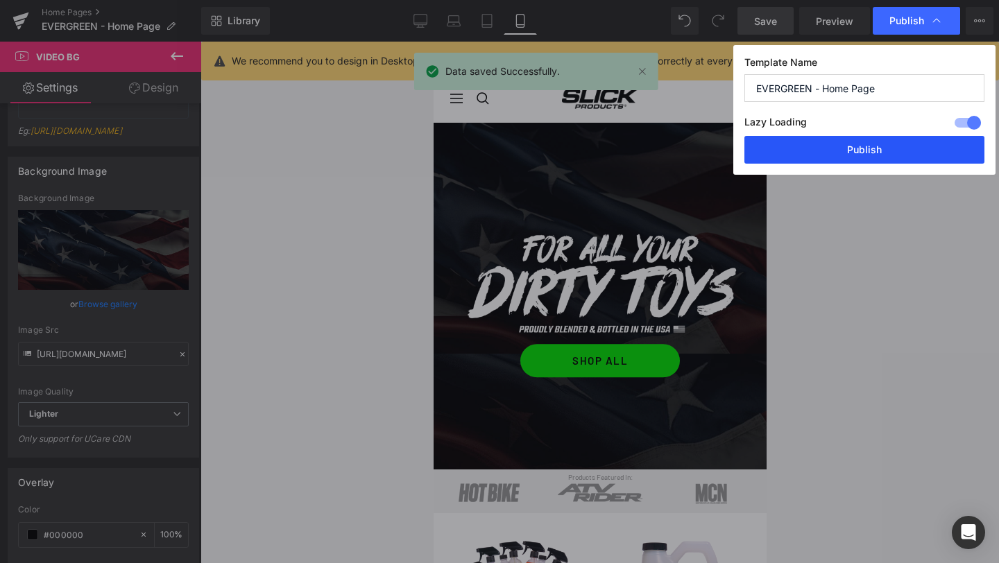
click at [858, 150] on button "Publish" at bounding box center [864, 150] width 240 height 28
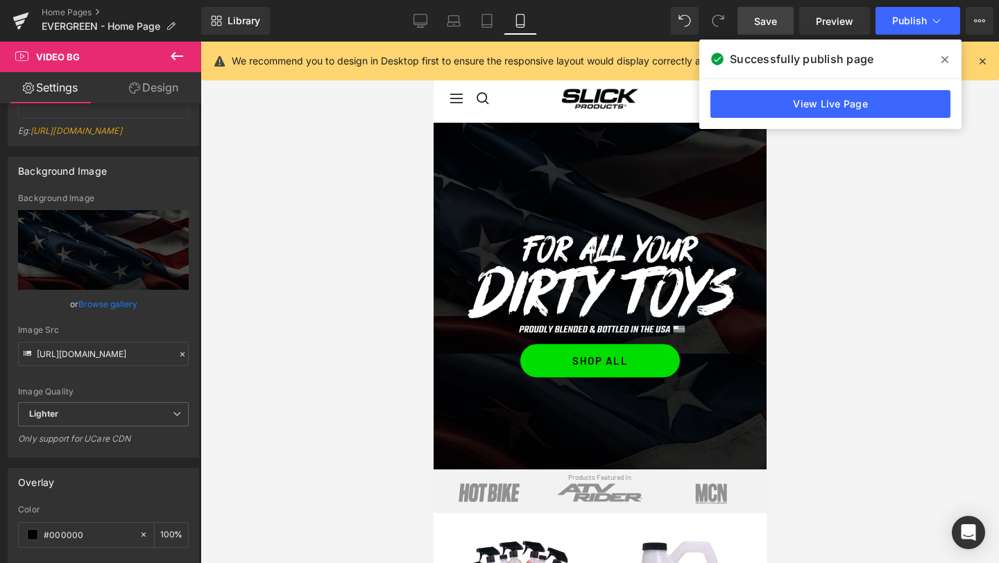
click at [946, 62] on icon at bounding box center [944, 59] width 7 height 7
